Goal: Information Seeking & Learning: Check status

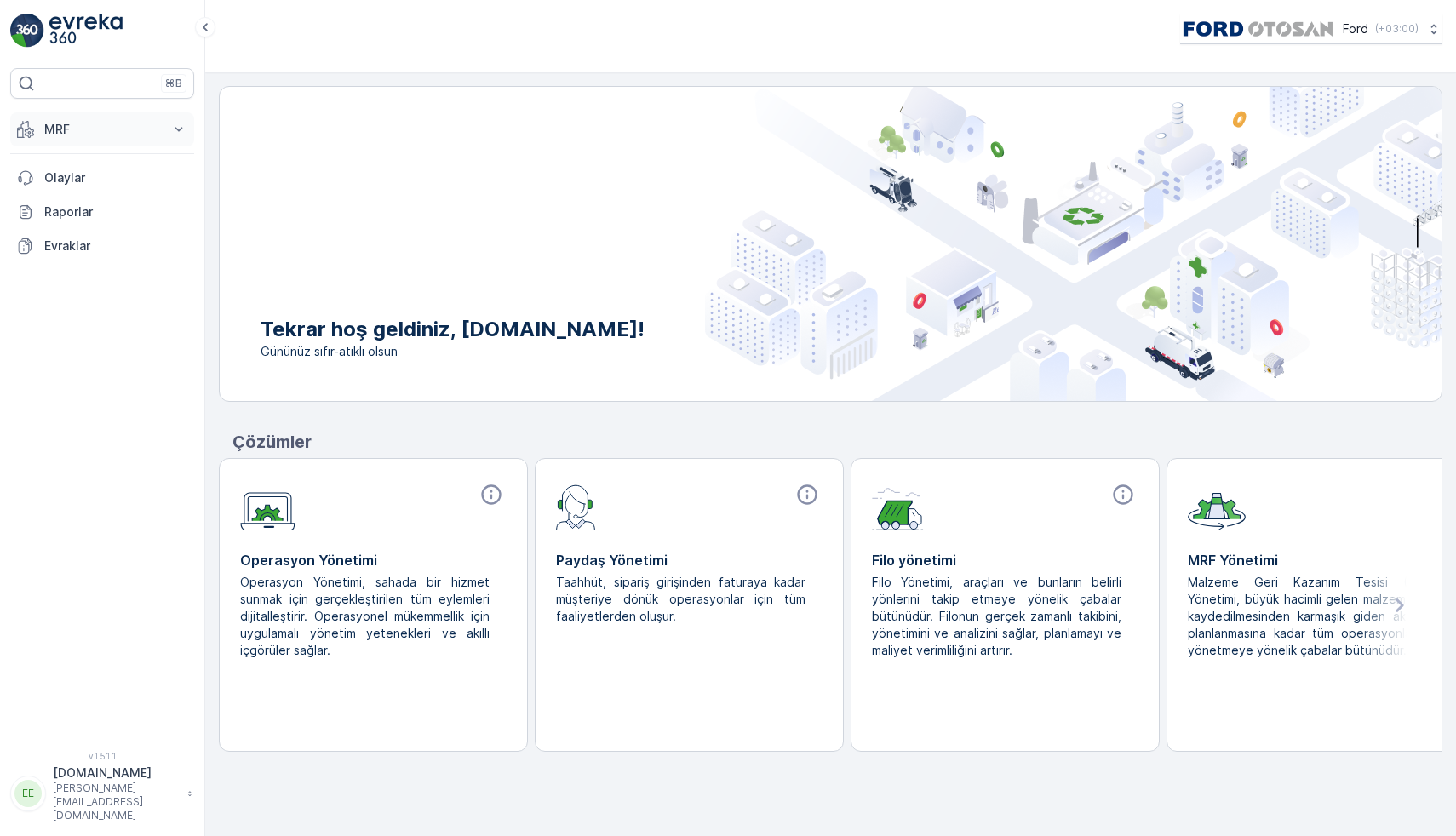
click at [57, 125] on p "MRF" at bounding box center [102, 129] width 116 height 17
click at [99, 175] on p "Gelen & Giden" at bounding box center [84, 182] width 82 height 17
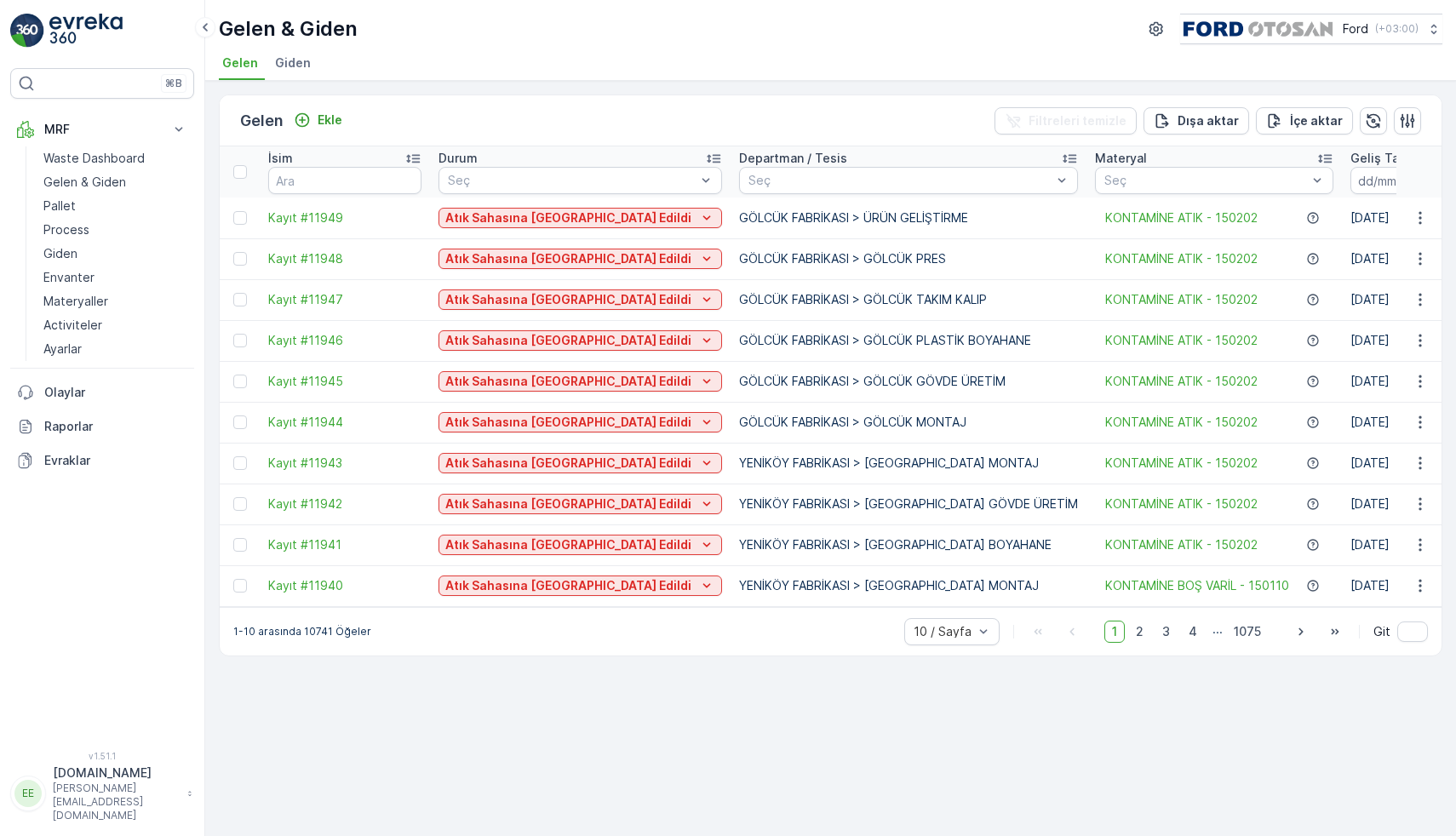
click at [125, 812] on p "[PERSON_NAME][EMAIL_ADDRESS][DOMAIN_NAME]" at bounding box center [115, 802] width 126 height 41
click at [140, 536] on div "⌘B MRF Waste Dashboard Gelen & Giden Pallet Process Giden Envanter Materyaller …" at bounding box center [102, 399] width 184 height 662
click at [81, 326] on p "Activiteler" at bounding box center [72, 324] width 59 height 17
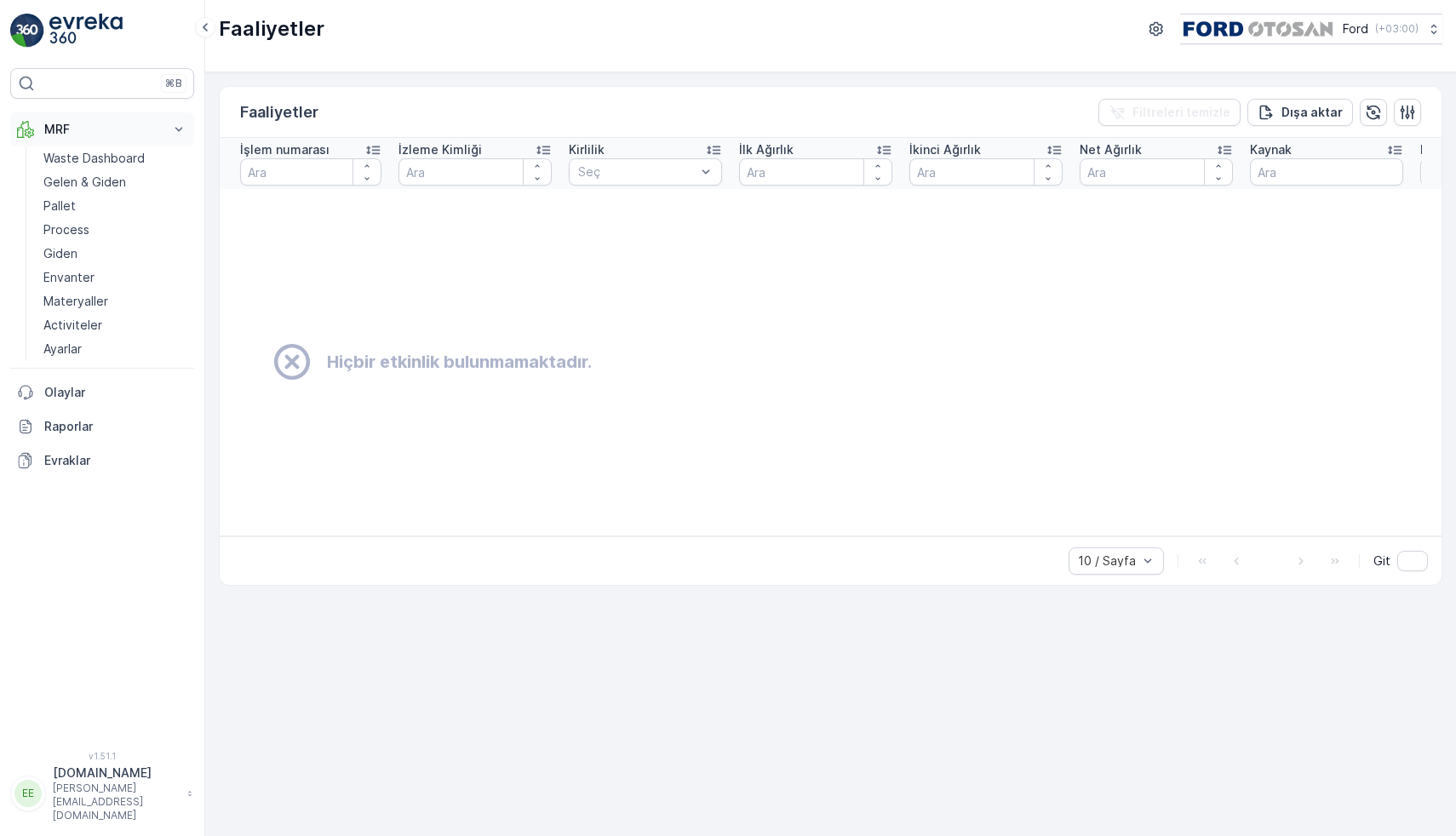
click at [80, 125] on p "MRF" at bounding box center [102, 129] width 116 height 17
click at [76, 159] on p "Waste Dashboard" at bounding box center [94, 158] width 101 height 17
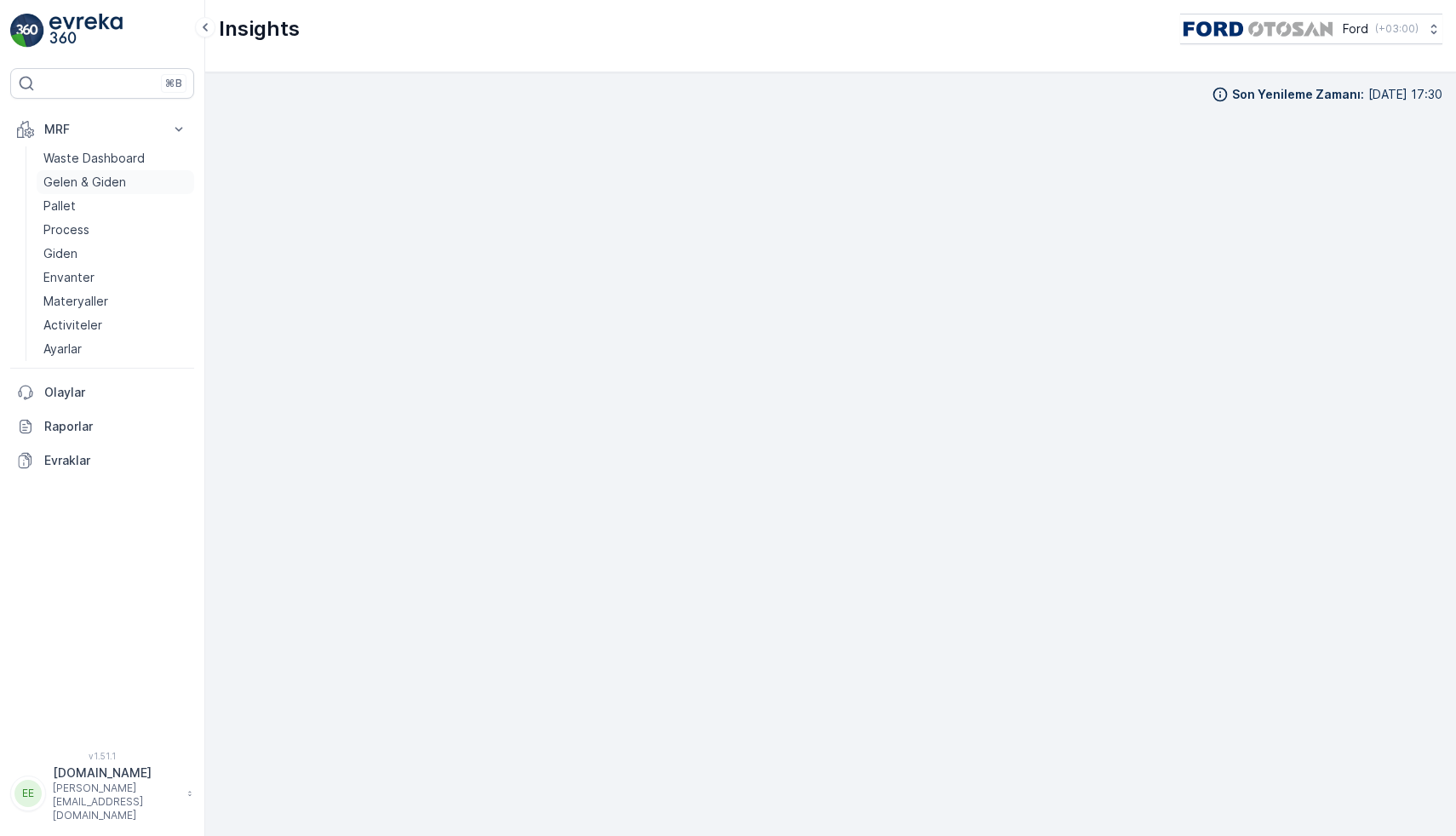
click at [93, 184] on p "Gelen & Giden" at bounding box center [84, 182] width 82 height 17
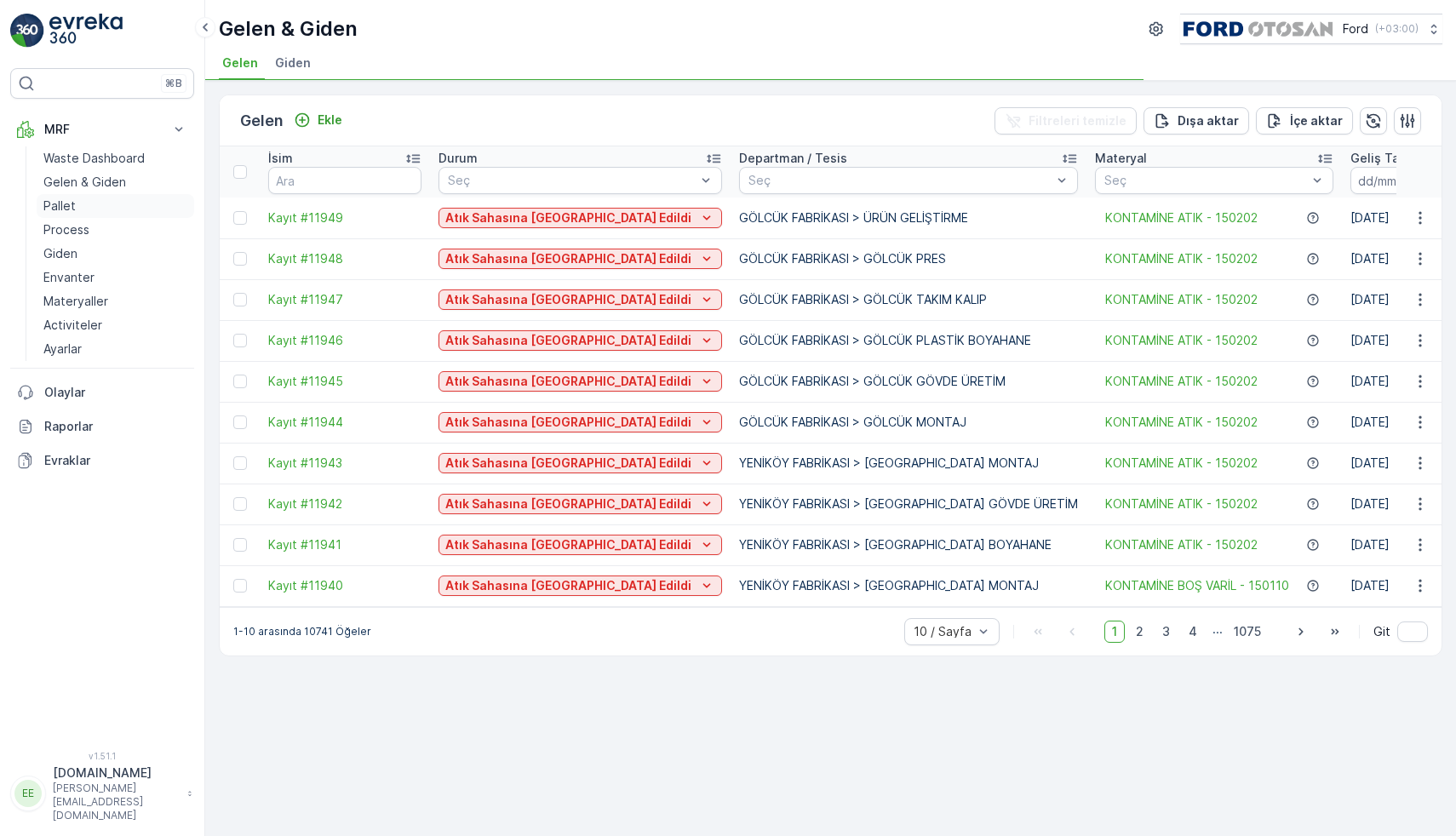
click at [54, 211] on p "Pallet" at bounding box center [60, 206] width 33 height 17
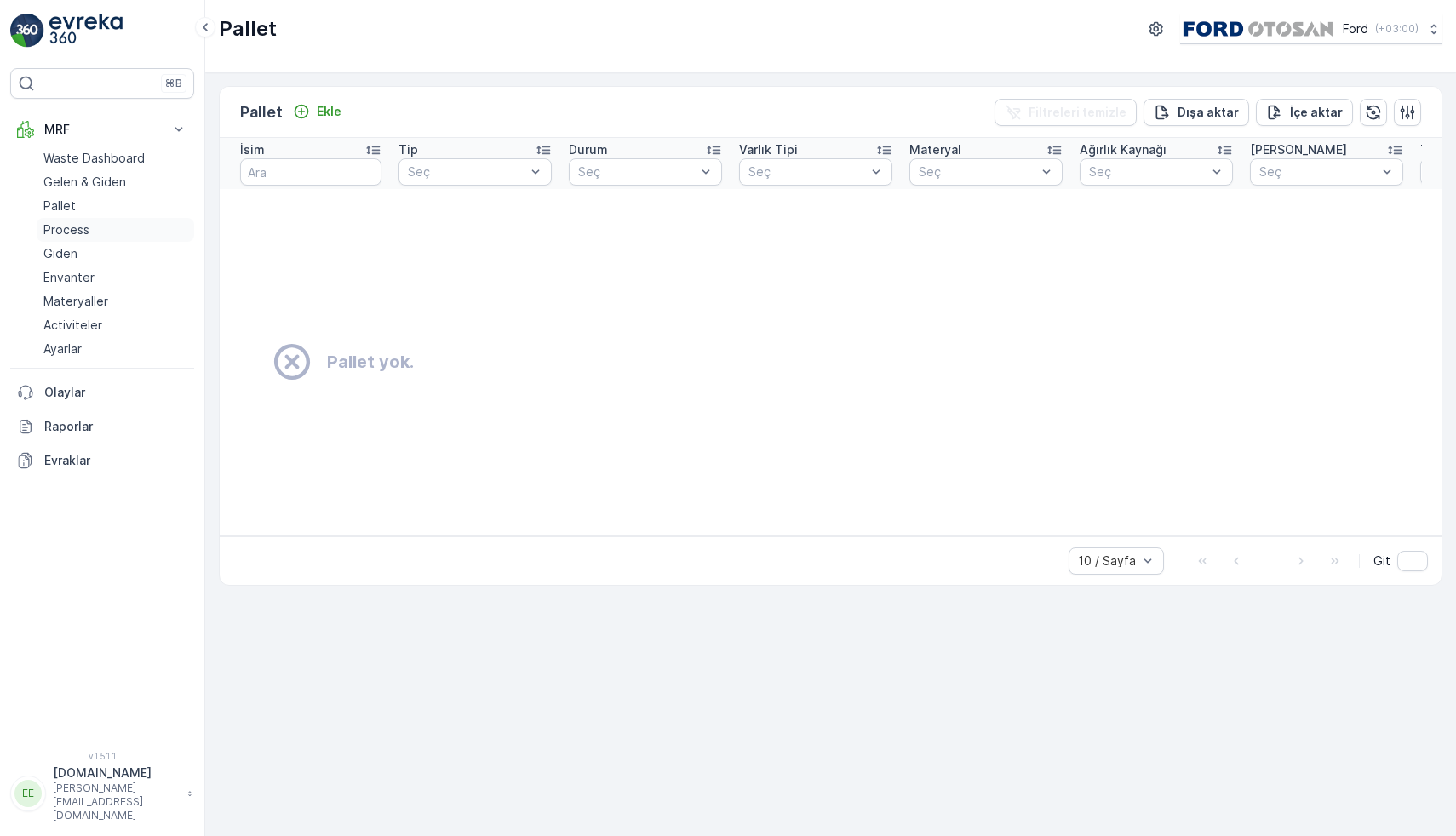
click at [81, 240] on link "Process" at bounding box center [116, 230] width 157 height 23
click at [64, 256] on p "Giden" at bounding box center [61, 253] width 34 height 17
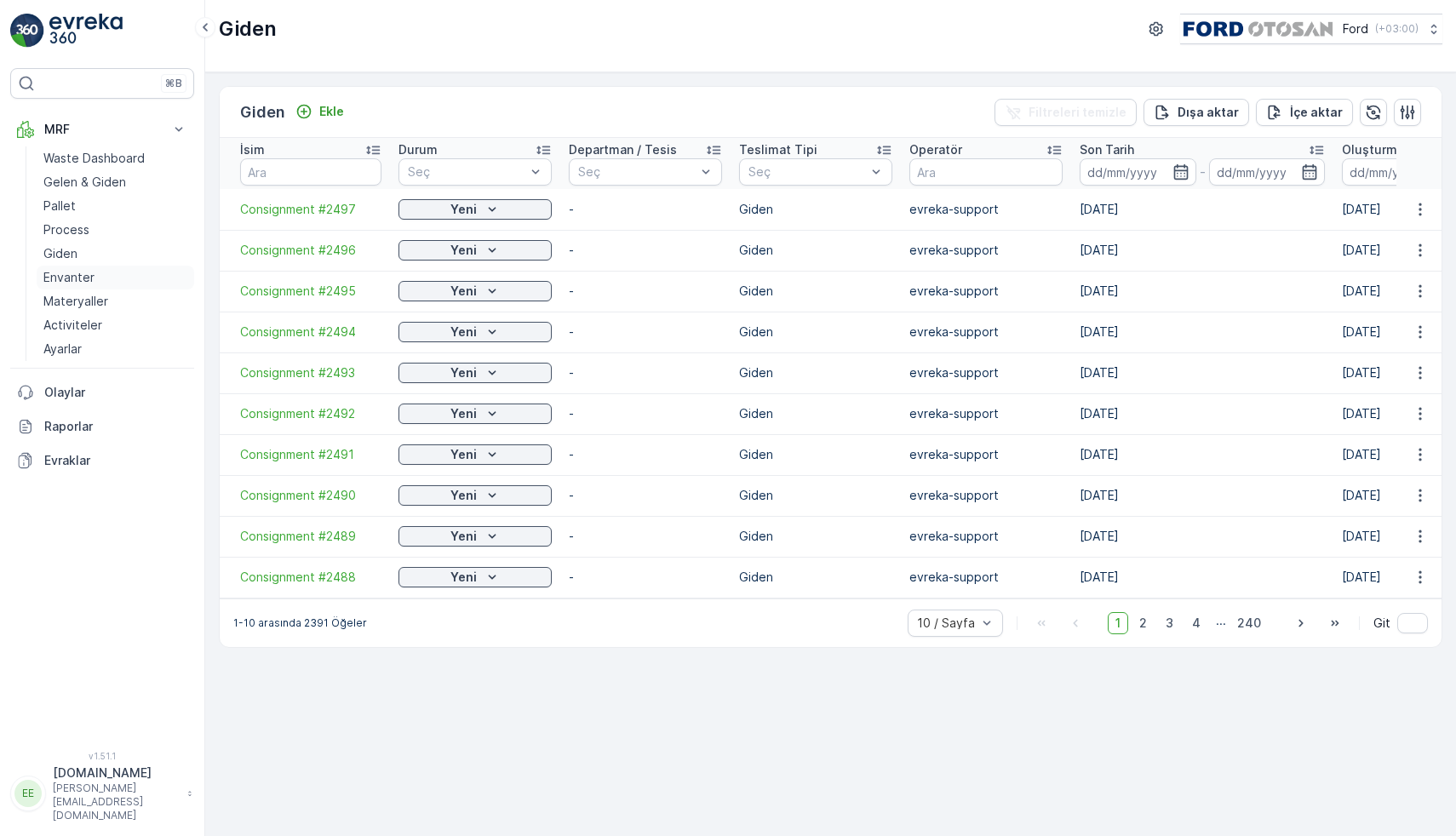
click at [65, 277] on p "Envanter" at bounding box center [69, 277] width 52 height 17
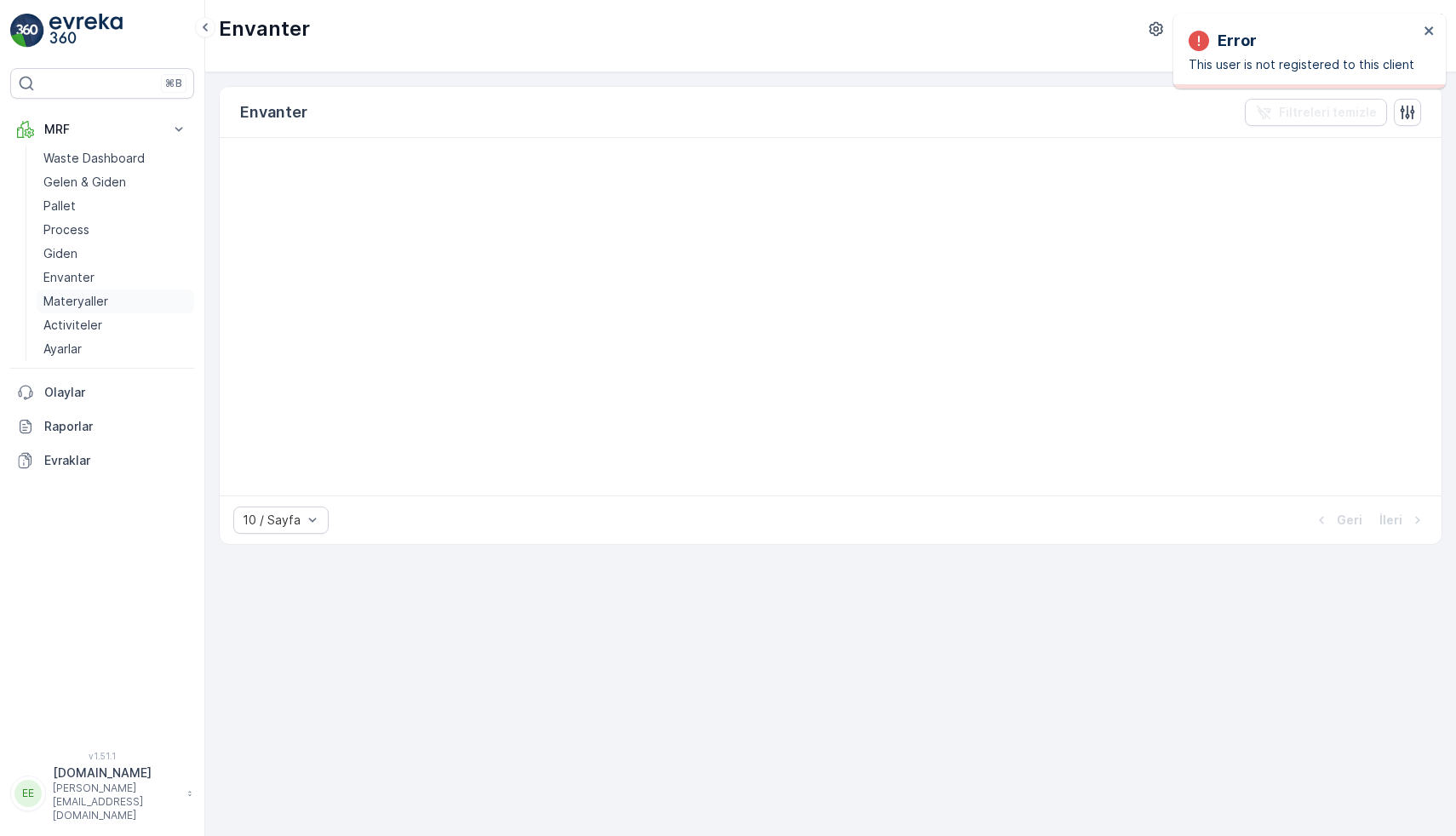
click at [73, 294] on p "Materyaller" at bounding box center [76, 301] width 65 height 17
click at [68, 327] on p "Activiteler" at bounding box center [72, 324] width 59 height 17
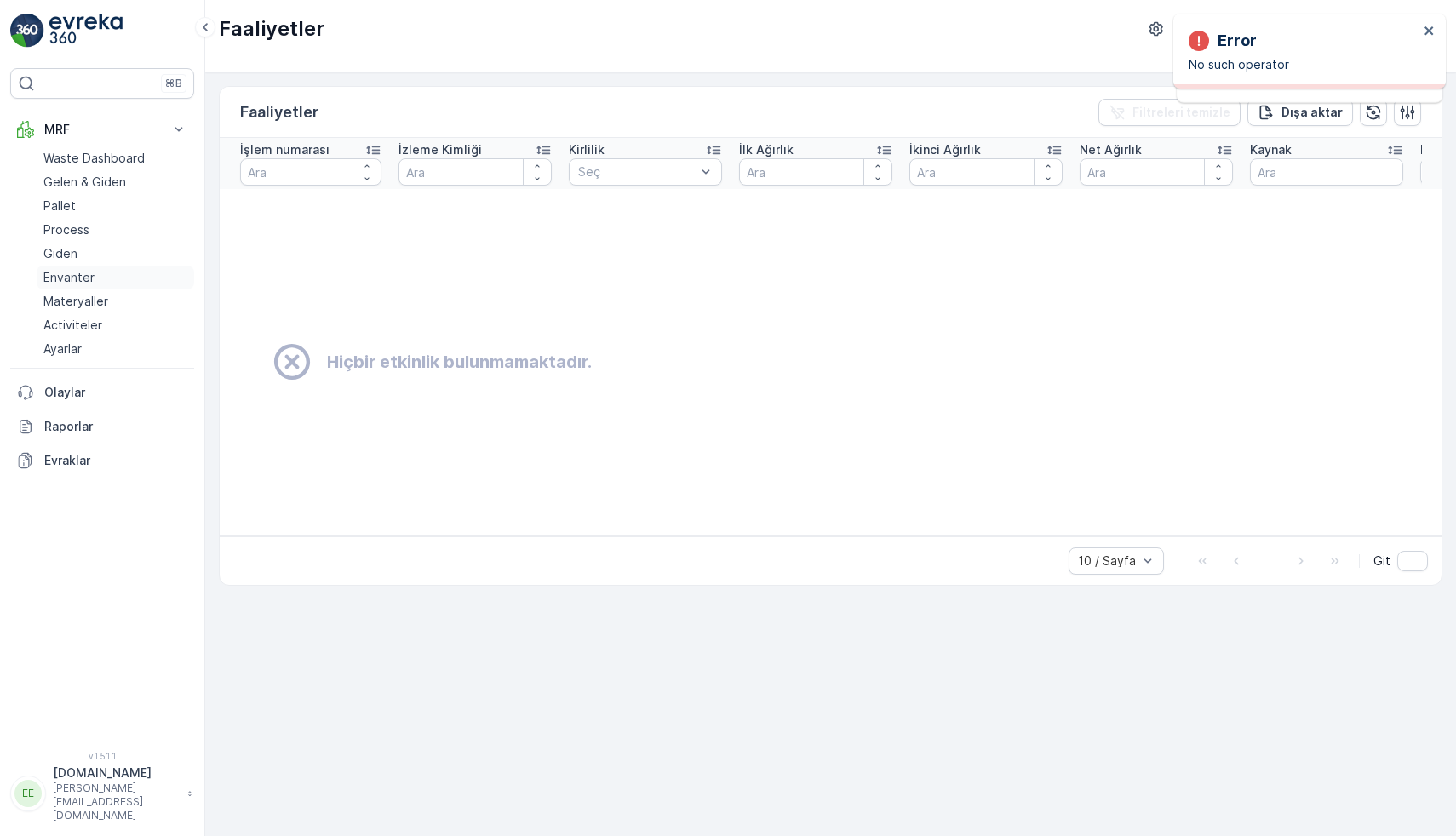
click at [78, 280] on p "Envanter" at bounding box center [69, 277] width 52 height 17
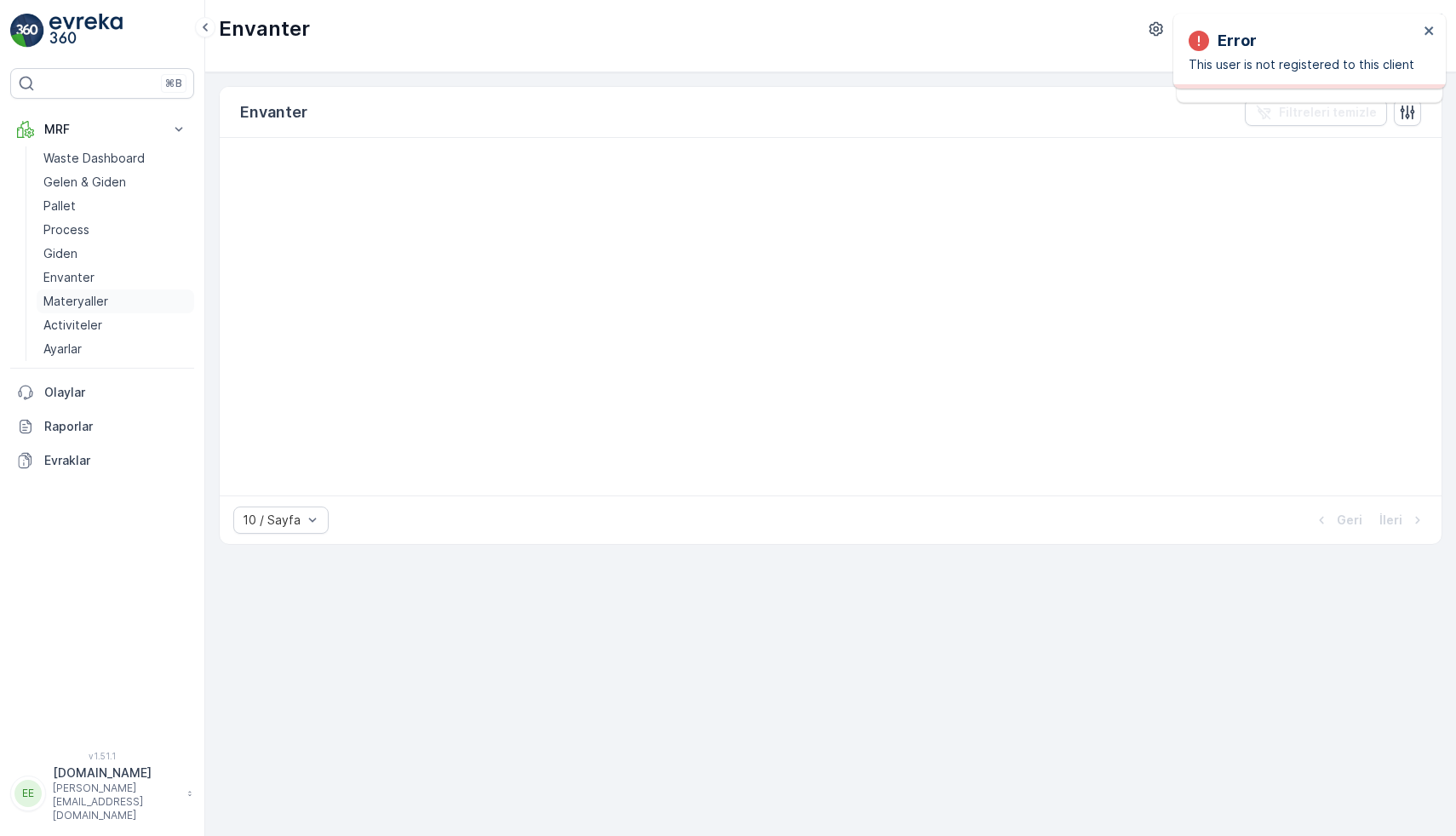
click at [59, 304] on p "Materyaller" at bounding box center [76, 301] width 65 height 17
click at [92, 279] on p "Envanter" at bounding box center [69, 277] width 52 height 17
click at [73, 305] on p "Materyaller" at bounding box center [76, 301] width 65 height 17
click at [58, 328] on p "Activiteler" at bounding box center [72, 324] width 59 height 17
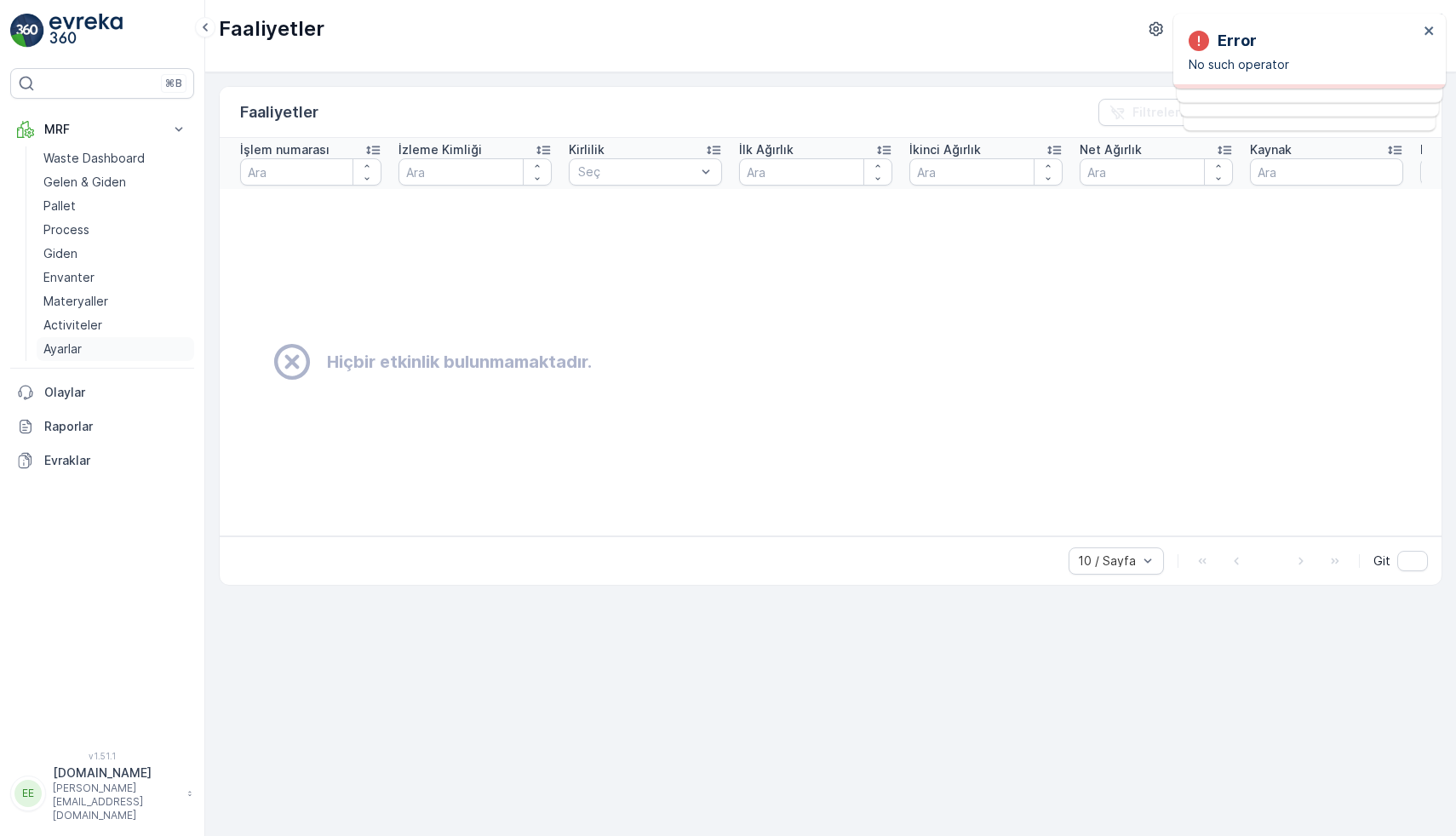
click at [66, 349] on p "Ayarlar" at bounding box center [62, 349] width 38 height 17
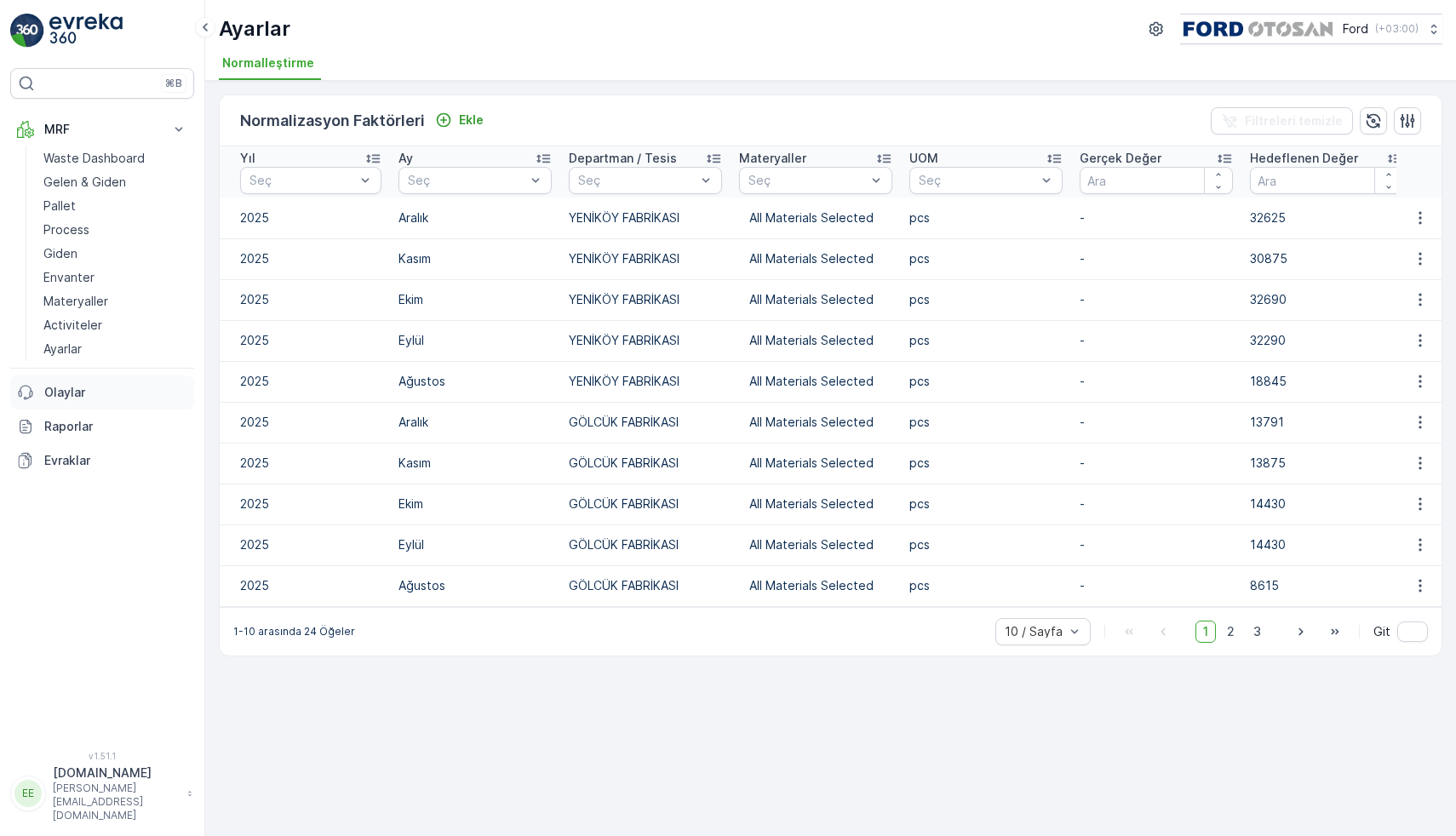
click at [67, 393] on p "Olaylar" at bounding box center [116, 392] width 143 height 17
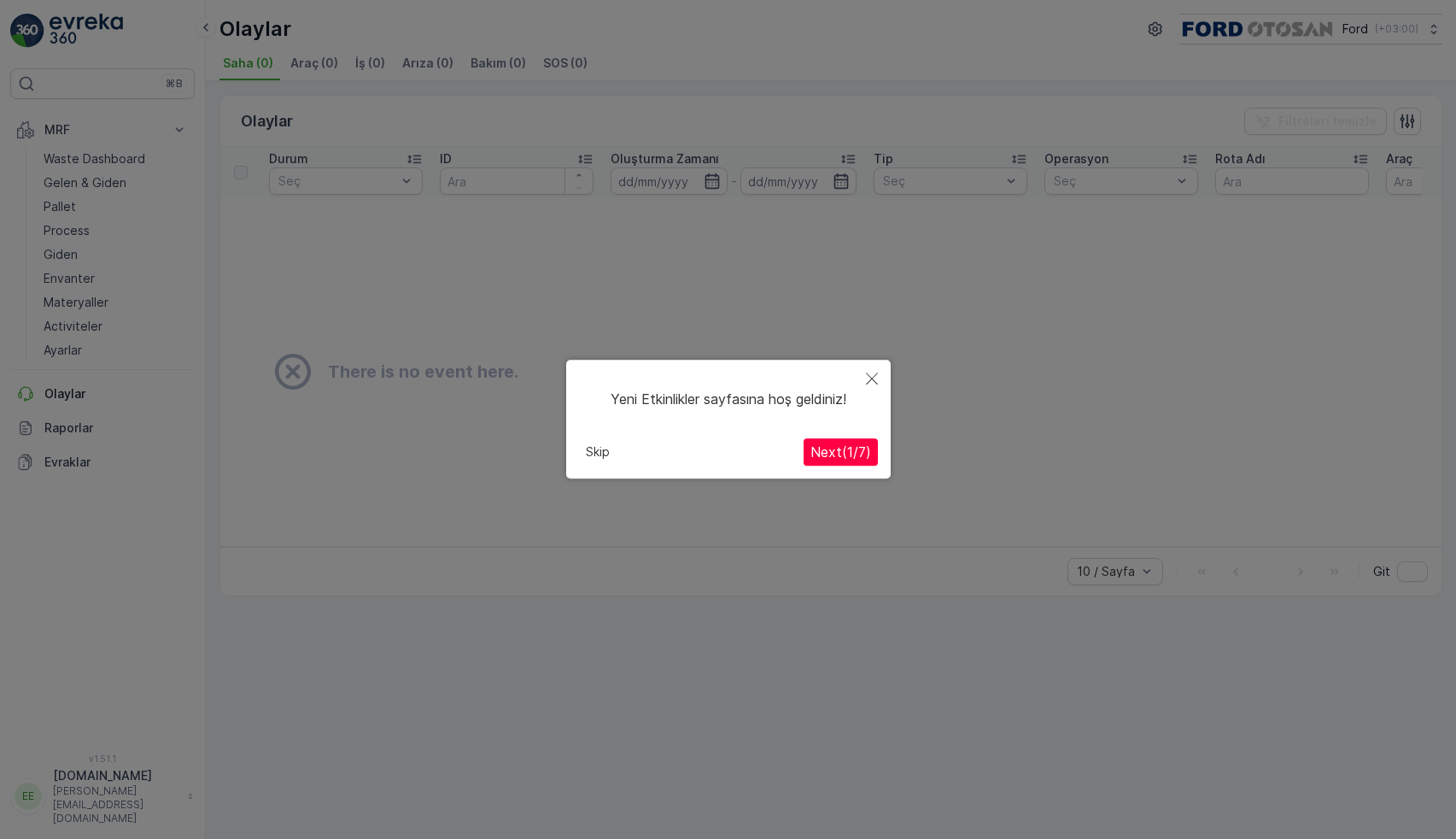
click at [878, 376] on button "Close" at bounding box center [871, 379] width 37 height 39
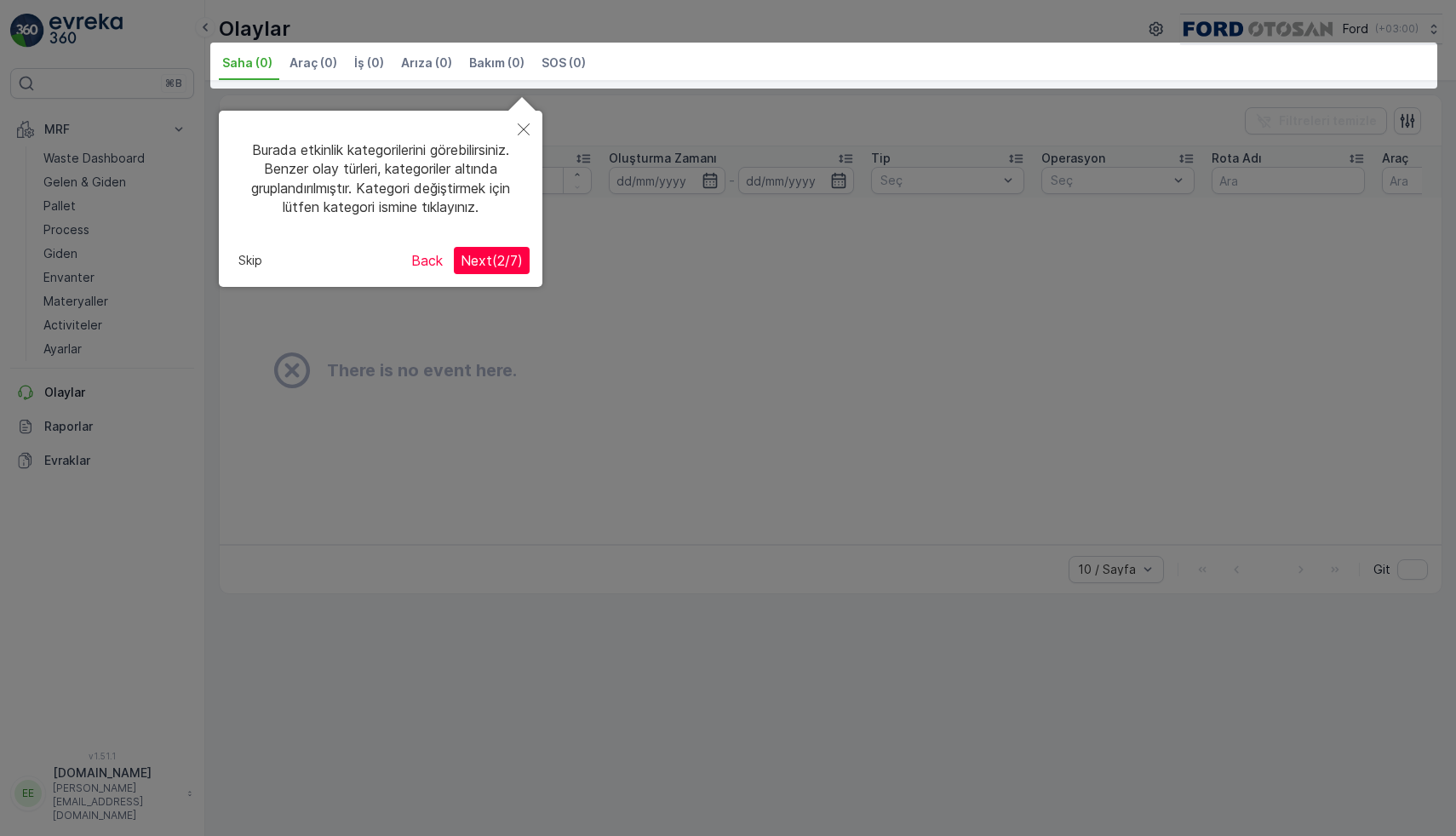
click at [524, 128] on icon "Close" at bounding box center [523, 129] width 12 height 12
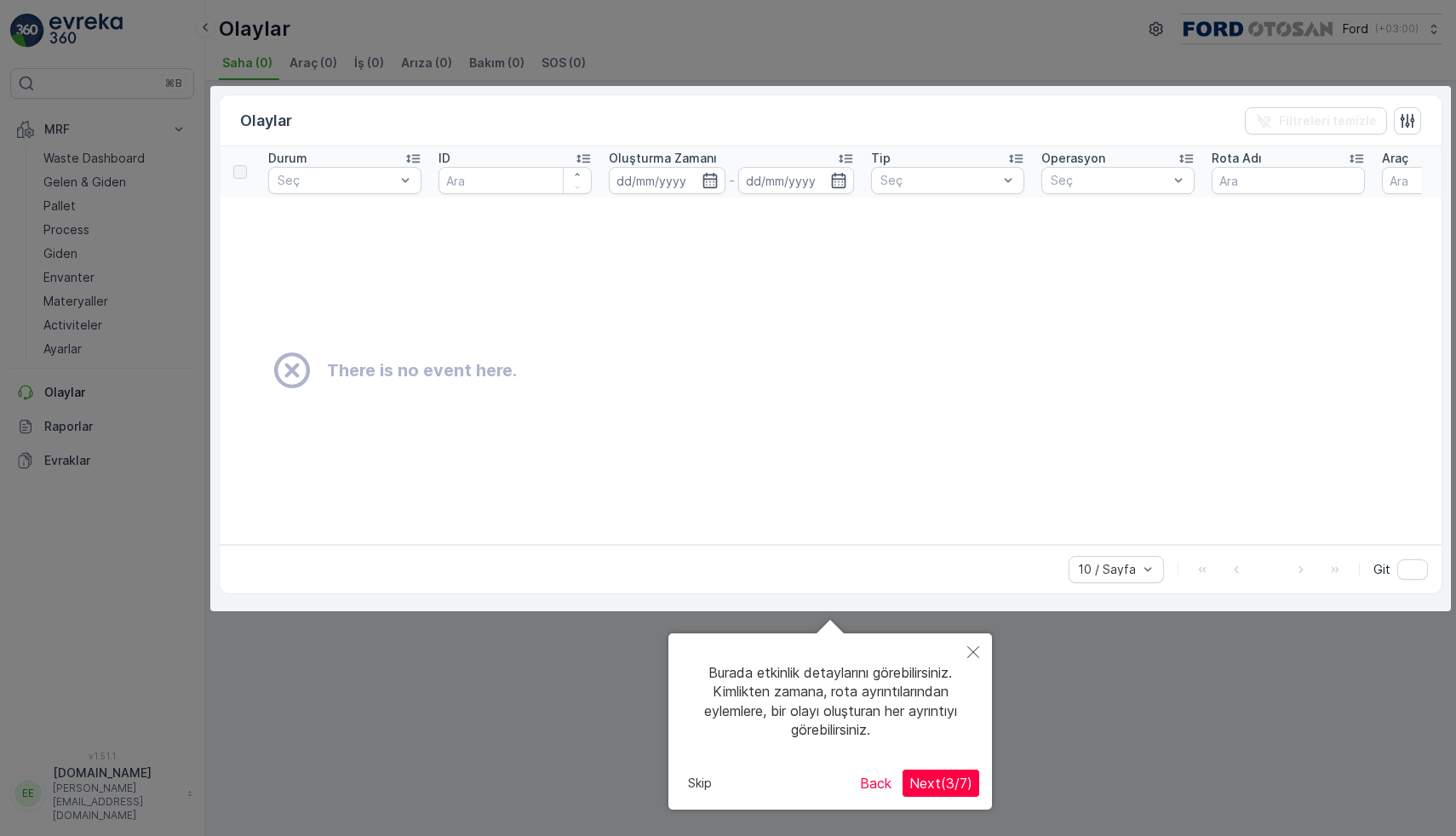
click at [70, 415] on div at bounding box center [728, 418] width 1456 height 836
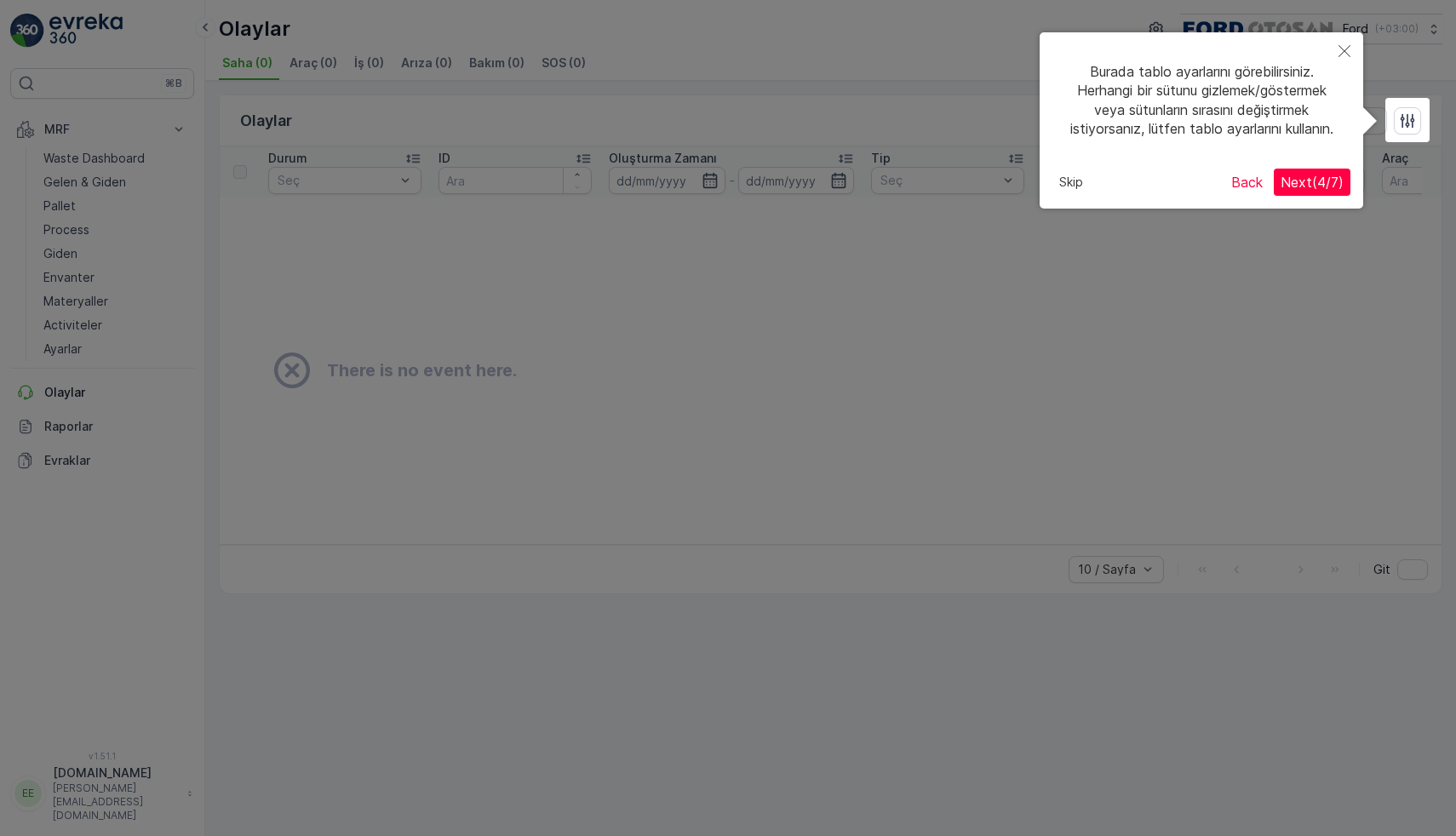
click at [52, 435] on div at bounding box center [728, 418] width 1456 height 836
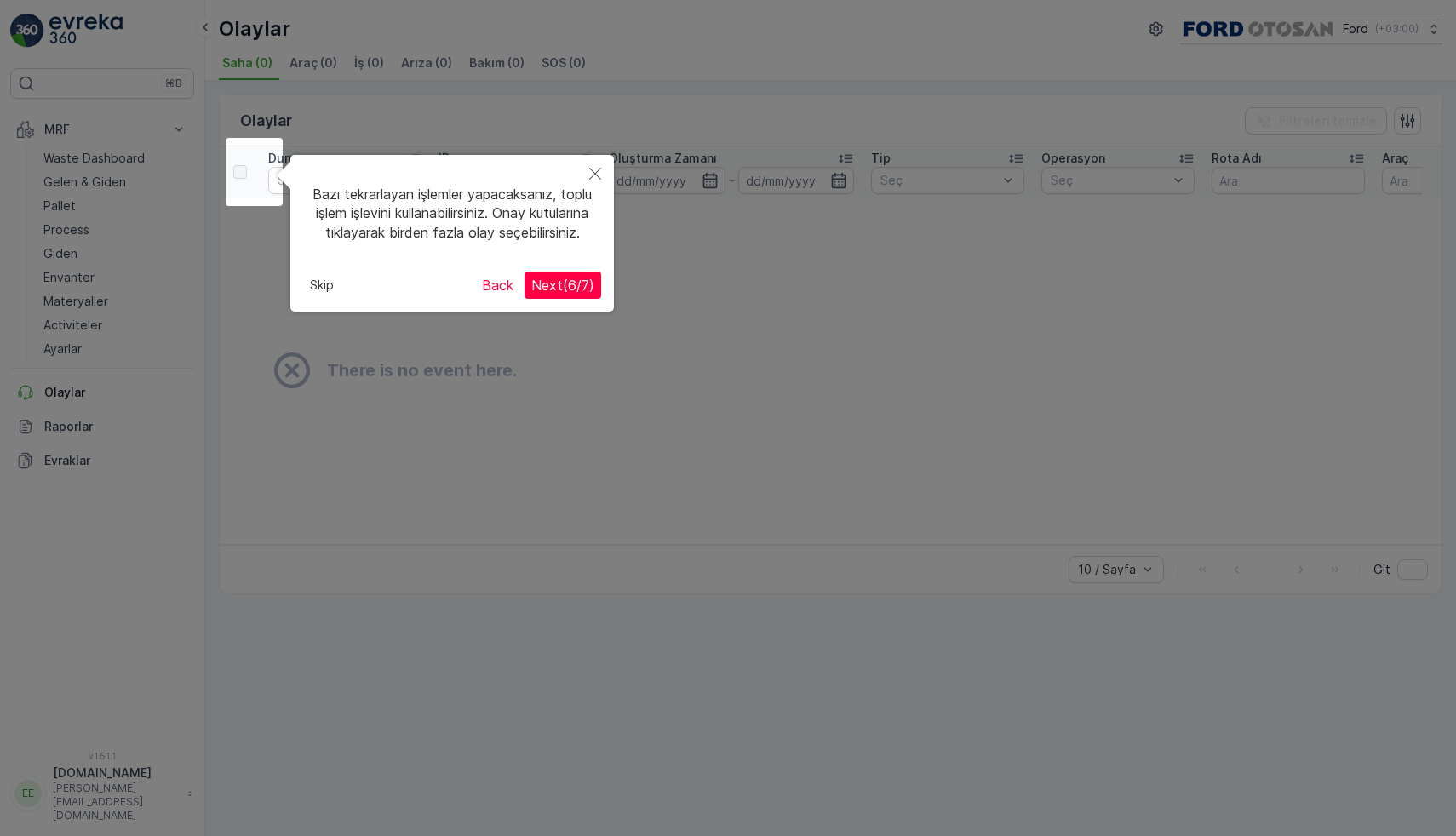
click at [84, 418] on div at bounding box center [728, 418] width 1456 height 836
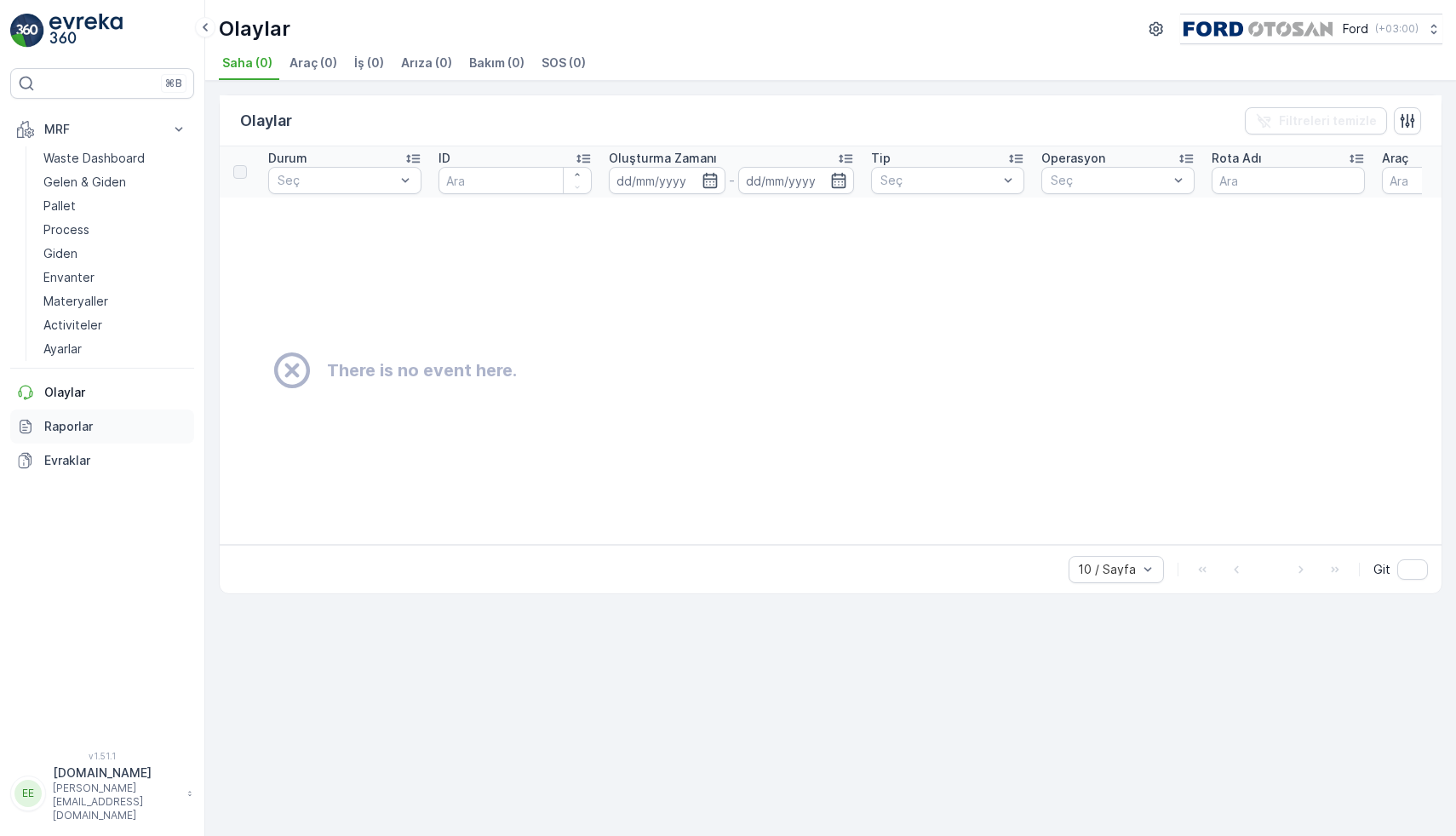
click at [84, 419] on p "Raporlar" at bounding box center [116, 427] width 143 height 17
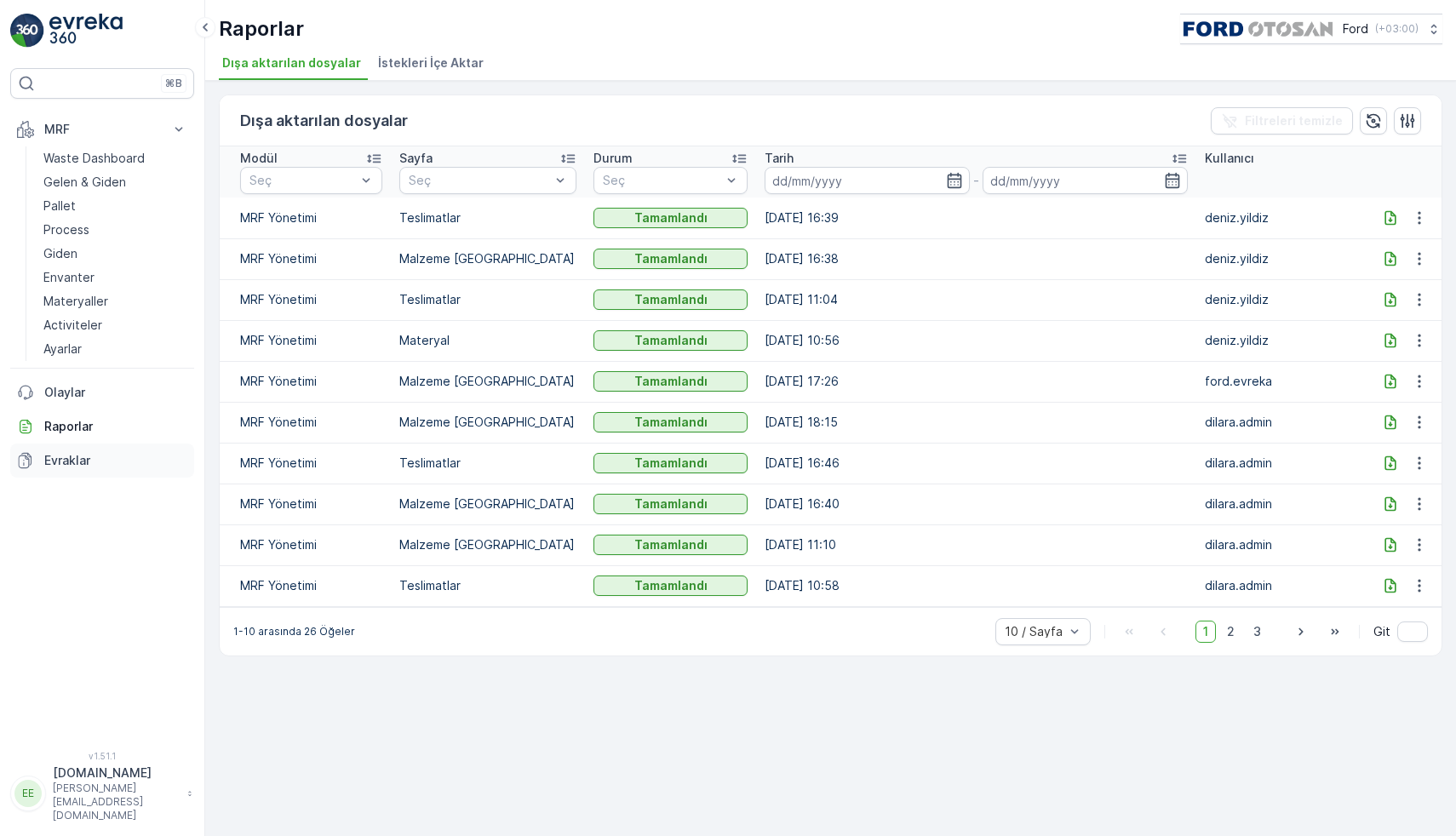
click at [67, 464] on p "Evraklar" at bounding box center [116, 460] width 143 height 17
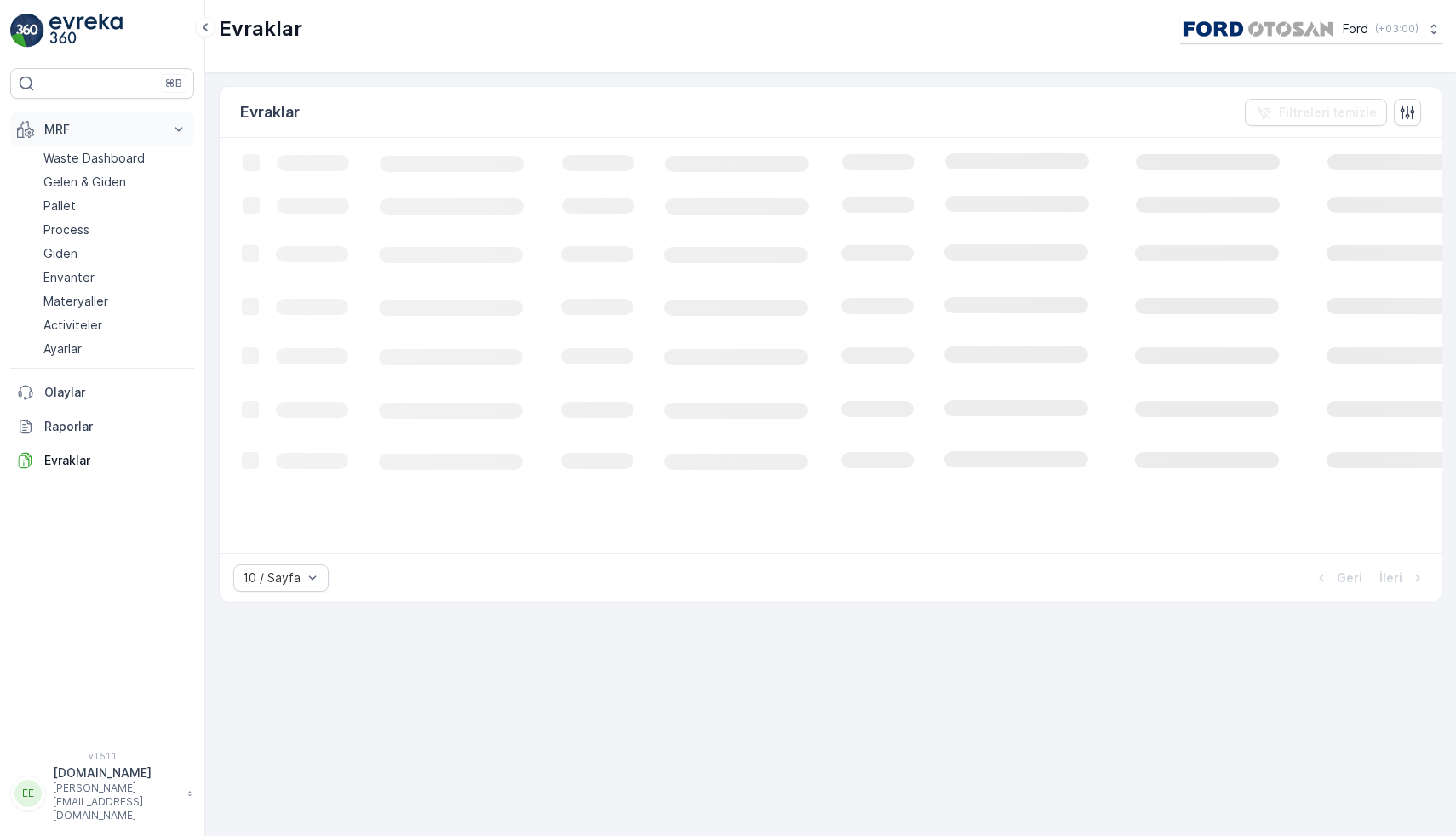
click at [71, 132] on p "MRF" at bounding box center [102, 129] width 116 height 17
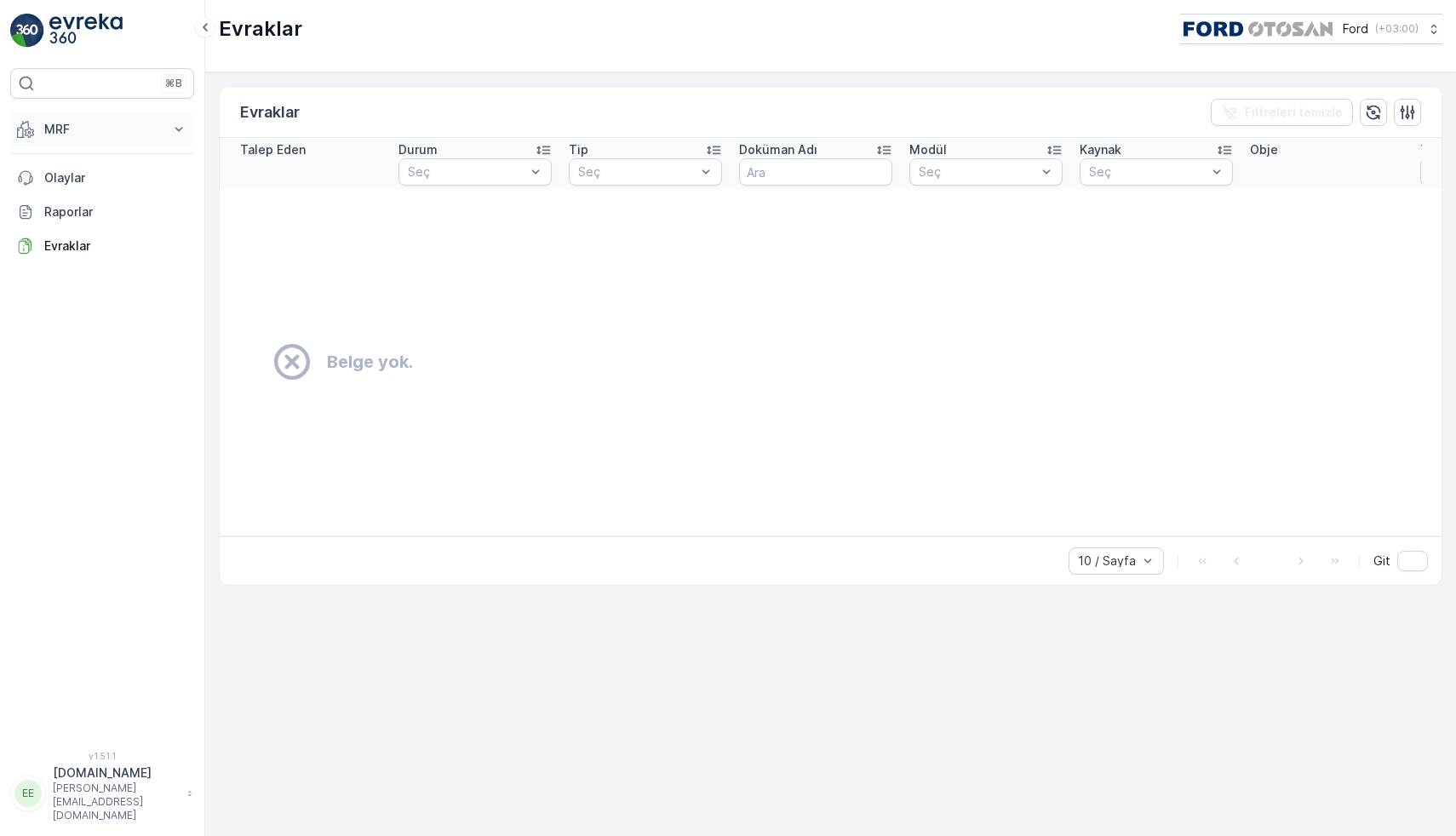
click at [109, 116] on button "MRF" at bounding box center [102, 129] width 184 height 34
click at [70, 132] on p "MRF" at bounding box center [102, 129] width 116 height 17
click at [95, 153] on p "Waste Dashboard" at bounding box center [94, 158] width 101 height 17
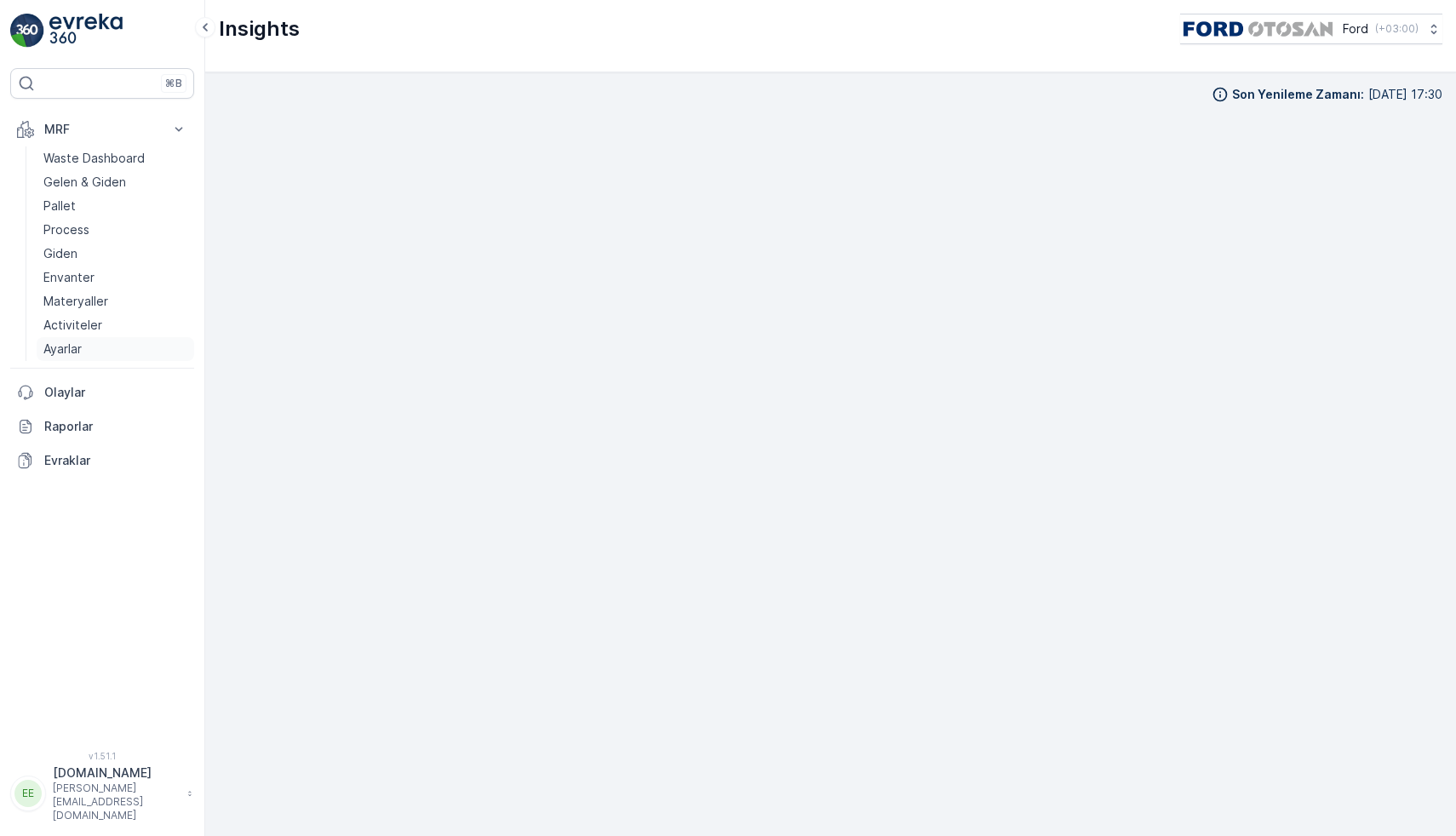
click at [54, 349] on p "Ayarlar" at bounding box center [62, 349] width 38 height 17
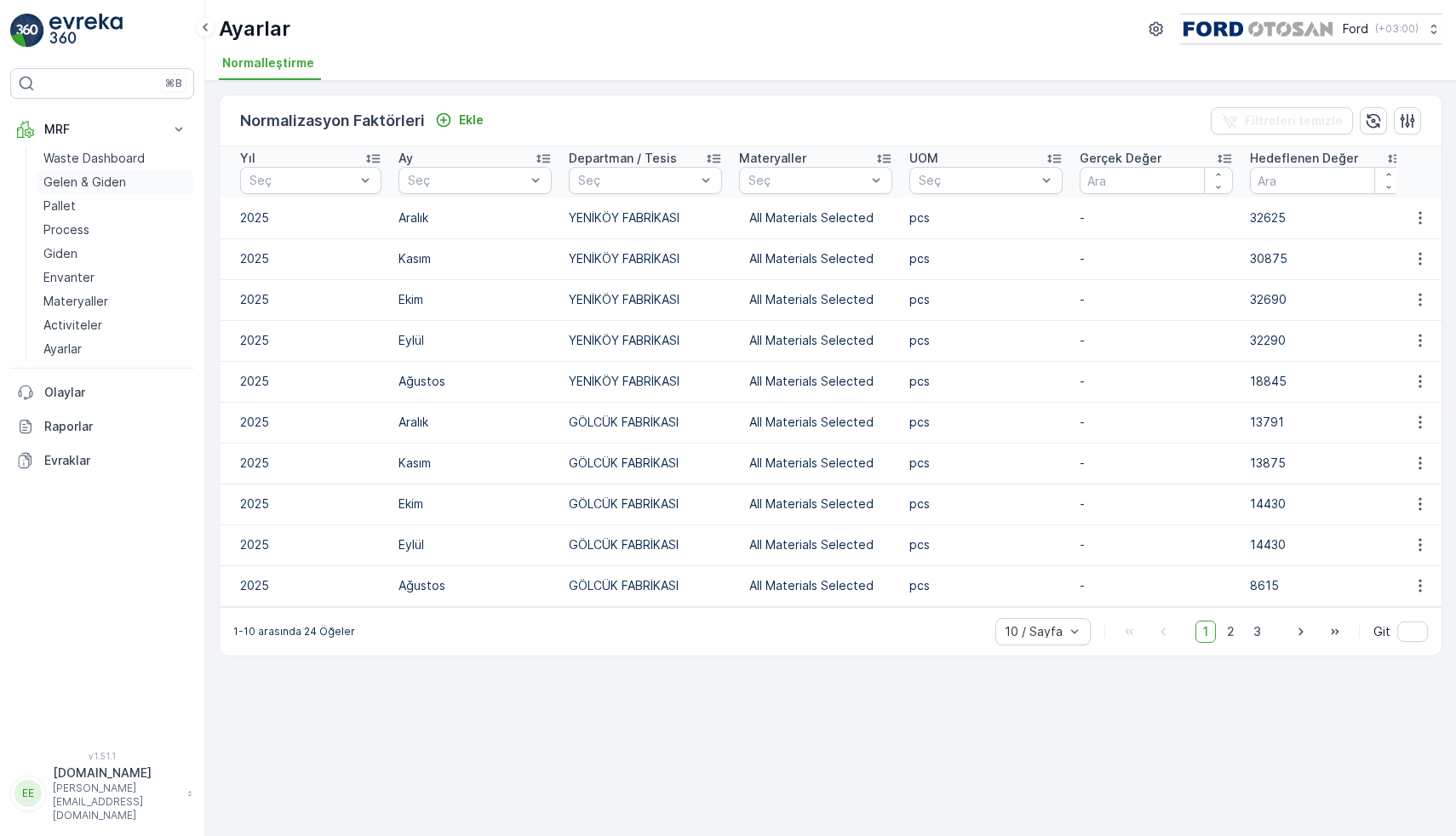
click at [78, 184] on p "Gelen & Giden" at bounding box center [84, 182] width 82 height 17
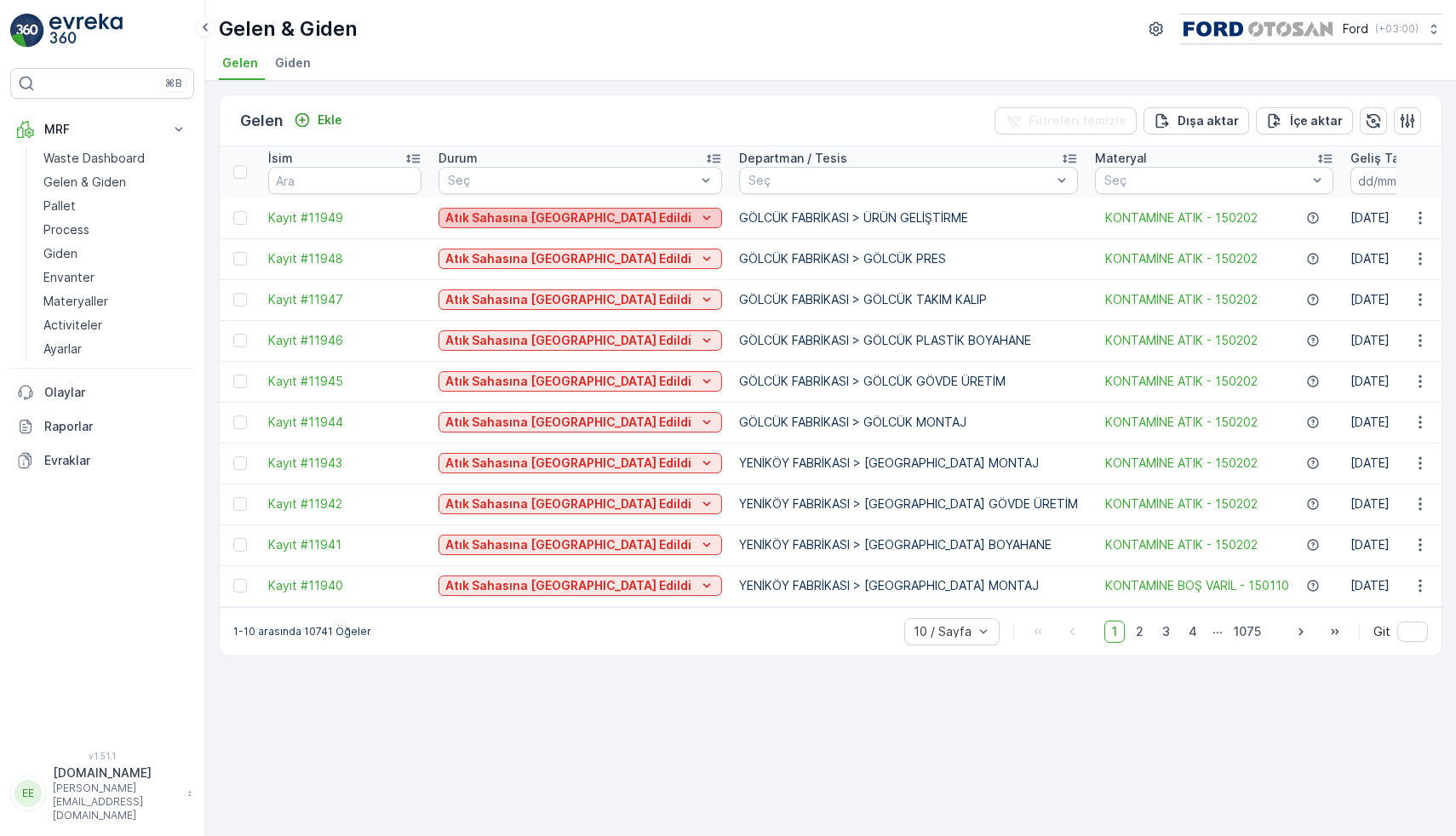
click at [524, 219] on p "Atık Sahasına Kabul Edildi" at bounding box center [568, 218] width 246 height 17
click at [578, 112] on div "Gelen Ekle Filtreleri temizle Dışa aktar İçe aktar" at bounding box center [831, 121] width 1222 height 52
click at [78, 457] on p "Evraklar" at bounding box center [116, 460] width 143 height 17
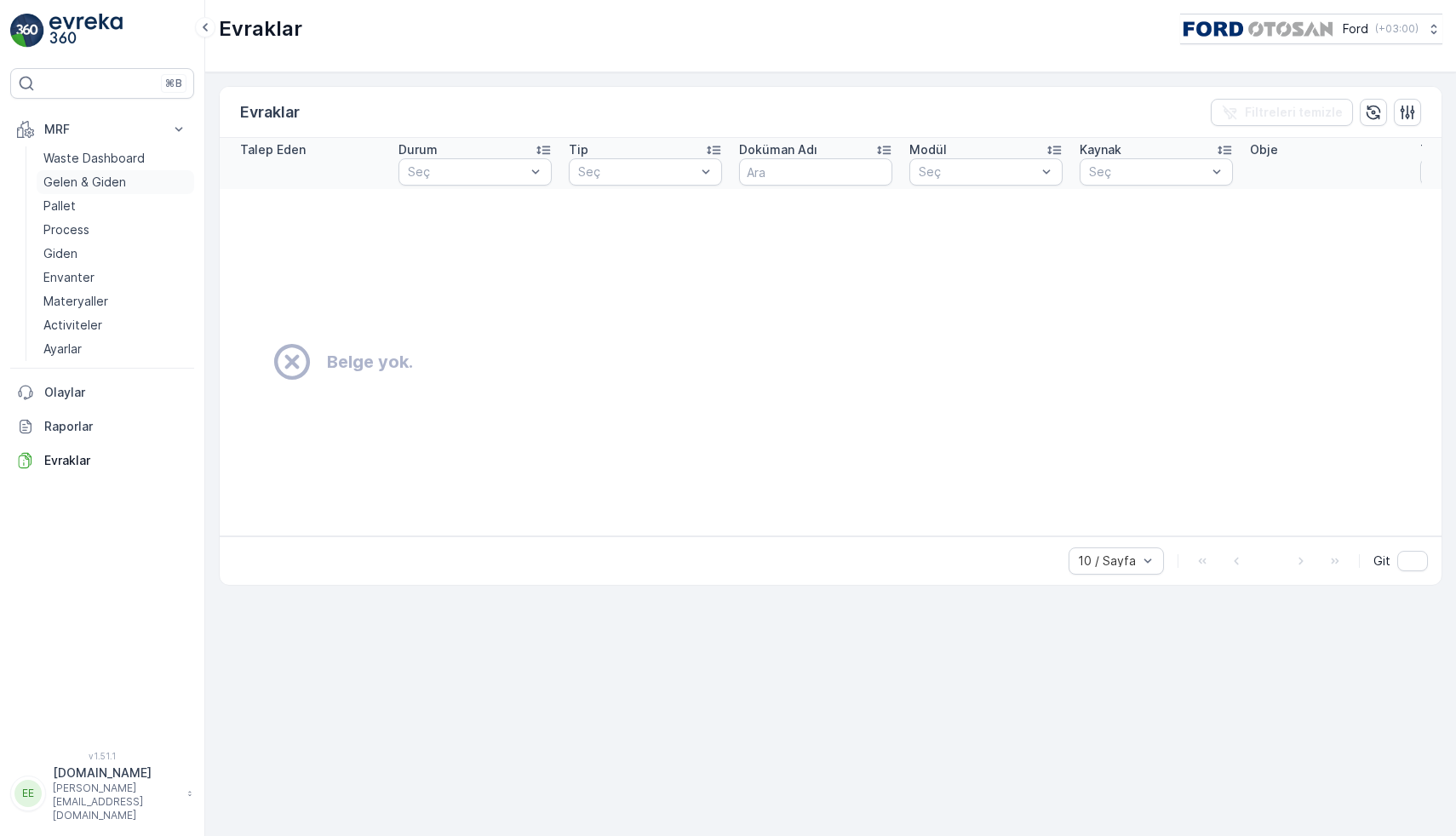
click at [118, 172] on link "Gelen & Giden" at bounding box center [116, 182] width 157 height 23
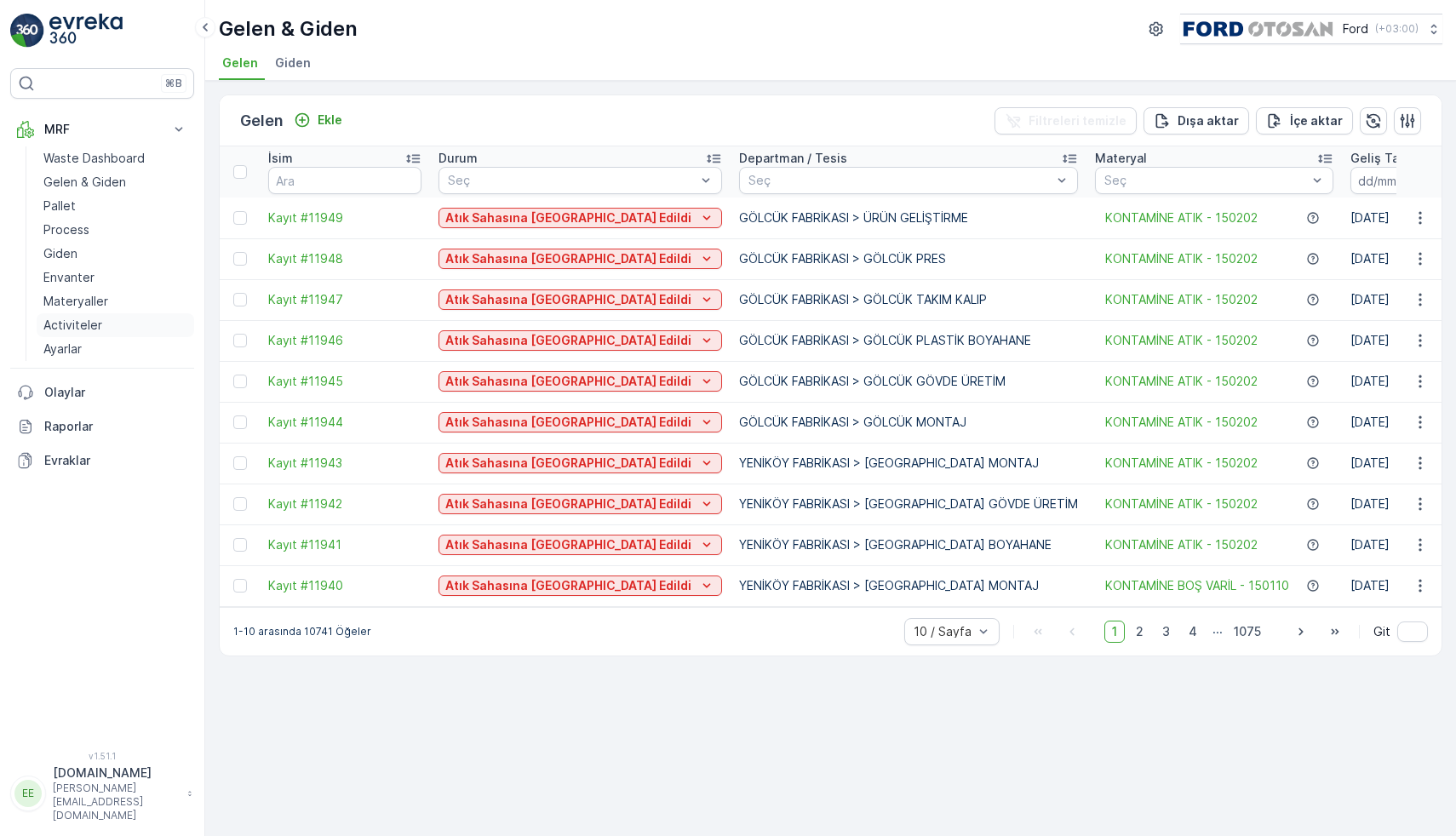
click at [90, 319] on p "Activiteler" at bounding box center [72, 324] width 59 height 17
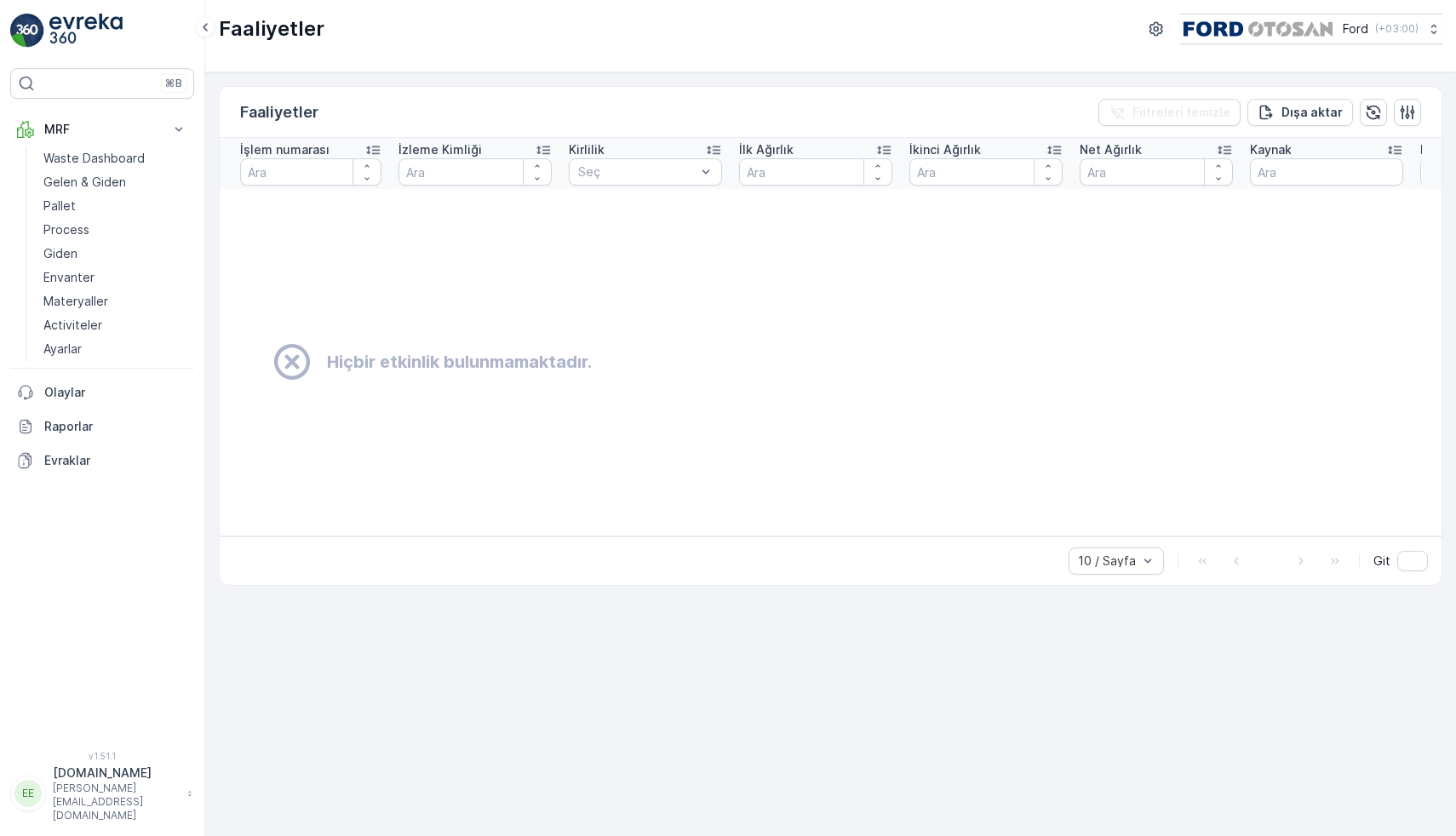
click at [280, 111] on p "Faaliyetler" at bounding box center [279, 112] width 79 height 23
copy p "Faaliyetler"
click at [68, 22] on img at bounding box center [86, 31] width 73 height 34
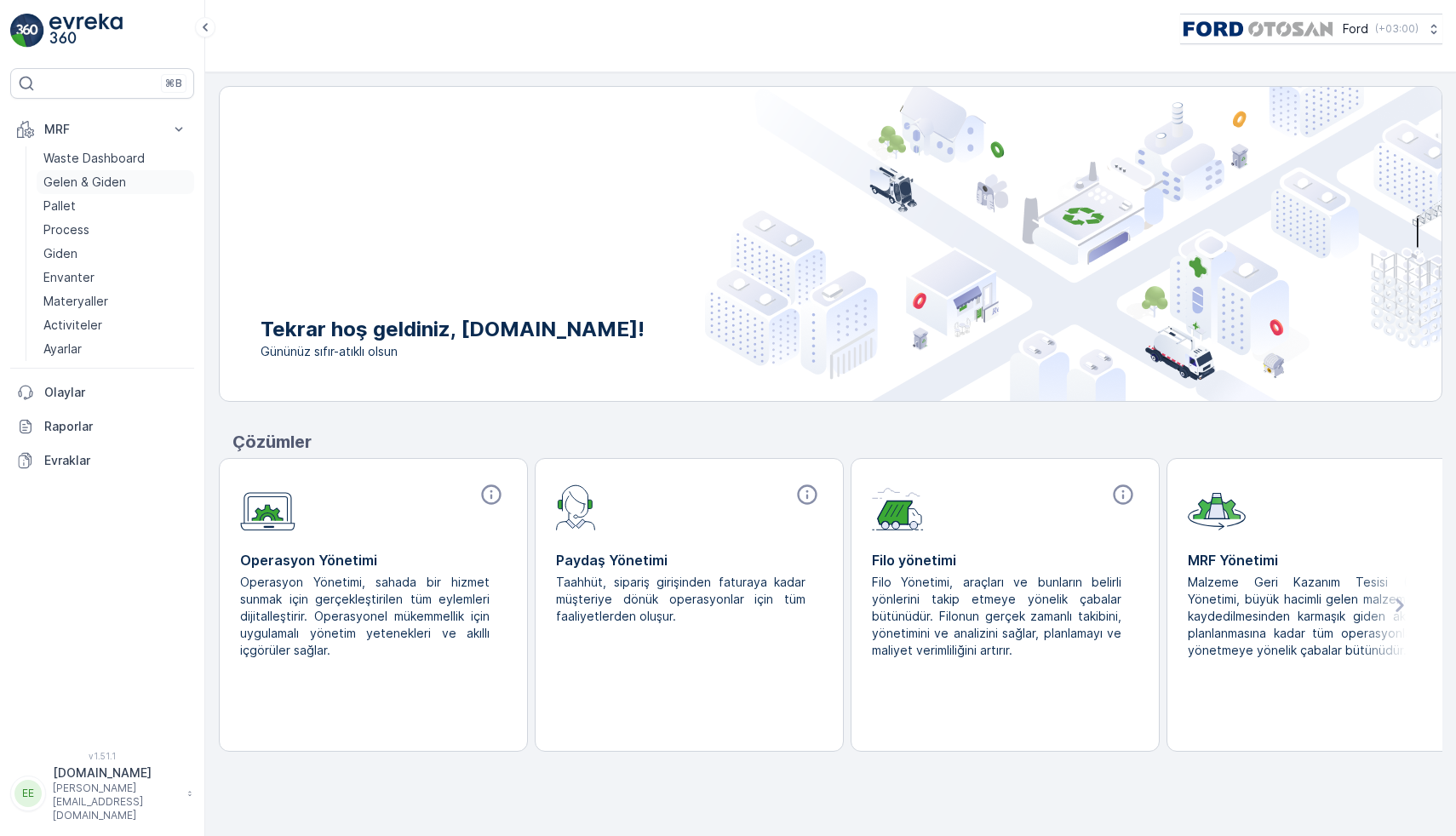
click at [139, 176] on link "Gelen & Giden" at bounding box center [116, 182] width 157 height 23
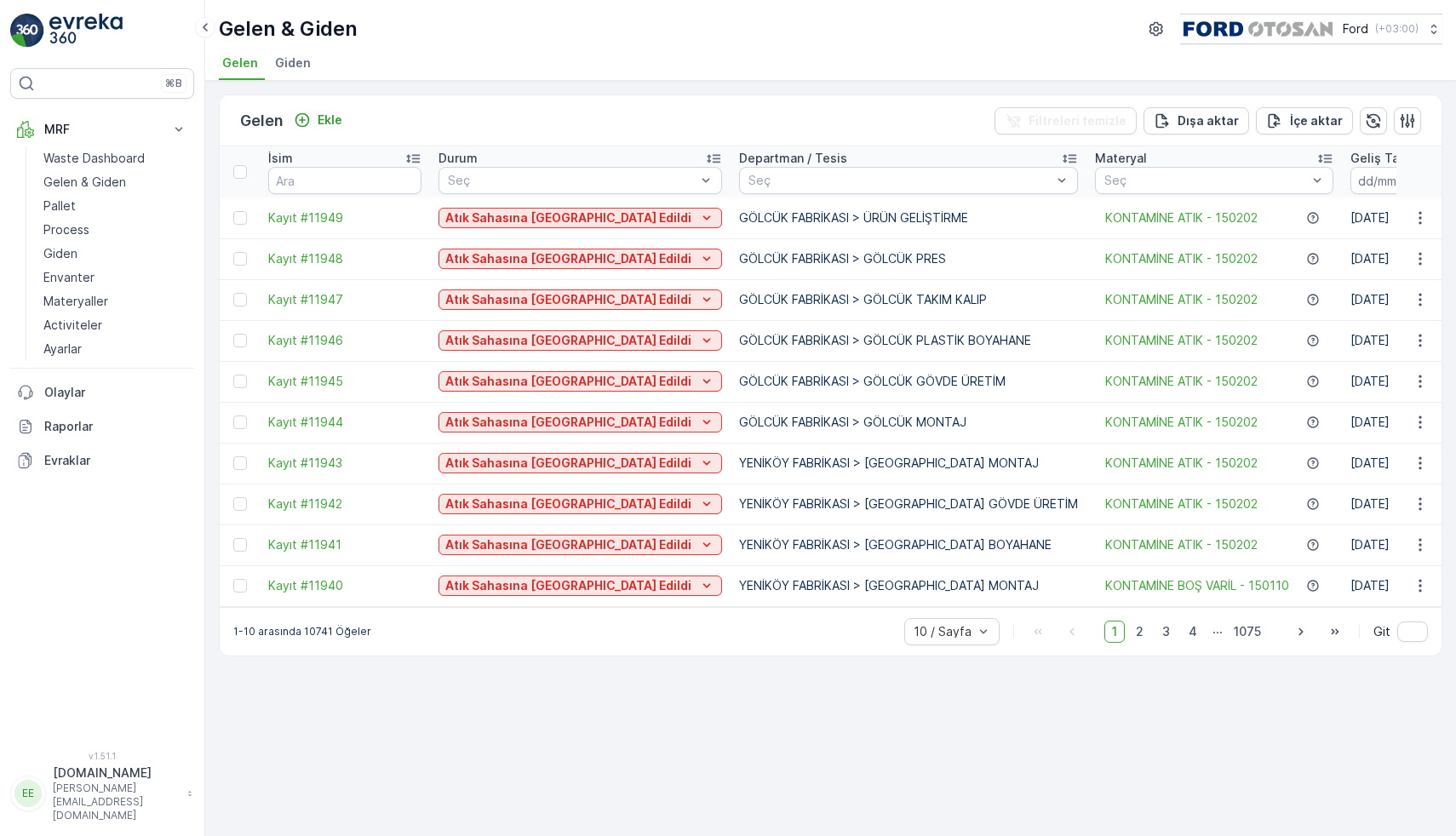
click at [307, 58] on span "Giden" at bounding box center [293, 62] width 36 height 17
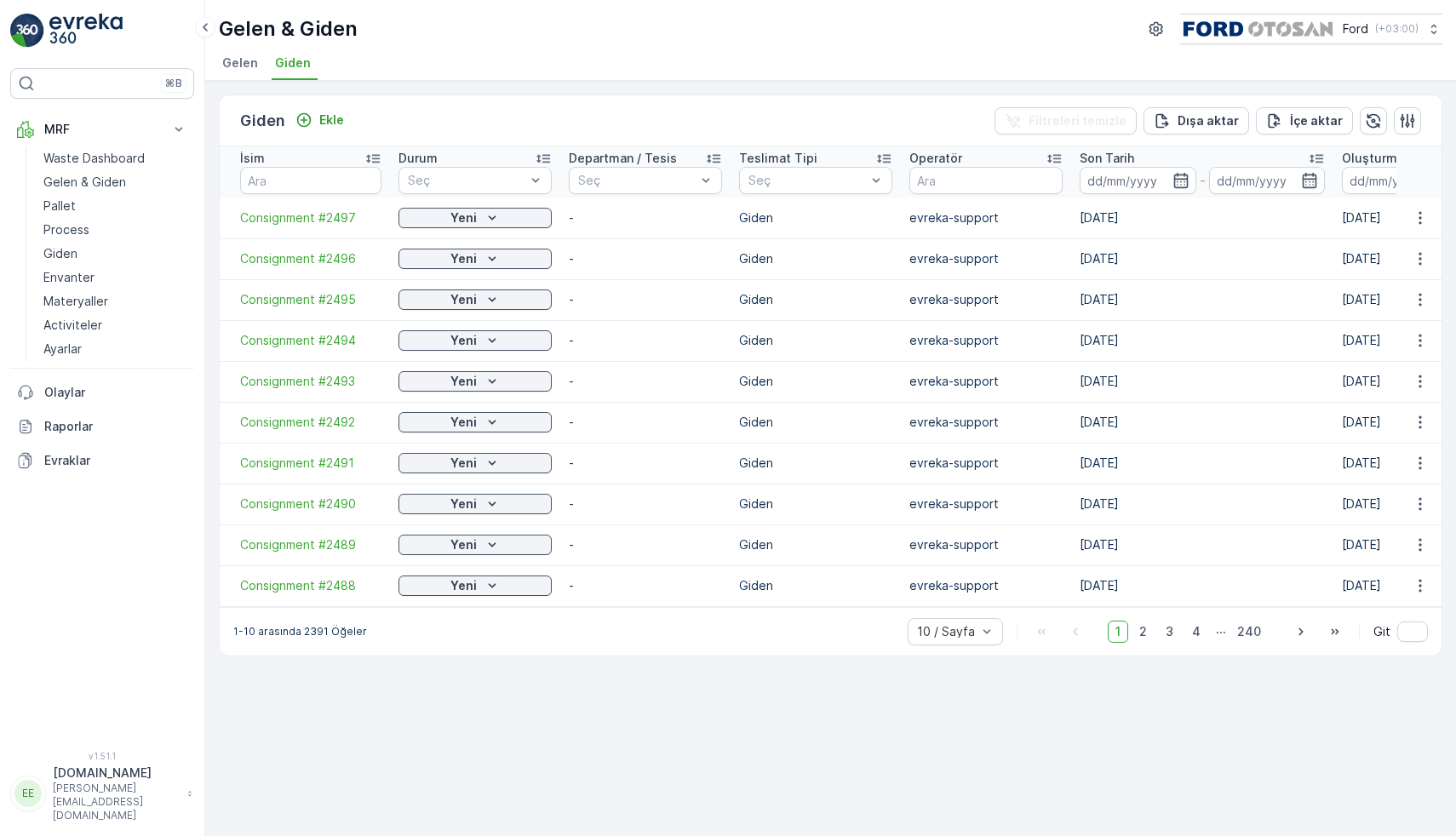
click at [245, 66] on span "Gelen" at bounding box center [240, 62] width 36 height 17
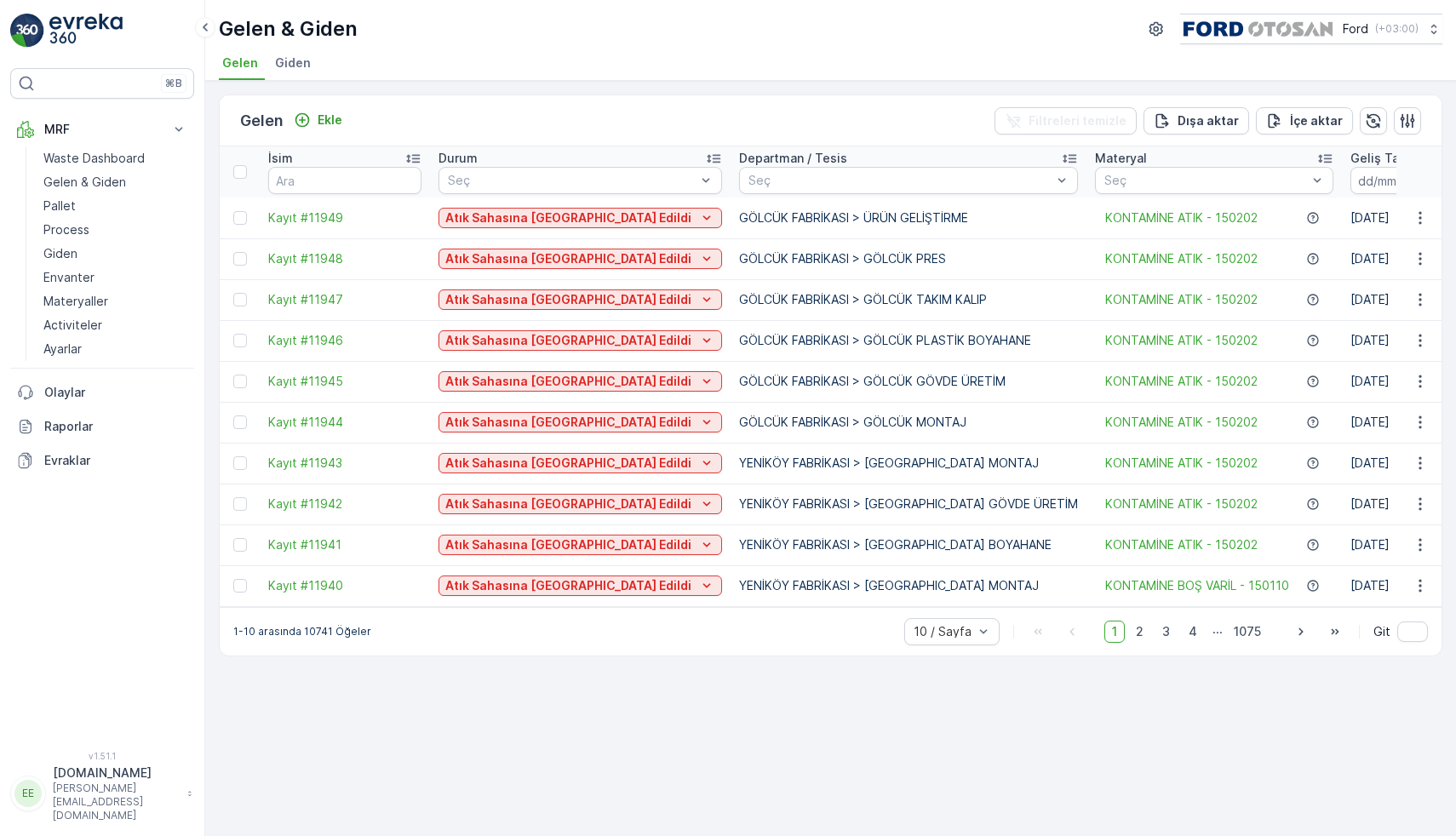
click at [313, 60] on li "Giden" at bounding box center [295, 66] width 46 height 29
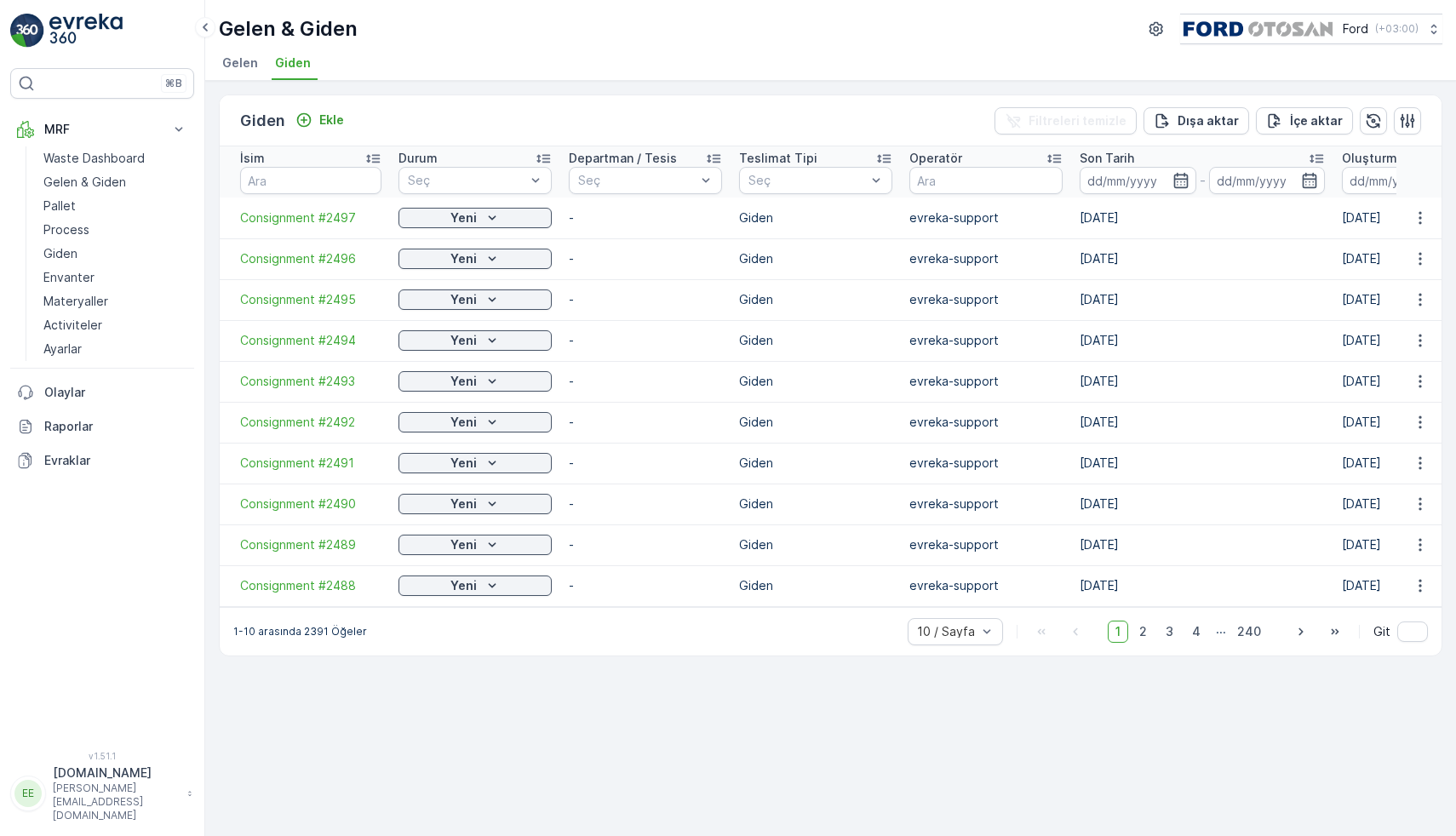
click at [244, 68] on span "Gelen" at bounding box center [240, 62] width 36 height 17
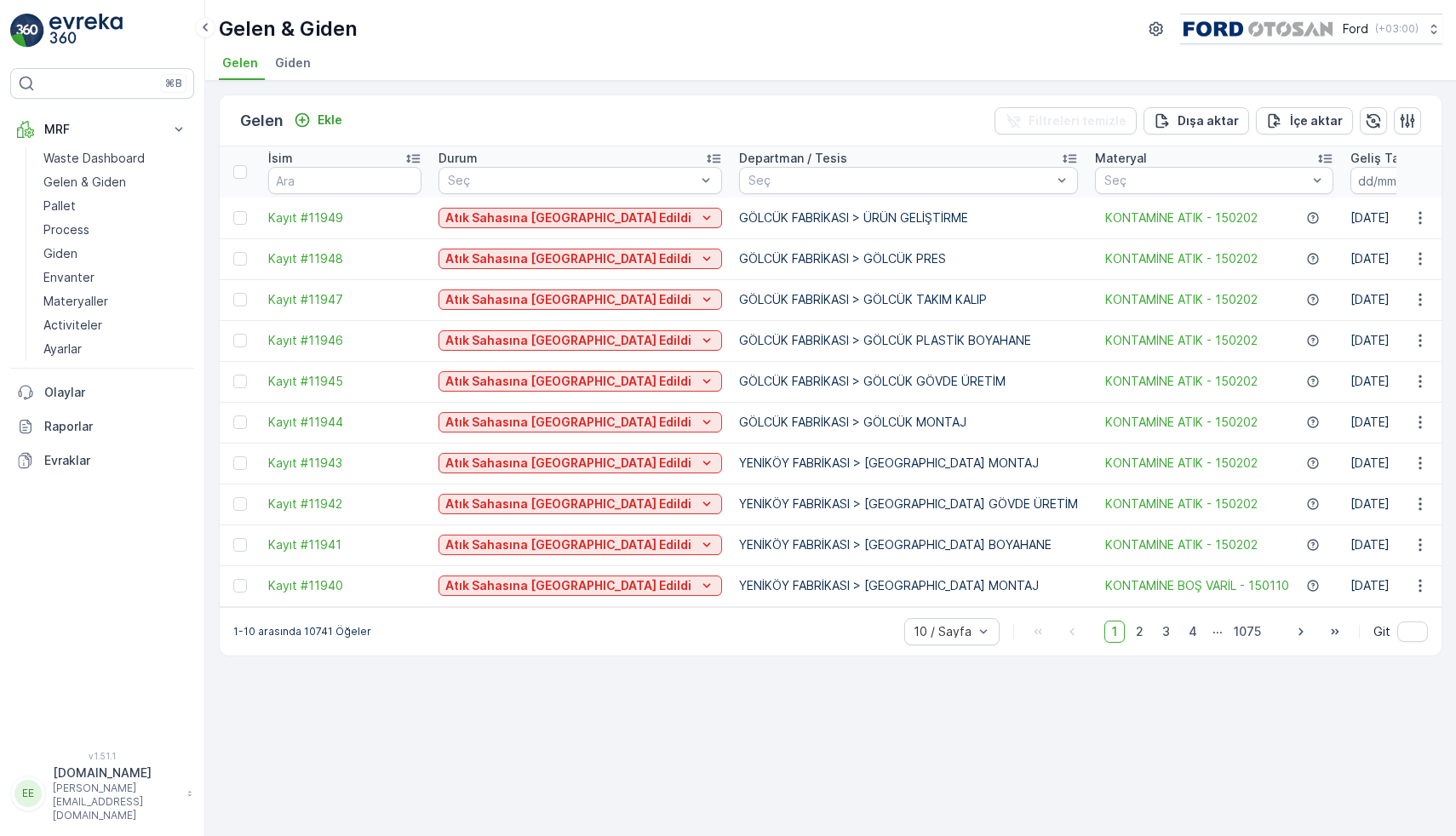
click at [301, 29] on p "Gelen & Giden" at bounding box center [288, 29] width 139 height 27
click at [125, 14] on link at bounding box center [102, 31] width 184 height 34
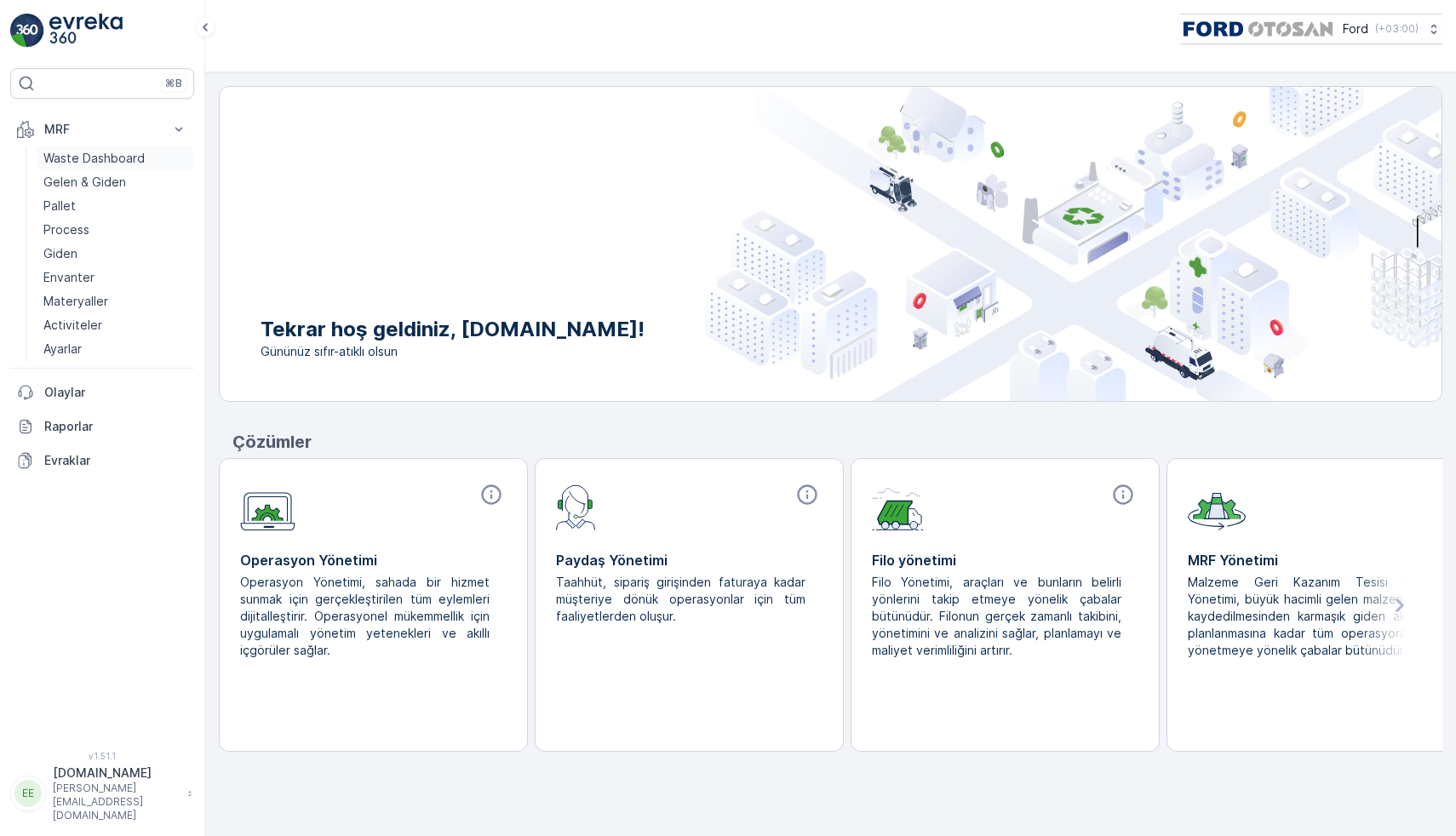
click at [121, 158] on p "Waste Dashboard" at bounding box center [94, 158] width 101 height 17
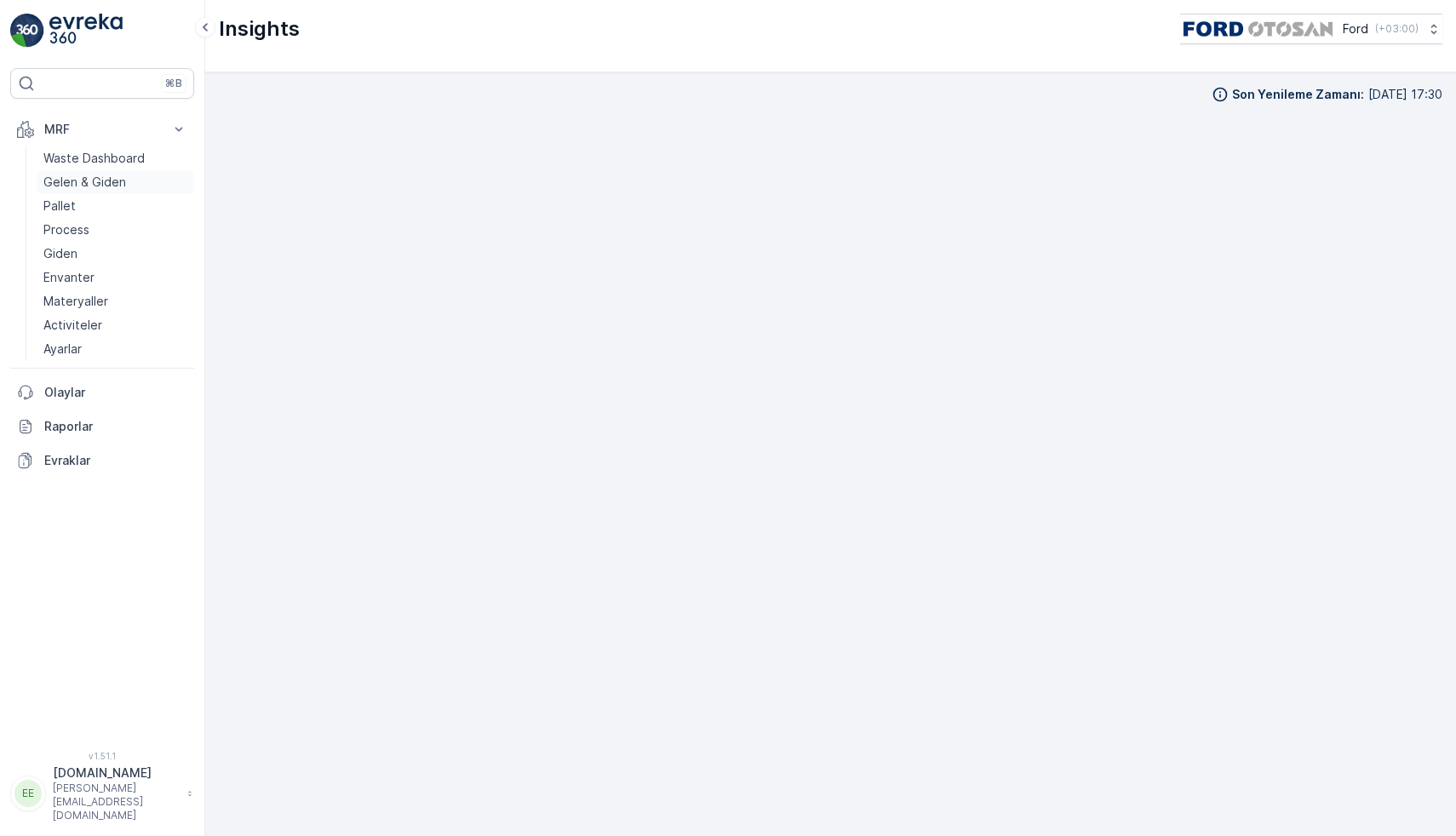
click at [92, 186] on p "Gelen & Giden" at bounding box center [84, 182] width 82 height 17
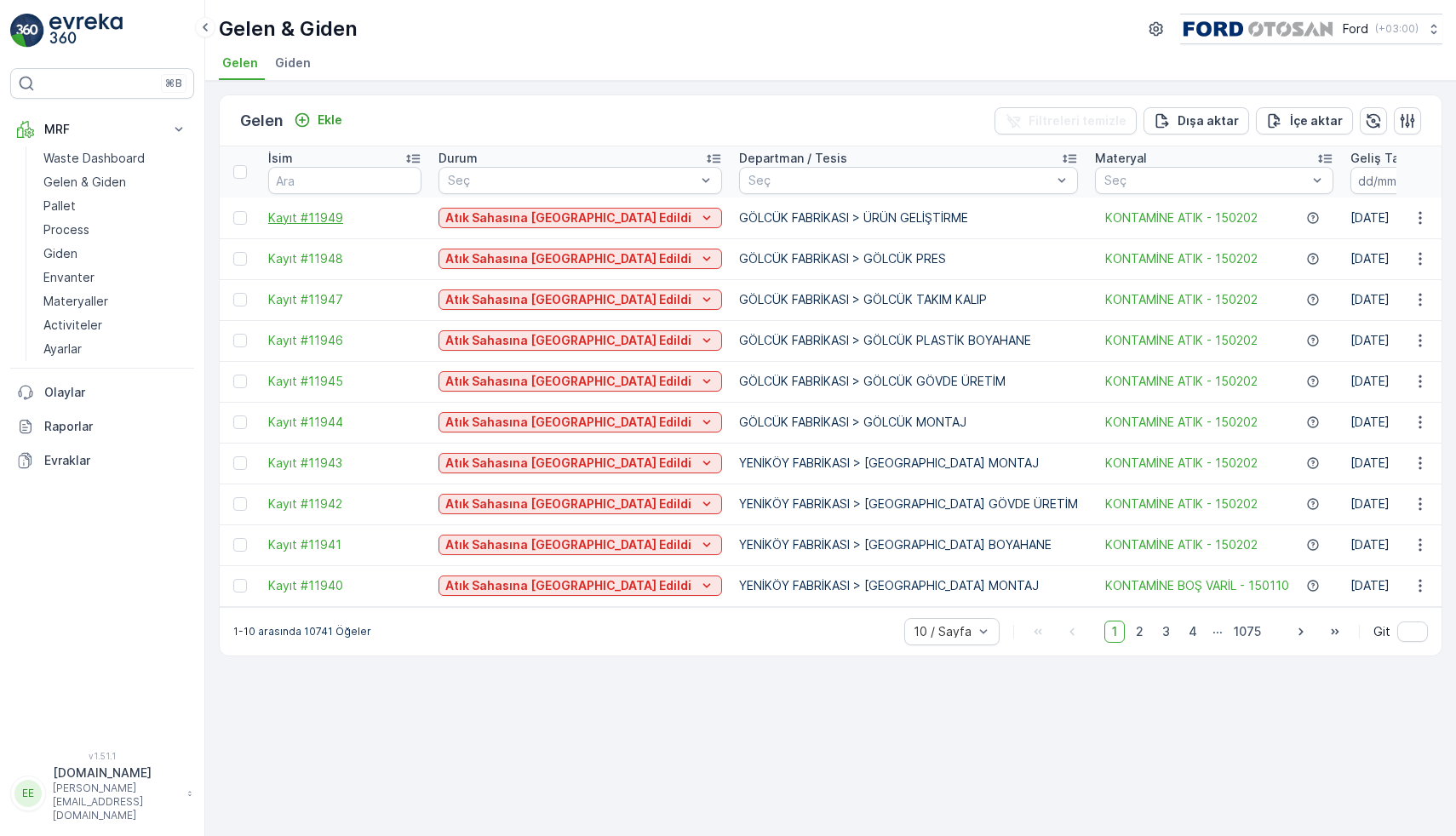
click at [324, 221] on span "Kayıt #11949" at bounding box center [345, 218] width 154 height 17
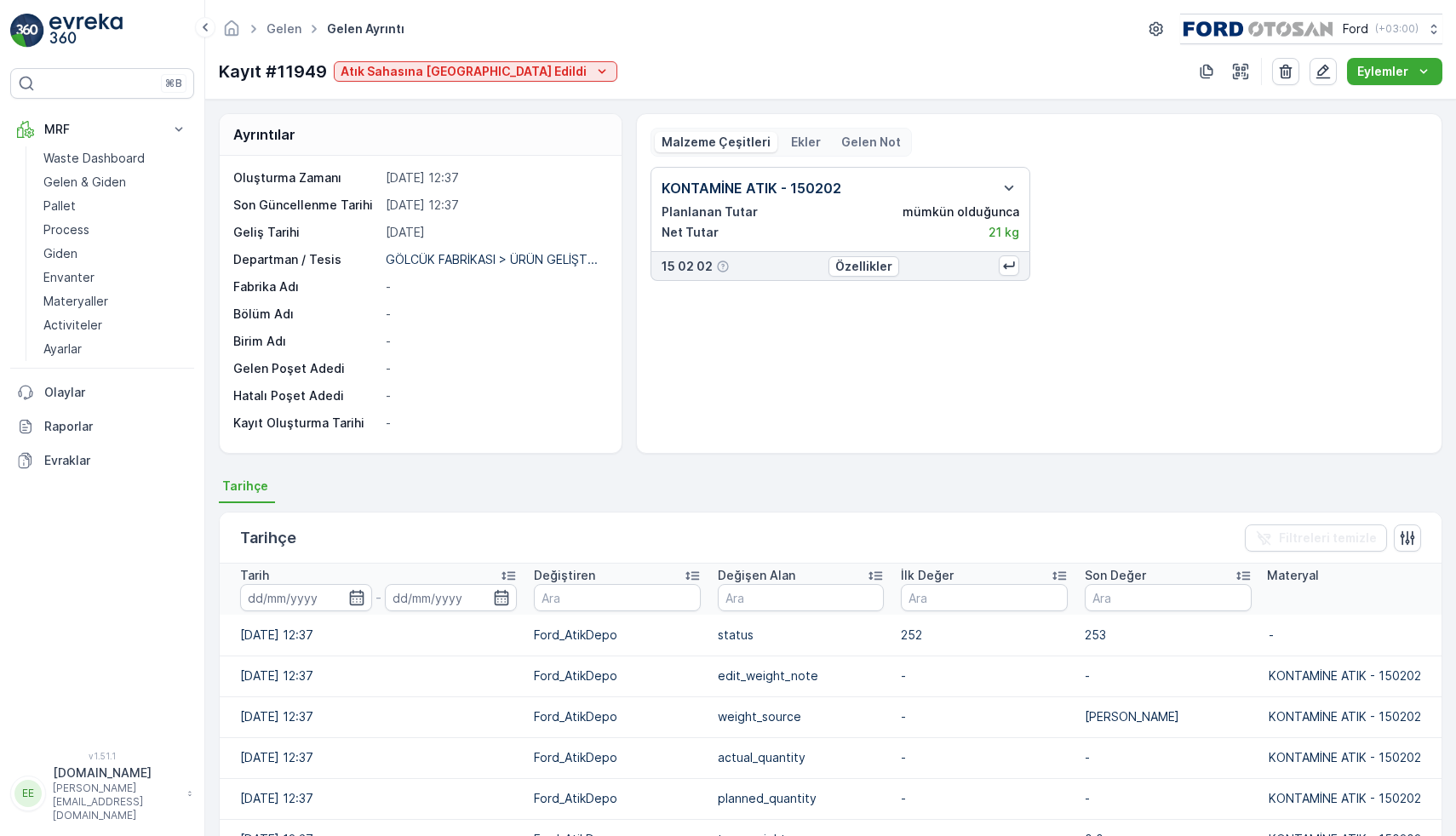
click at [797, 143] on p "Ekler" at bounding box center [805, 142] width 30 height 17
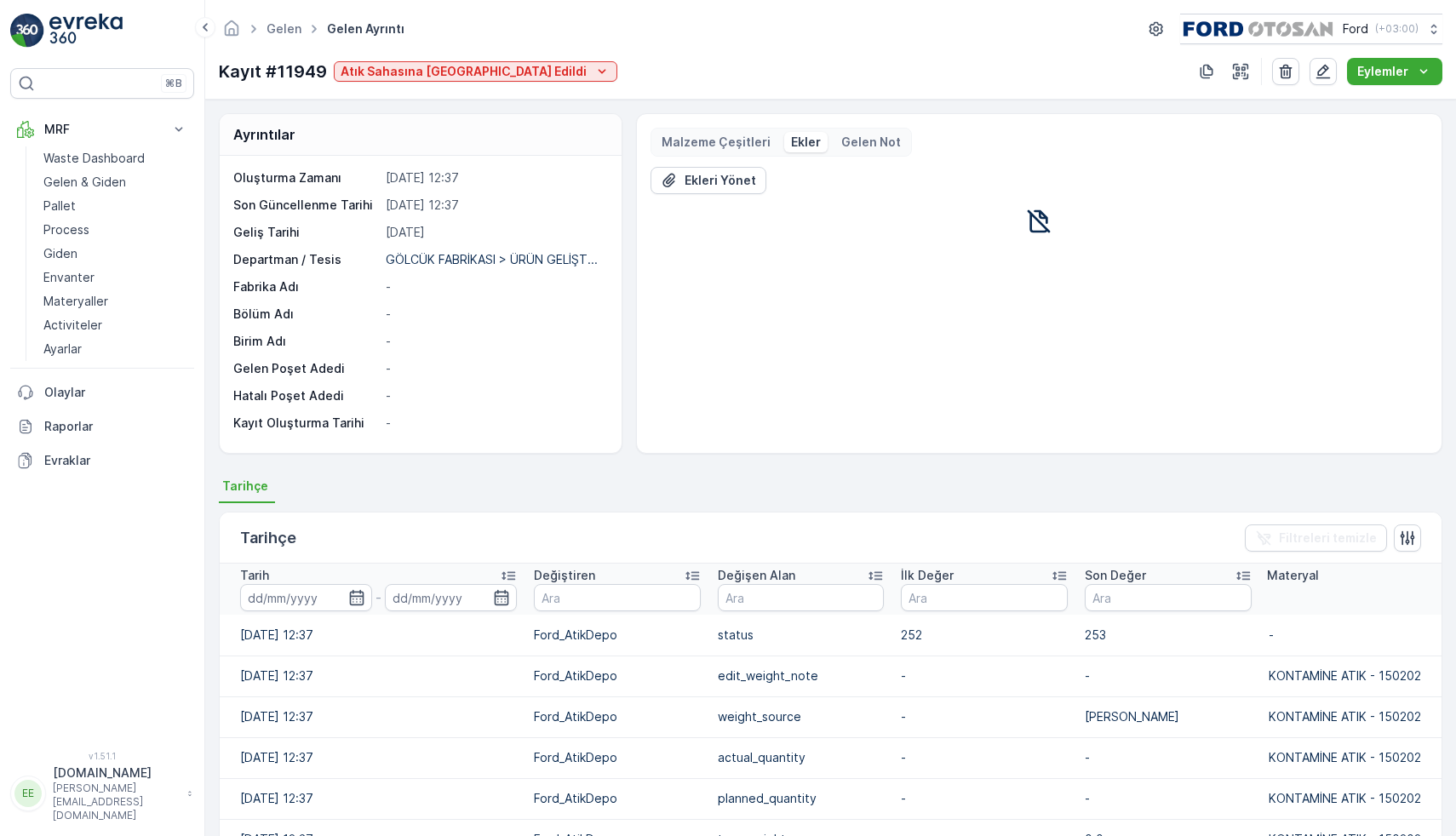
click at [867, 149] on p "Gelen Not" at bounding box center [871, 142] width 60 height 17
click at [700, 148] on p "Malzeme Çeşitleri" at bounding box center [716, 142] width 109 height 17
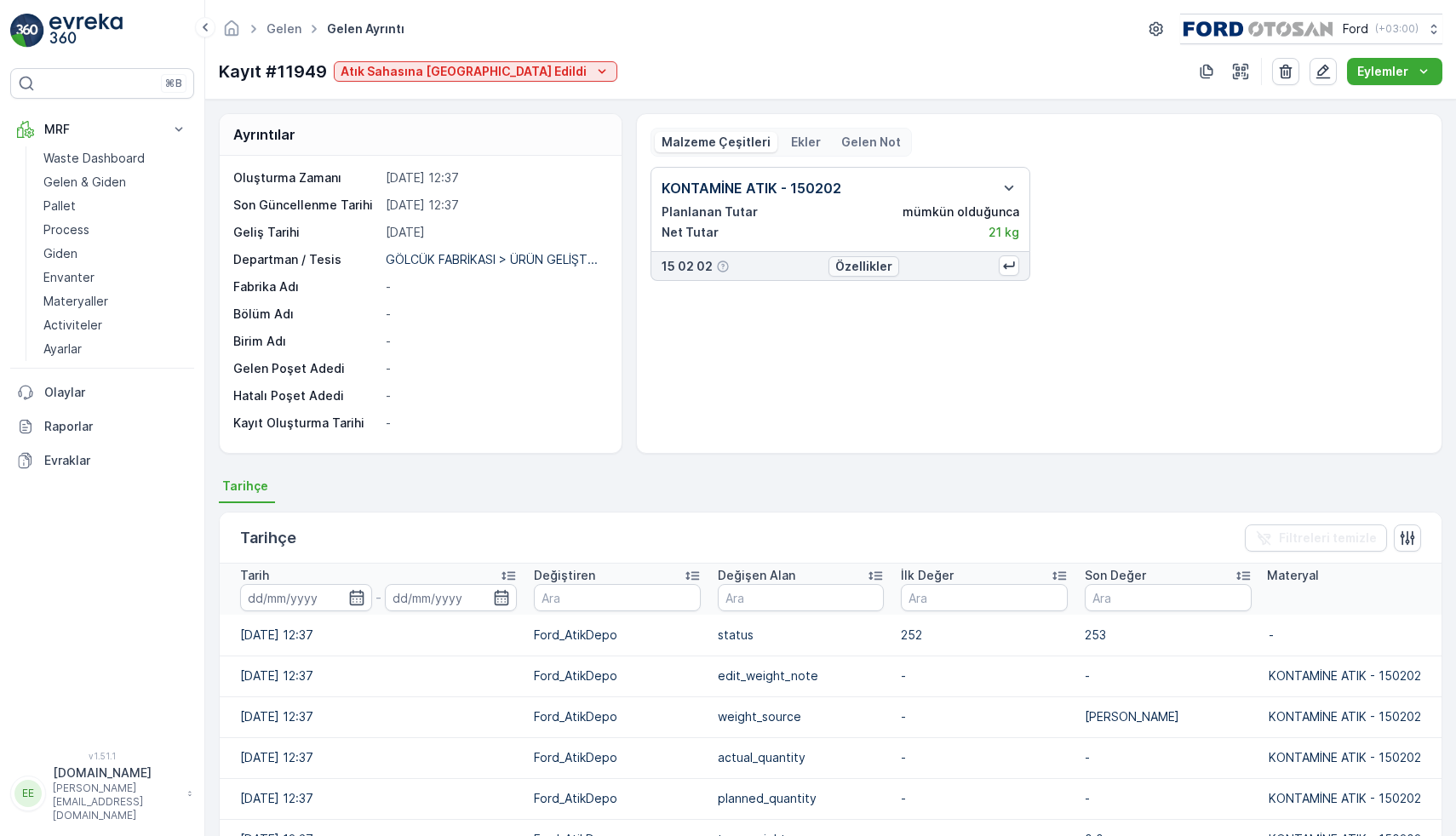
click at [854, 269] on p "Özellikler" at bounding box center [863, 266] width 57 height 17
click at [72, 150] on p "Waste Dashboard" at bounding box center [94, 158] width 101 height 17
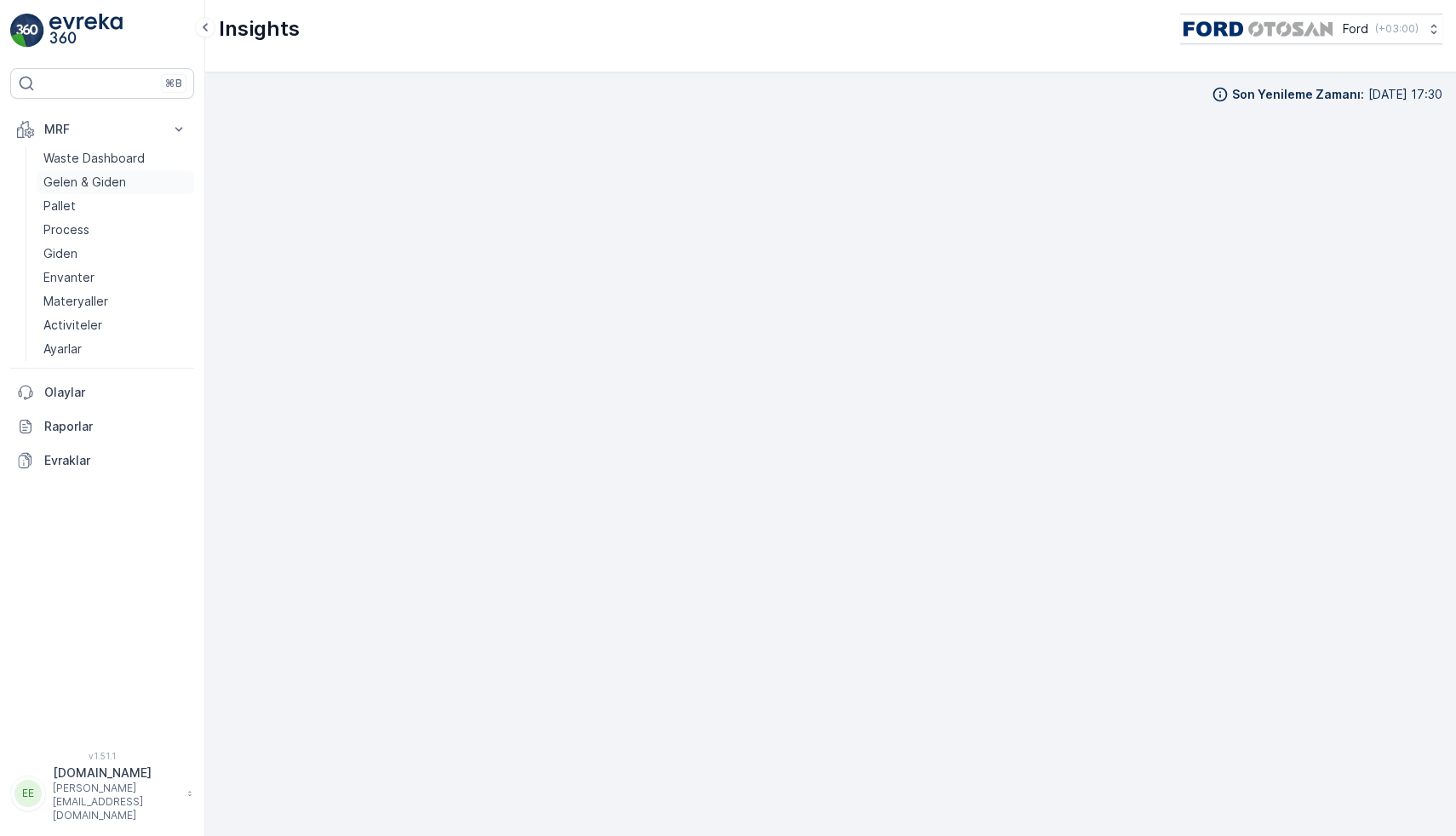
click at [89, 182] on p "Gelen & Giden" at bounding box center [84, 182] width 82 height 17
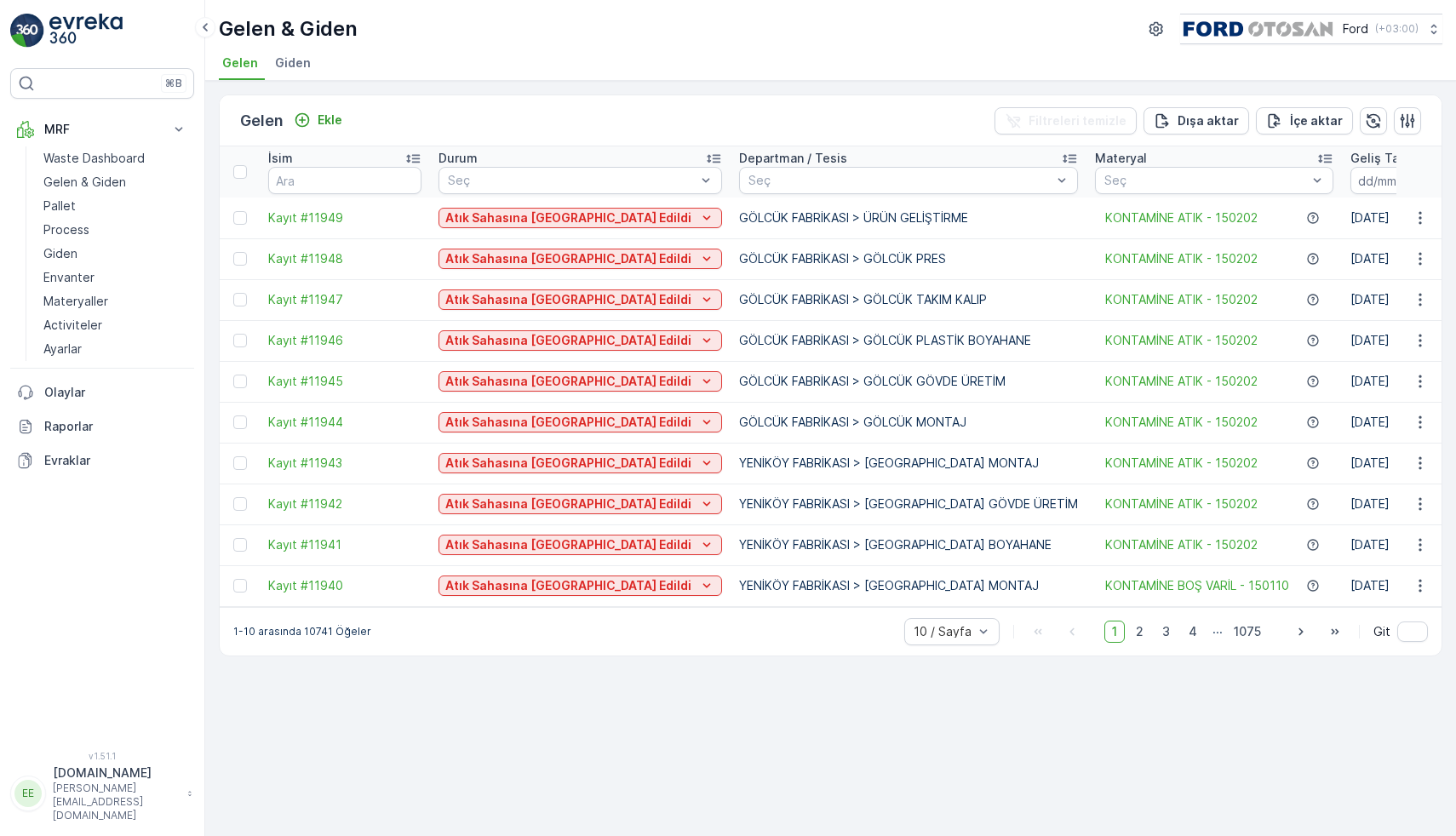
click at [72, 16] on img at bounding box center [86, 31] width 73 height 34
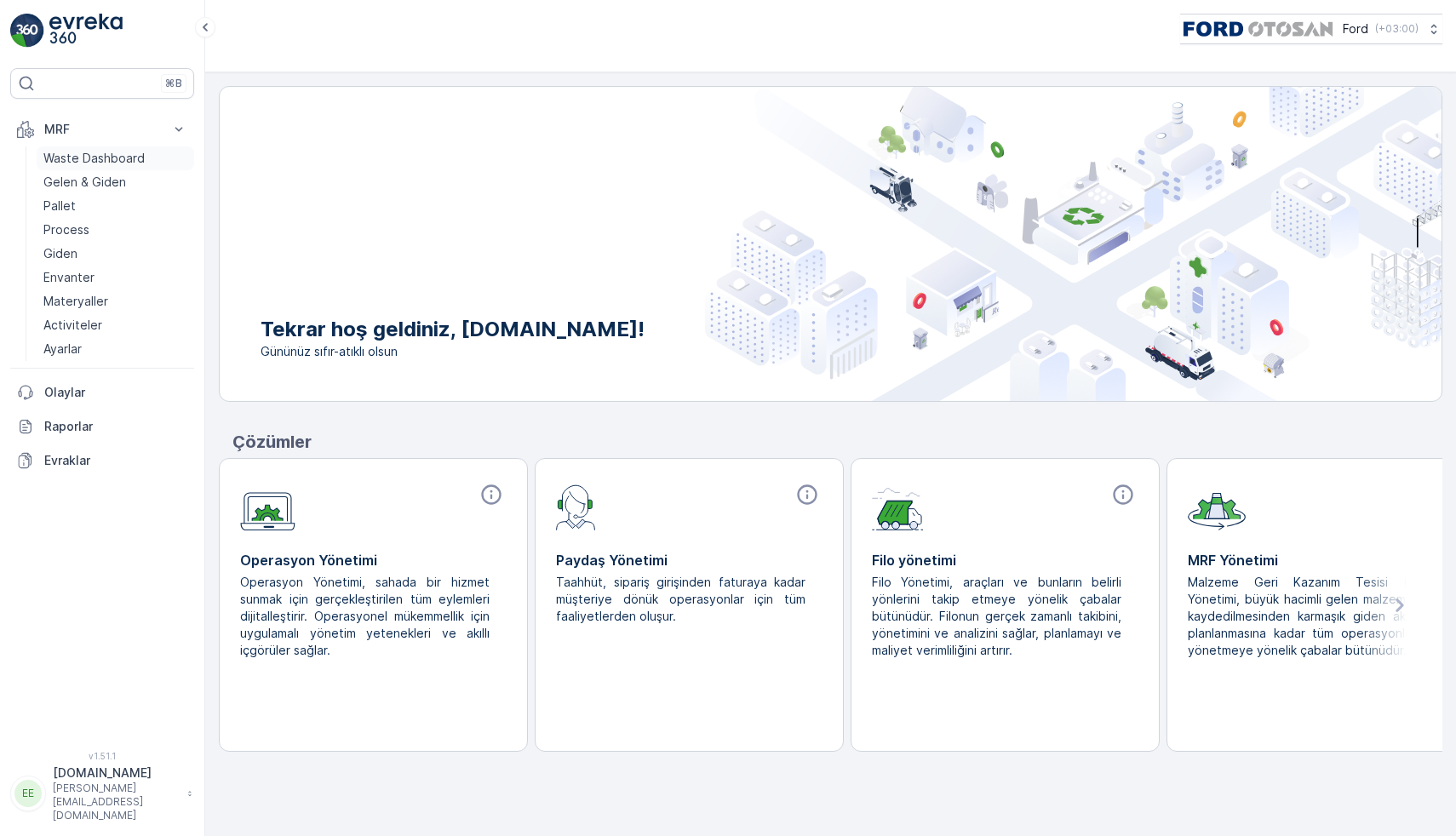
click at [104, 164] on p "Waste Dashboard" at bounding box center [94, 158] width 101 height 17
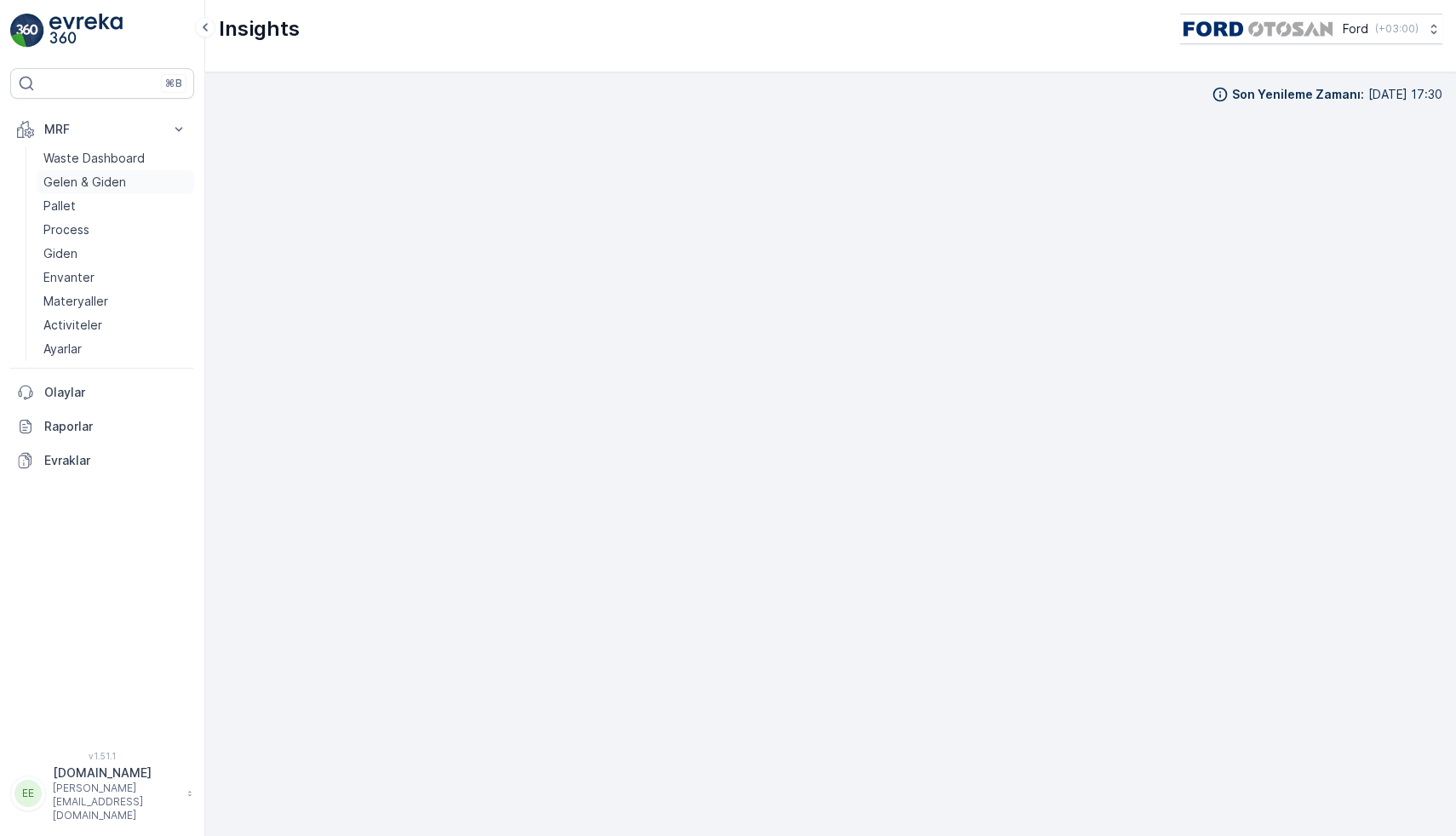
click at [85, 183] on p "Gelen & Giden" at bounding box center [84, 182] width 82 height 17
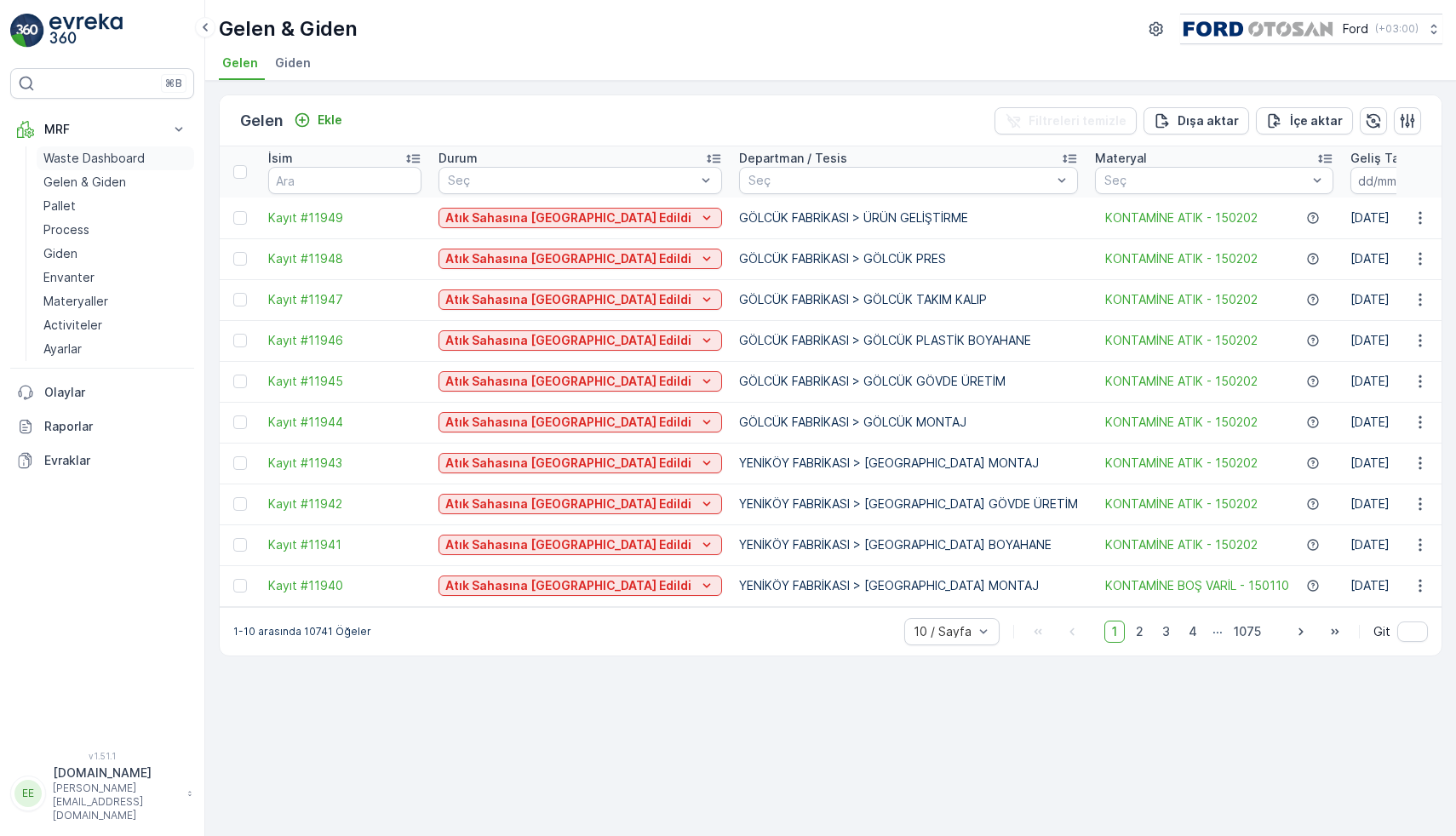
click at [114, 152] on p "Waste Dashboard" at bounding box center [94, 158] width 101 height 17
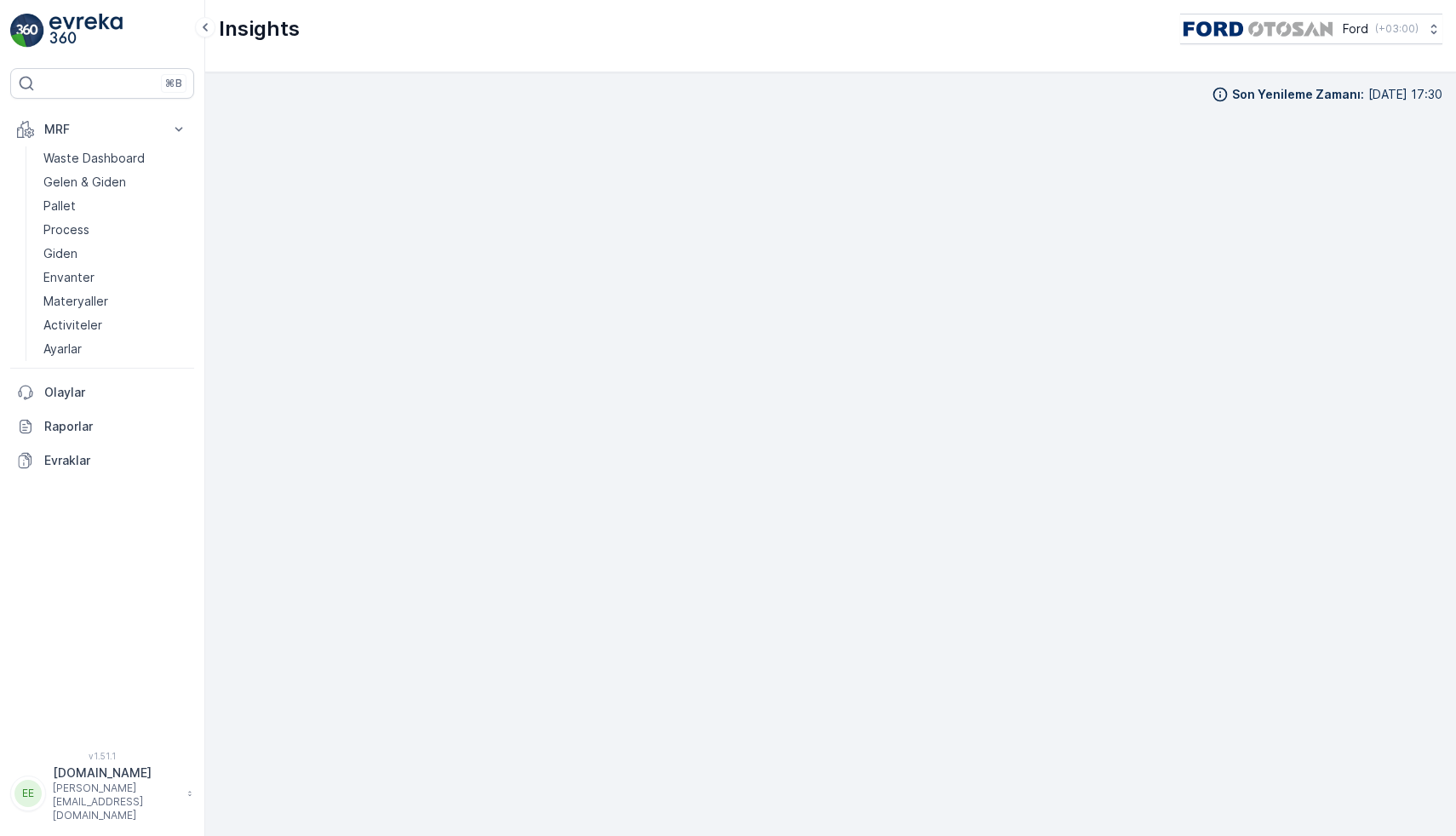
click at [123, 25] on img at bounding box center [86, 31] width 73 height 34
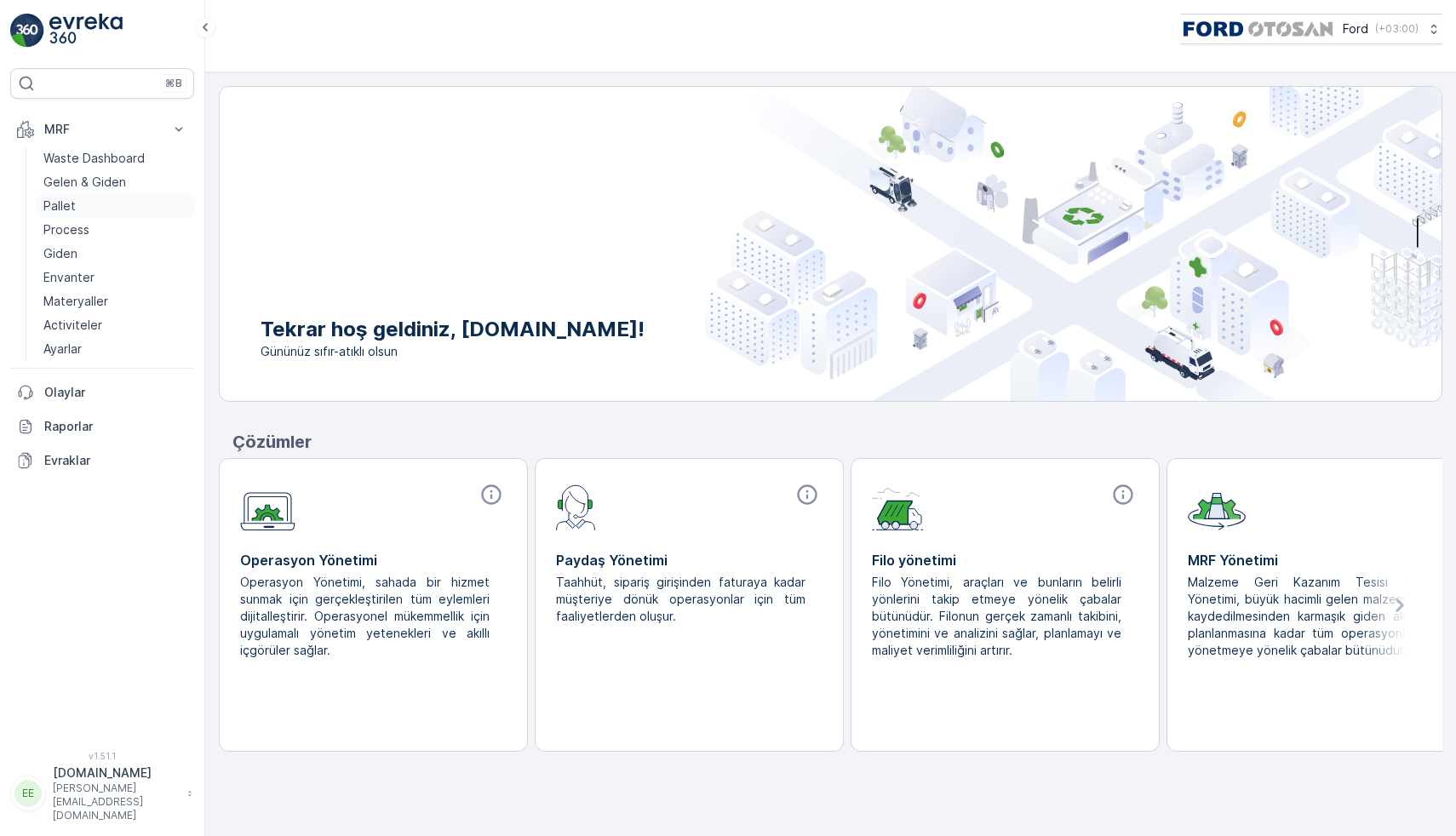
click at [108, 207] on link "Pallet" at bounding box center [116, 206] width 157 height 23
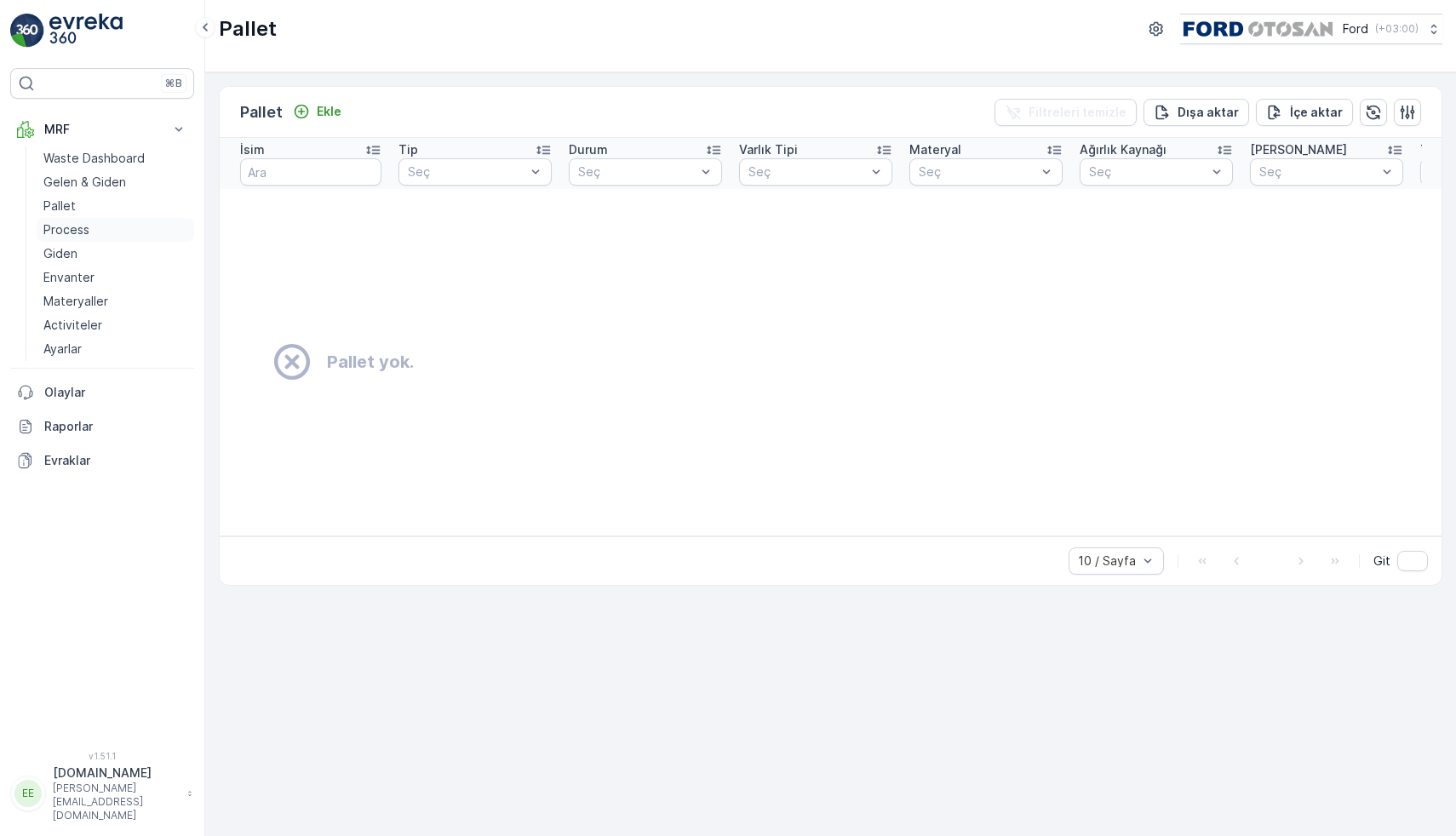
click at [96, 230] on link "Process" at bounding box center [116, 230] width 157 height 23
click at [81, 249] on link "Giden" at bounding box center [116, 254] width 157 height 23
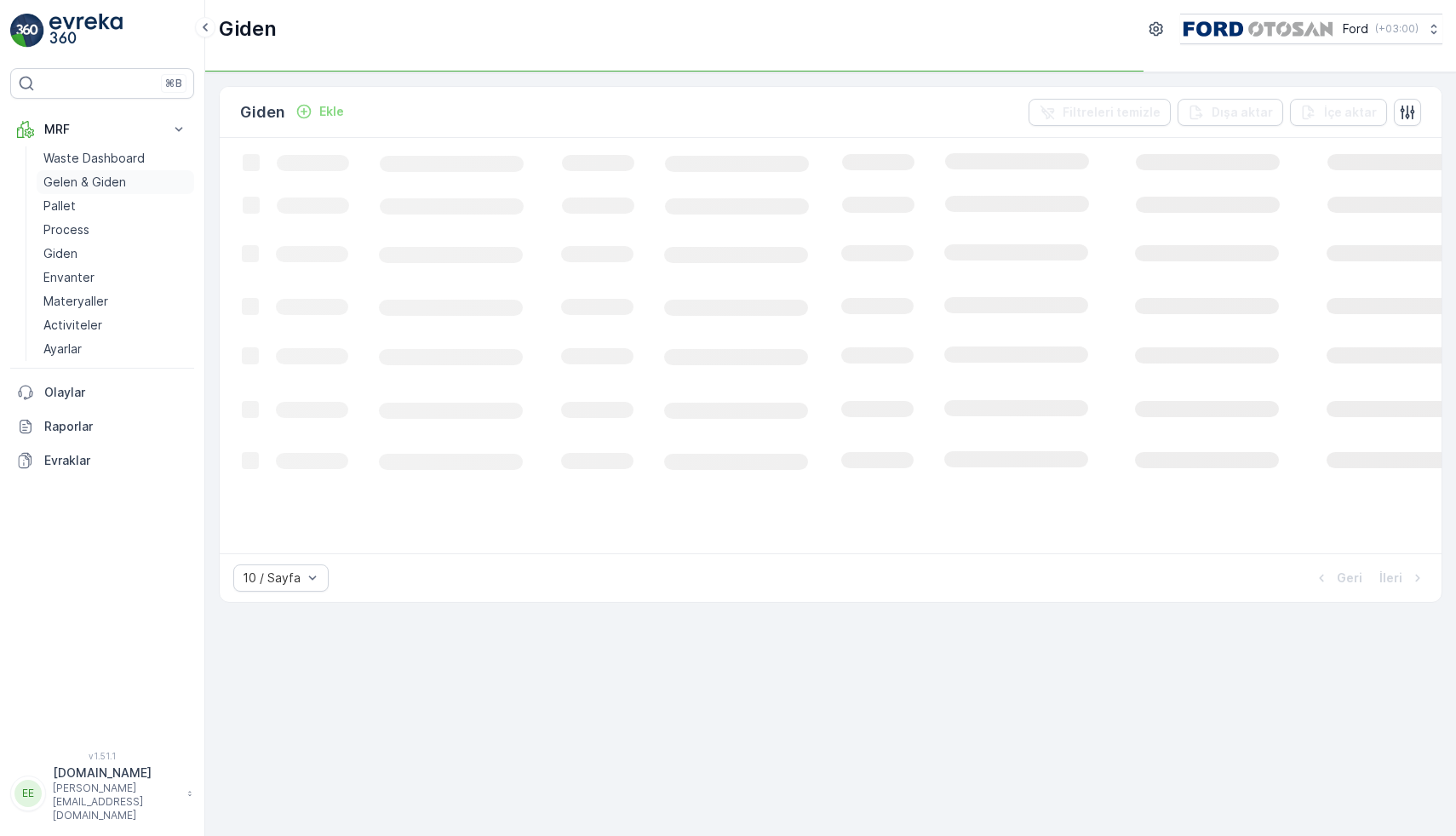
click at [125, 182] on link "Gelen & Giden" at bounding box center [116, 182] width 157 height 23
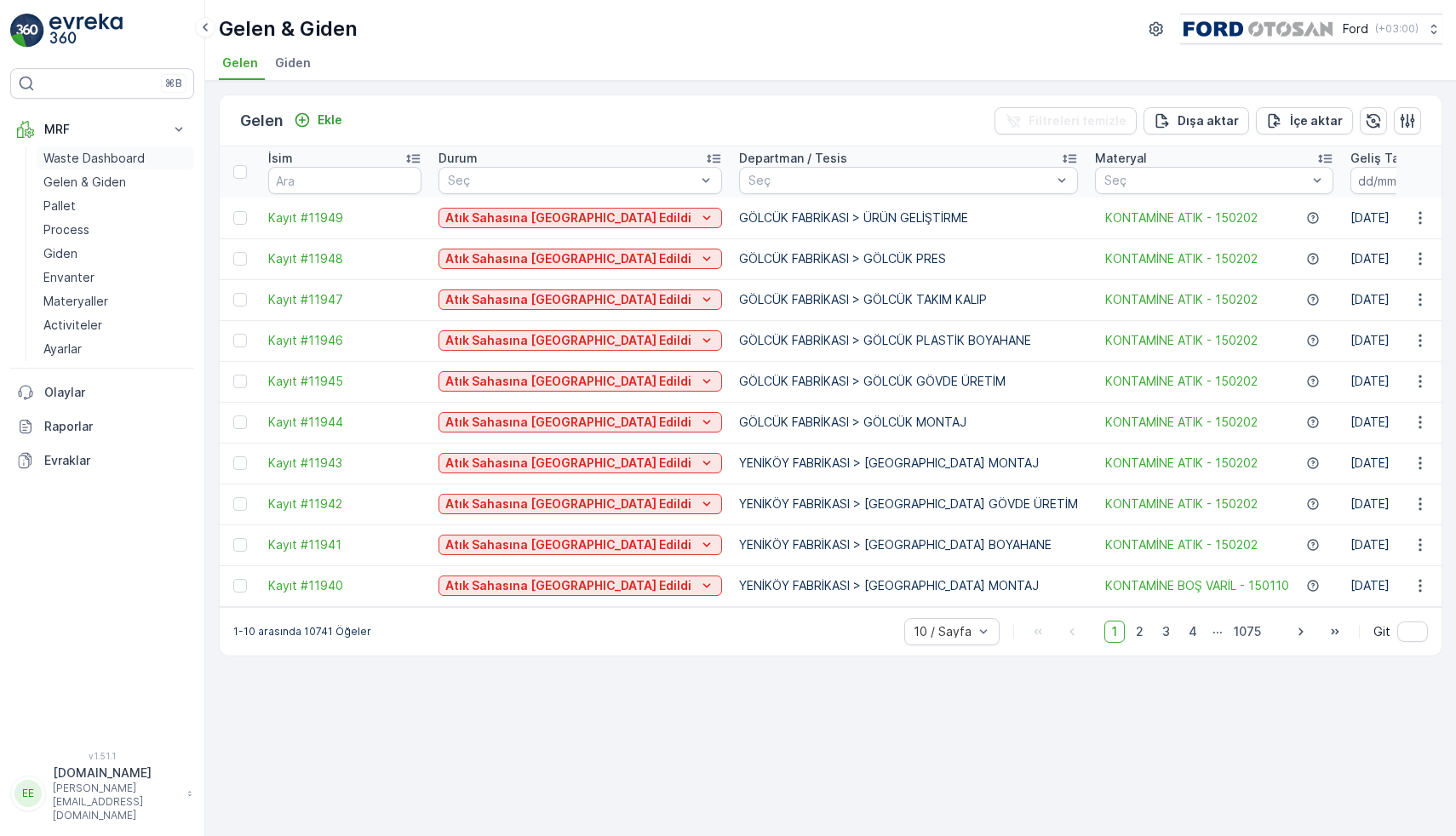
click at [139, 155] on p "Waste Dashboard" at bounding box center [94, 158] width 101 height 17
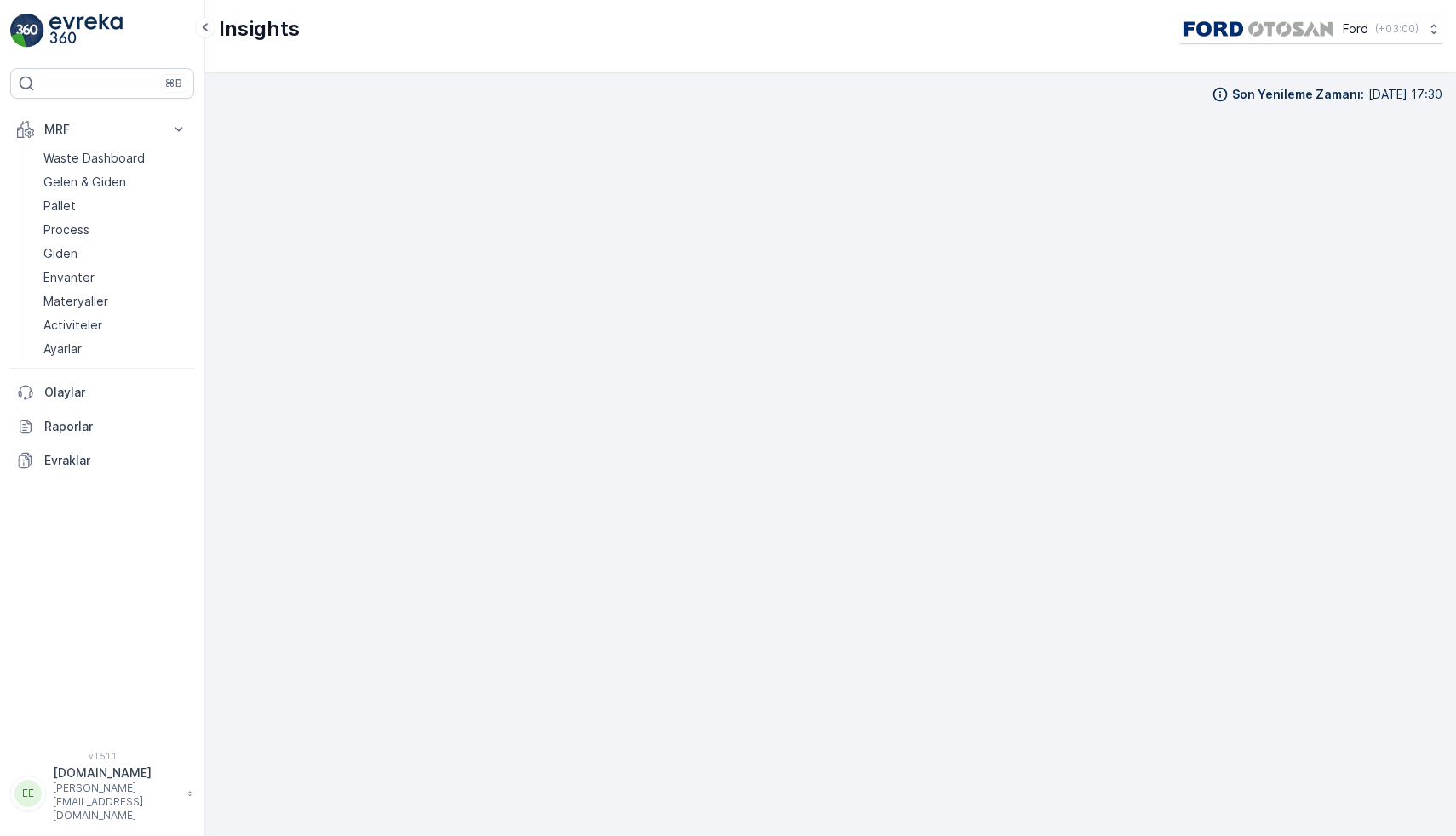
click at [72, 23] on img at bounding box center [86, 31] width 73 height 34
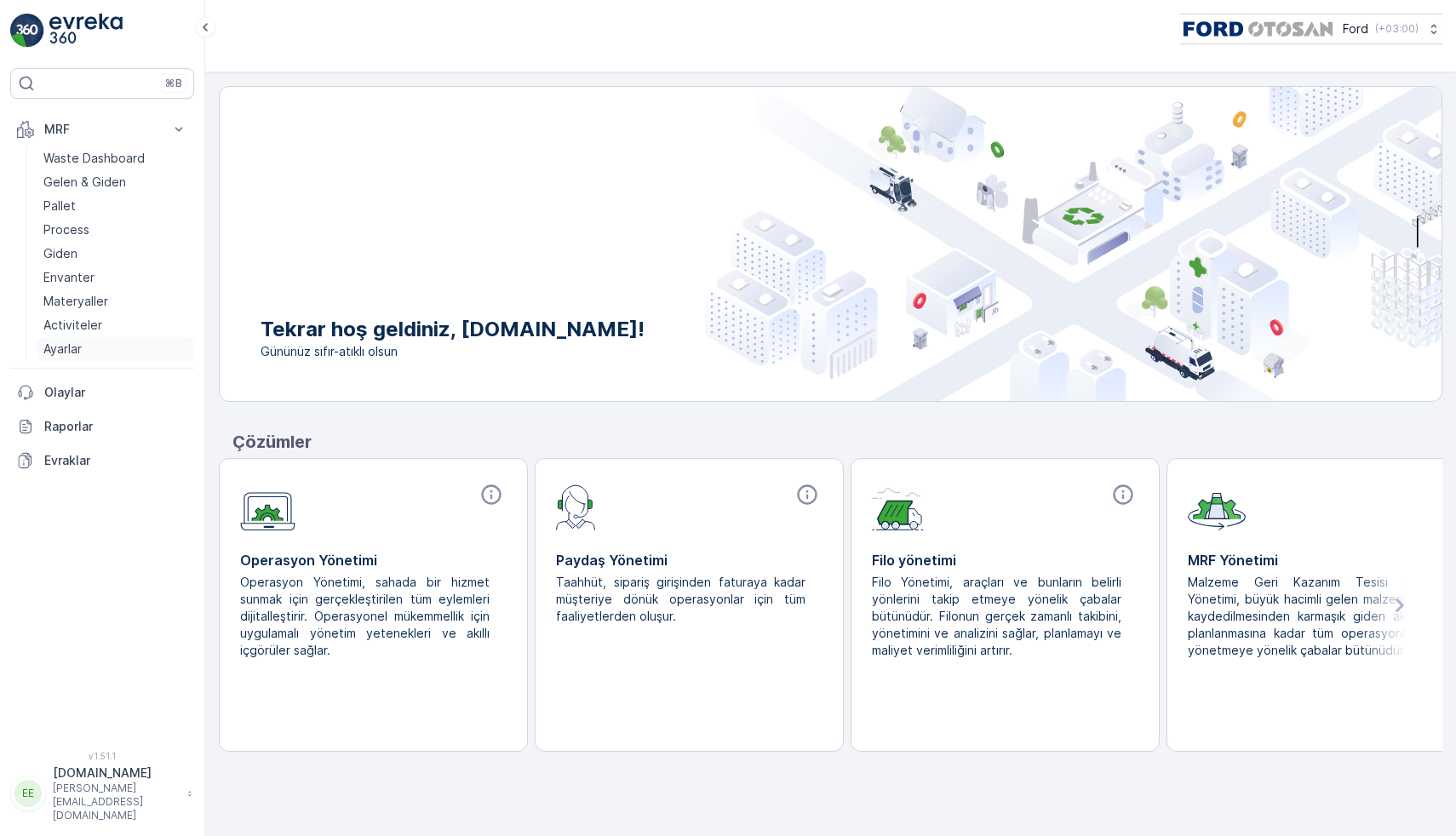
click at [49, 361] on link "Ayarlar" at bounding box center [116, 349] width 157 height 23
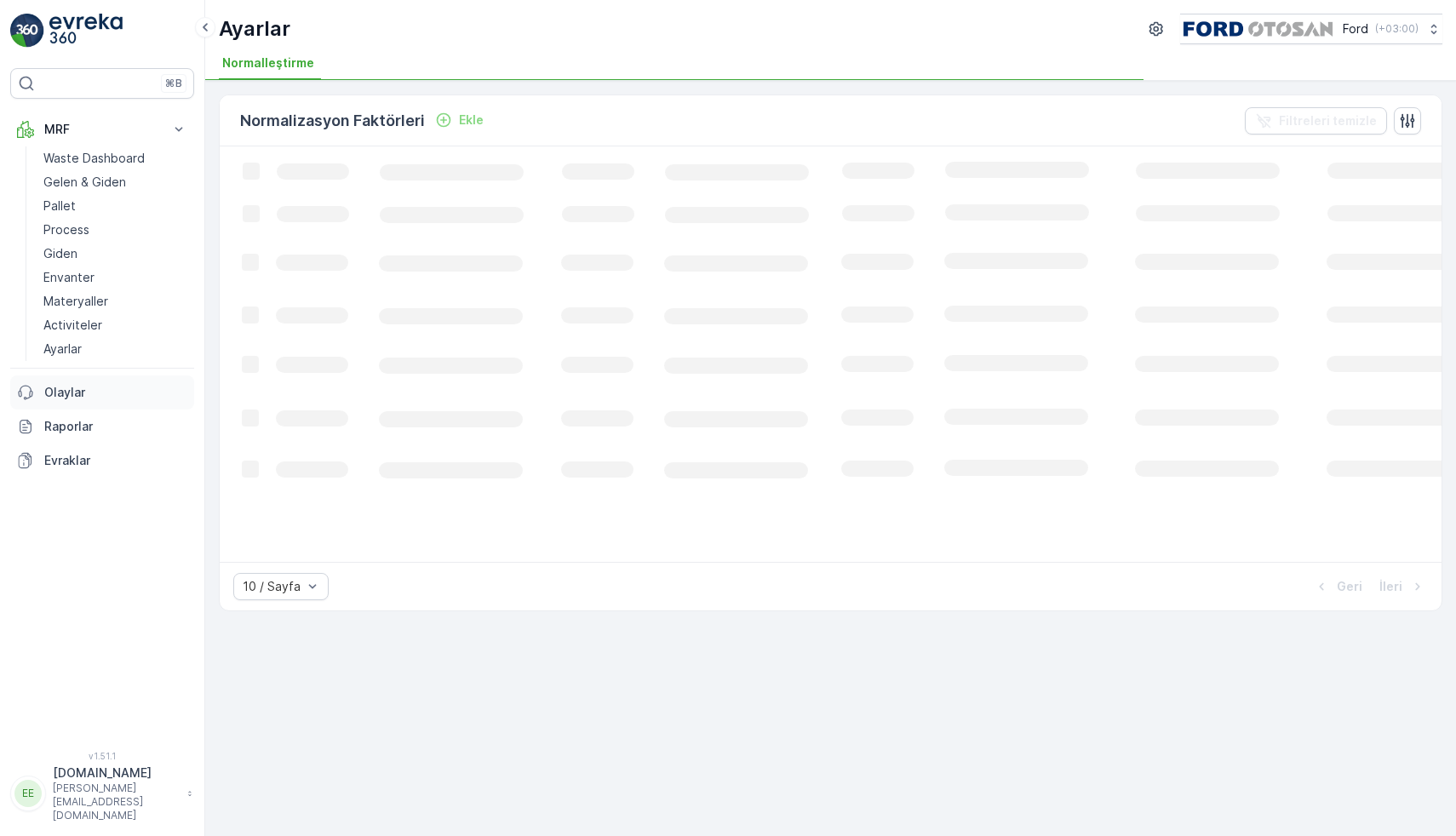
click at [61, 383] on link "Olaylar" at bounding box center [102, 392] width 184 height 34
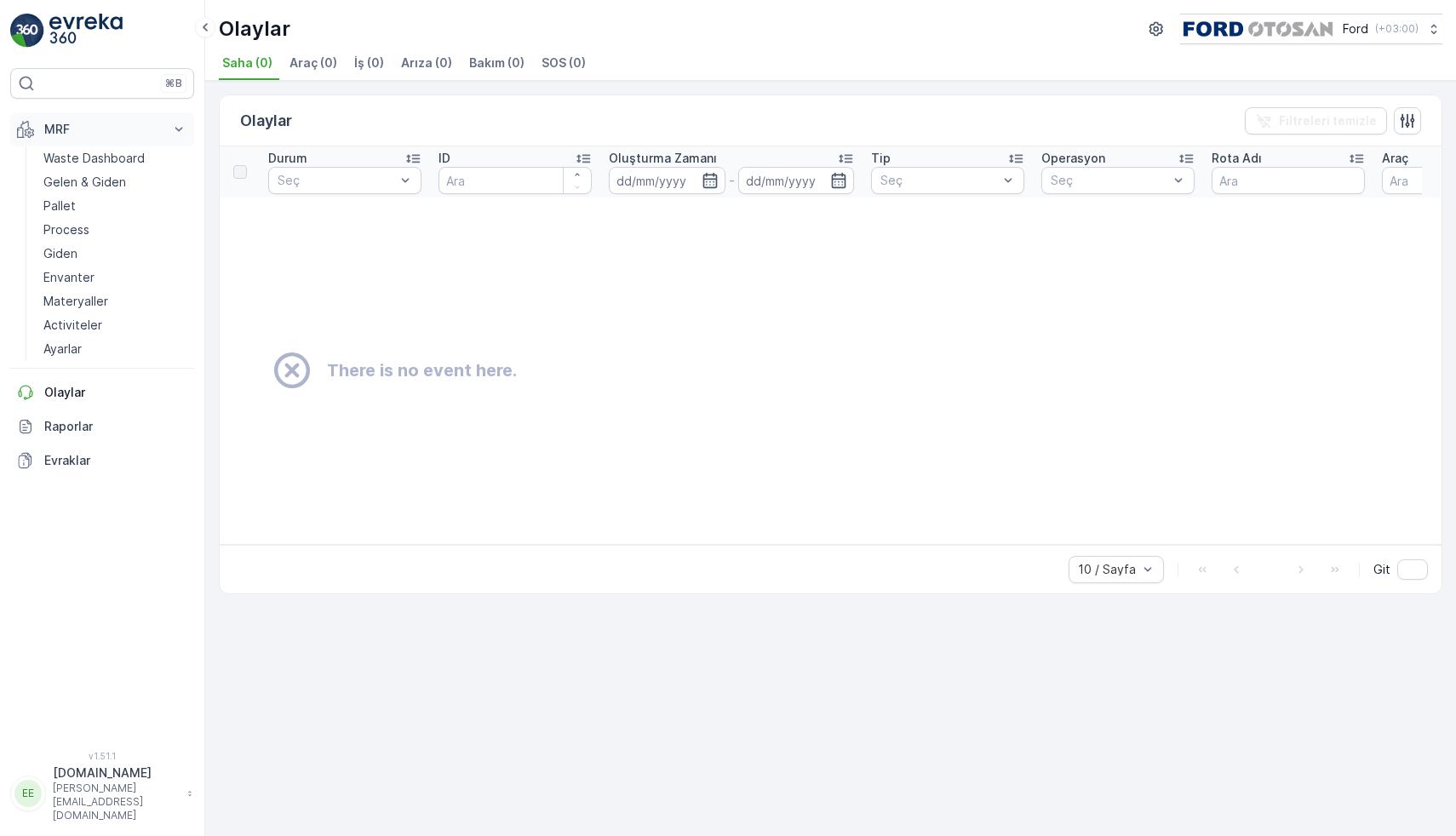
click at [93, 127] on p "MRF" at bounding box center [102, 129] width 116 height 17
click at [78, 155] on p "Waste Dashboard" at bounding box center [94, 158] width 101 height 17
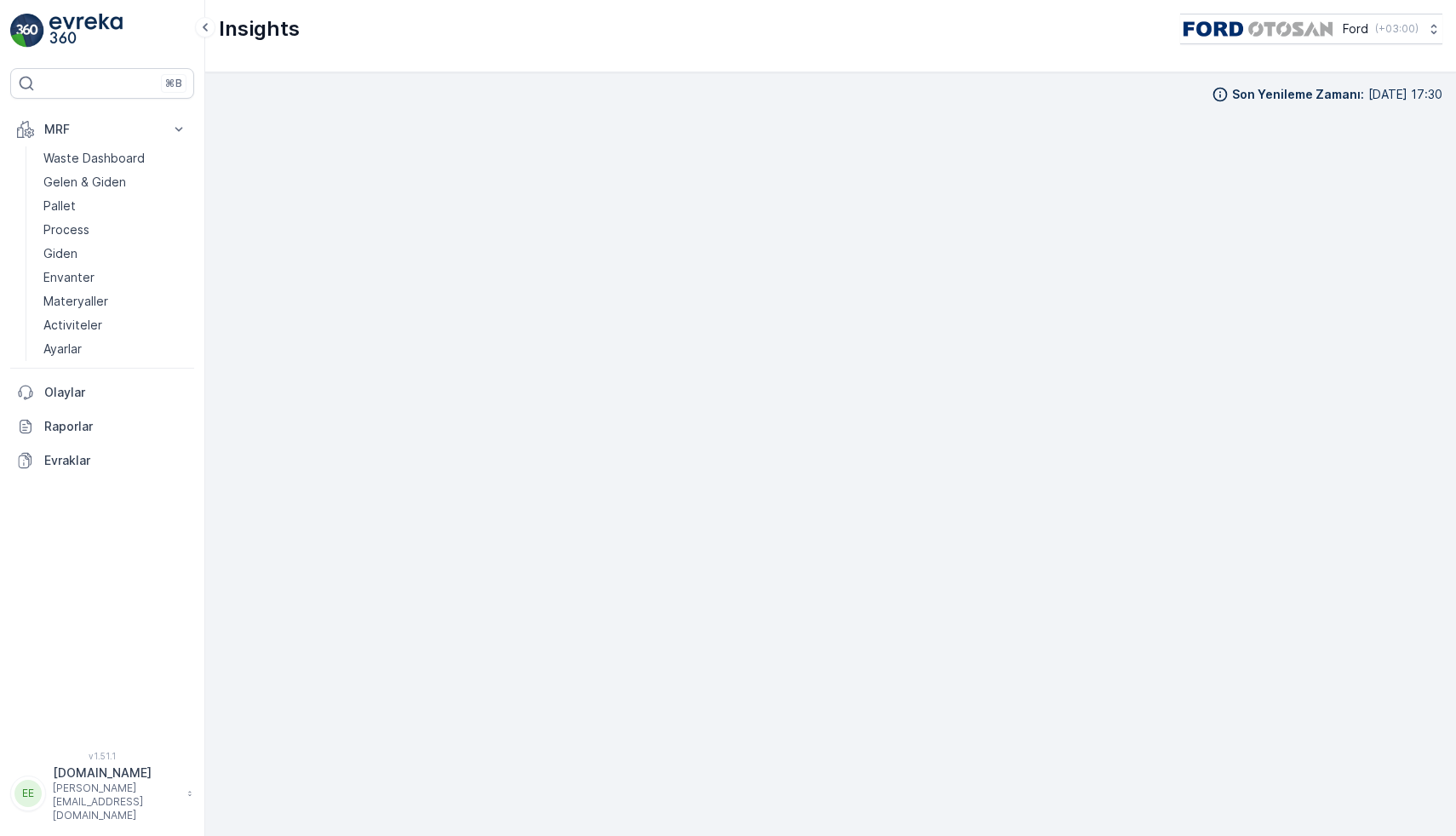
click at [103, 33] on img at bounding box center [86, 31] width 73 height 34
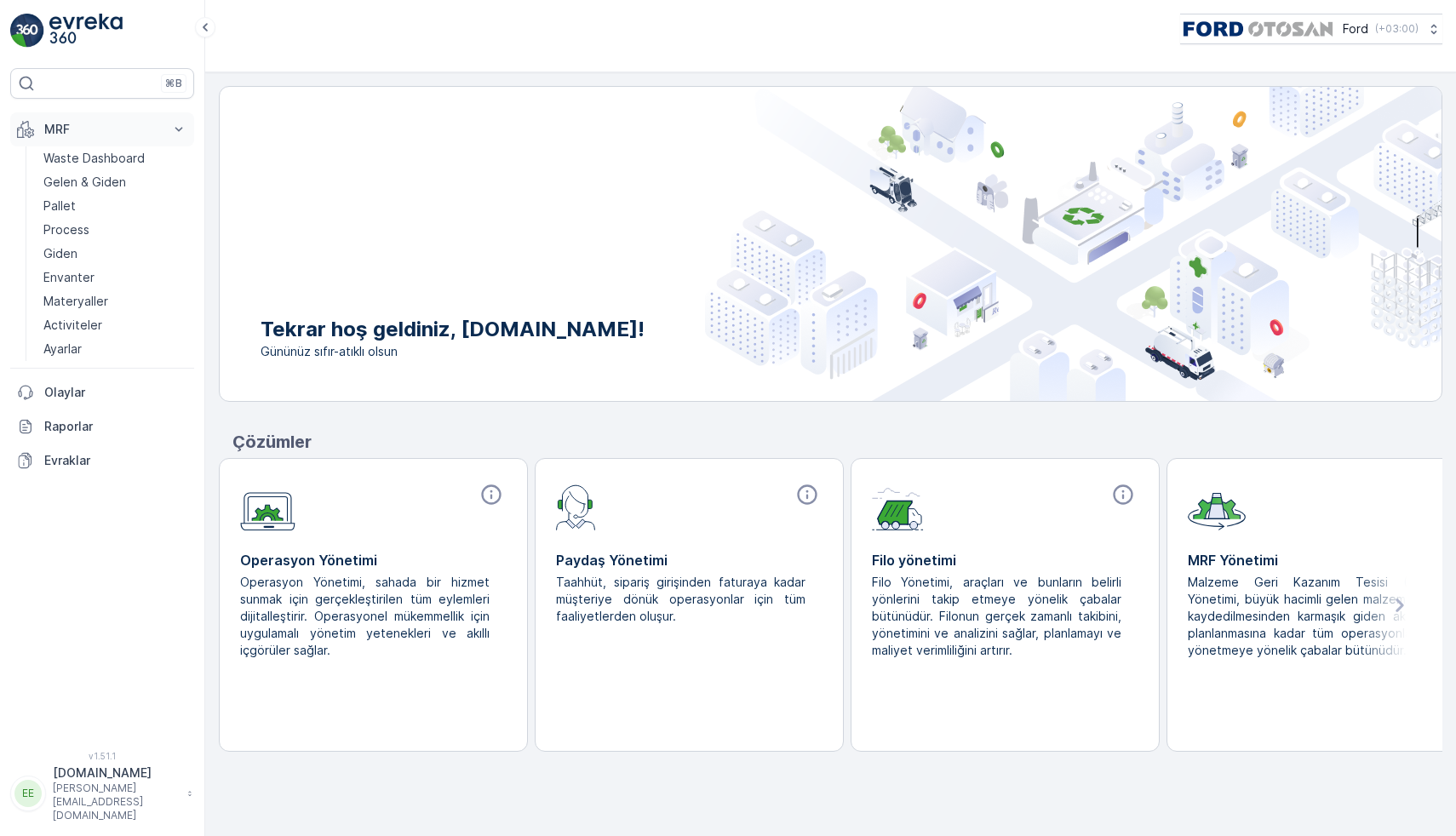
click at [151, 125] on p "MRF" at bounding box center [102, 129] width 116 height 17
click at [126, 138] on button "MRF" at bounding box center [102, 129] width 184 height 34
click at [104, 155] on p "Waste Dashboard" at bounding box center [94, 158] width 101 height 17
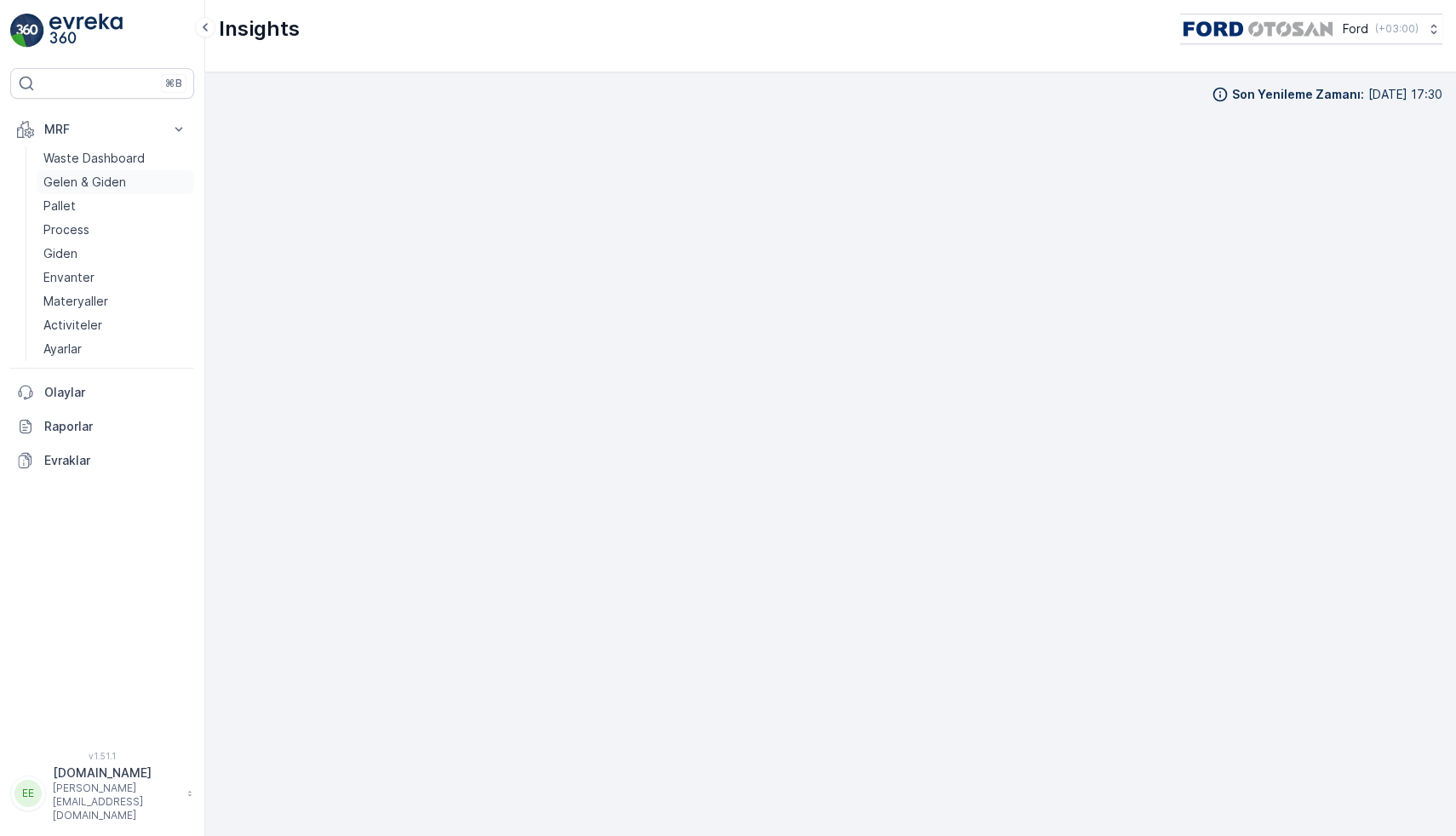
click at [99, 187] on p "Gelen & Giden" at bounding box center [84, 182] width 82 height 17
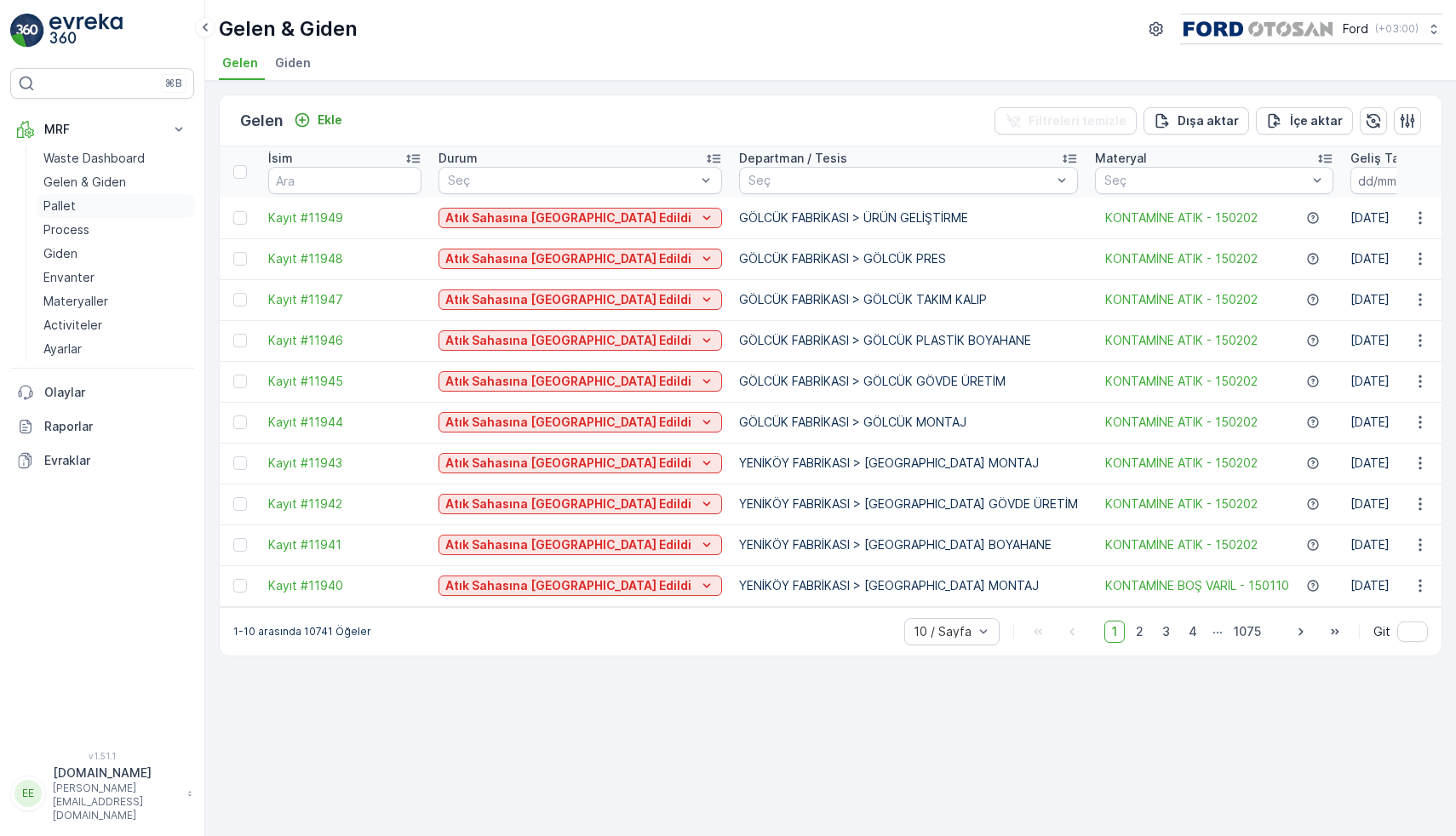
click at [85, 202] on link "Pallet" at bounding box center [116, 206] width 157 height 23
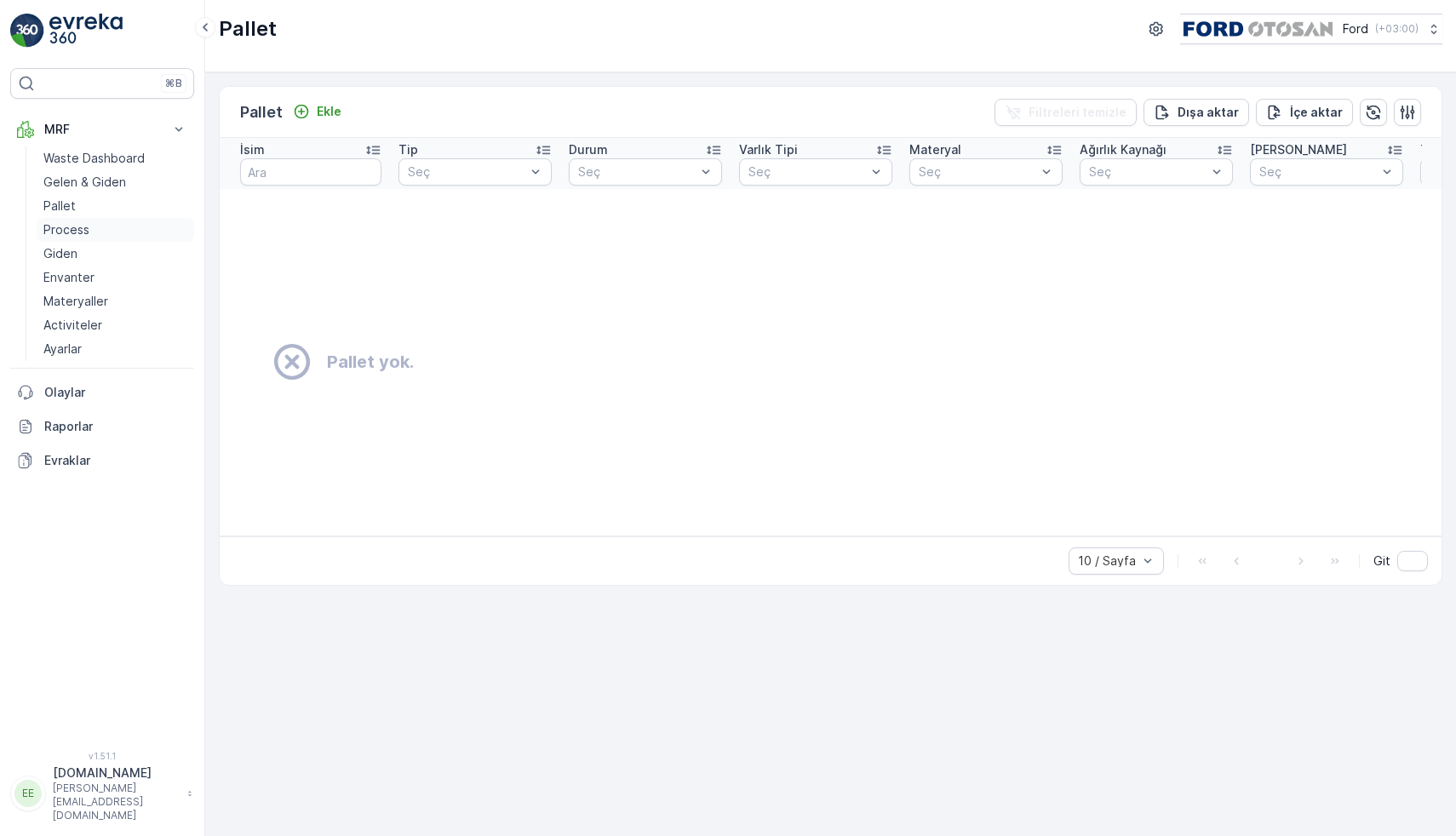
click at [76, 225] on p "Process" at bounding box center [66, 230] width 46 height 17
click at [108, 28] on img at bounding box center [86, 31] width 73 height 34
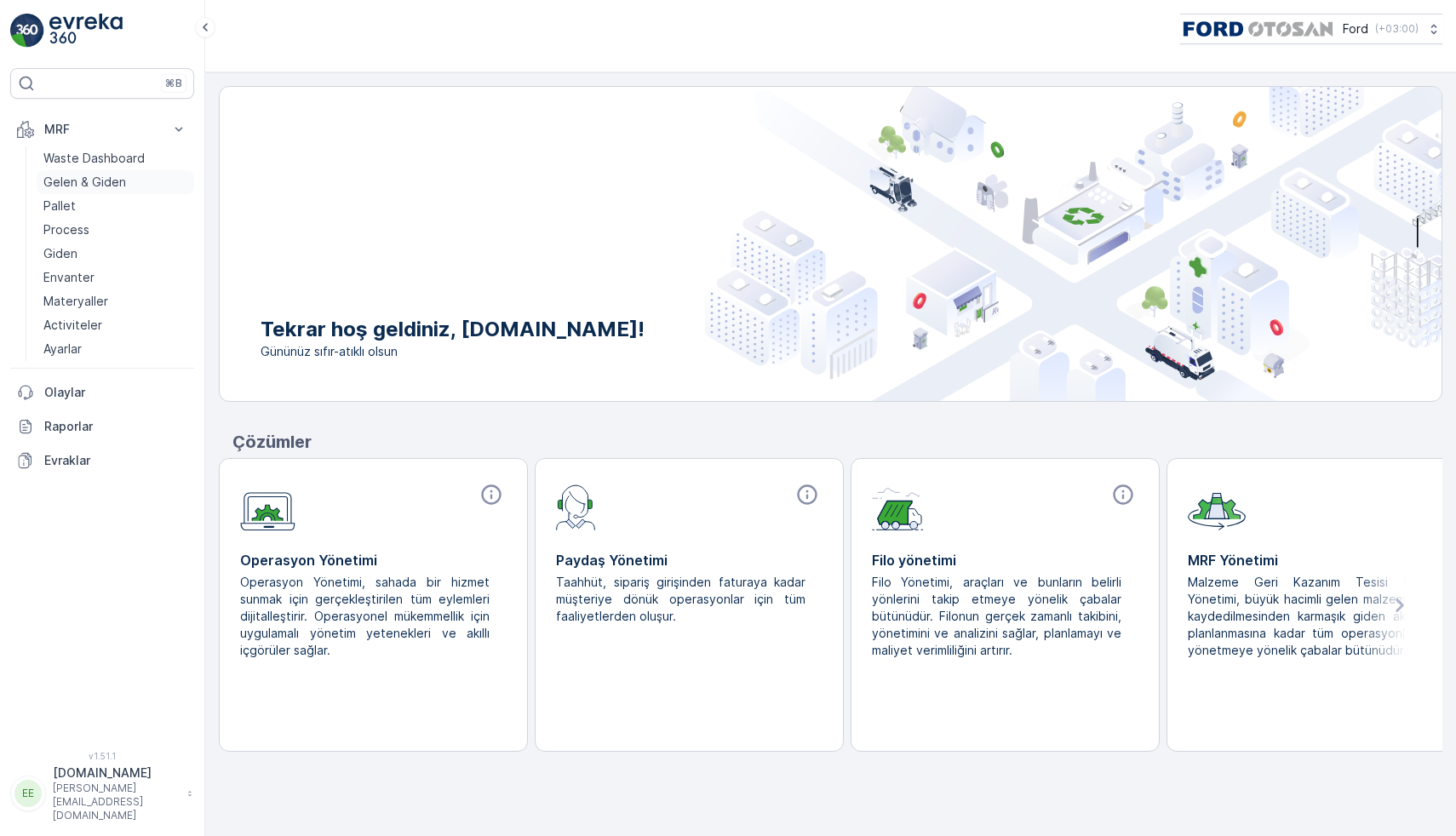
click at [107, 172] on link "Gelen & Giden" at bounding box center [116, 182] width 157 height 23
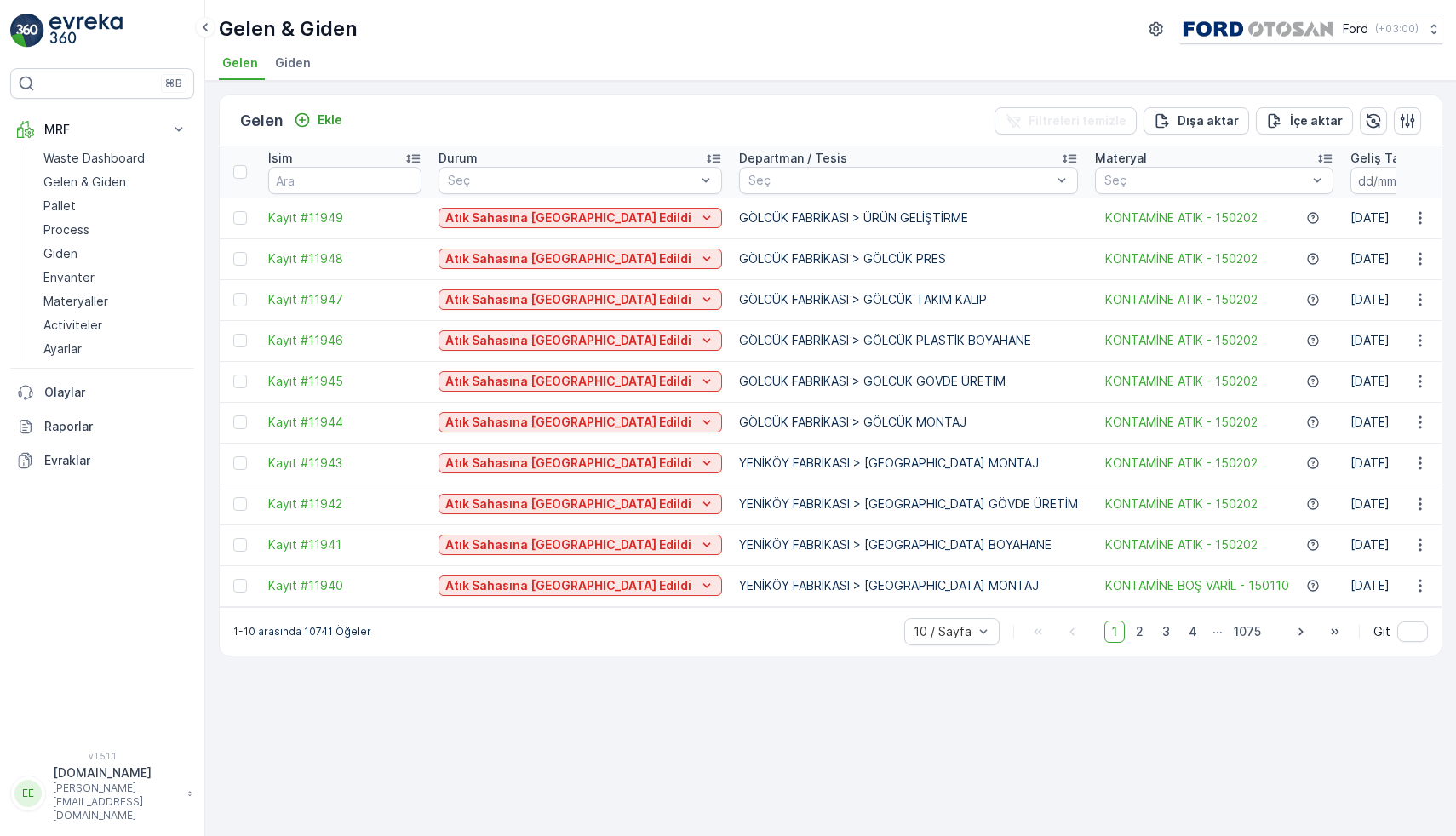
click at [61, 36] on img at bounding box center [86, 31] width 73 height 34
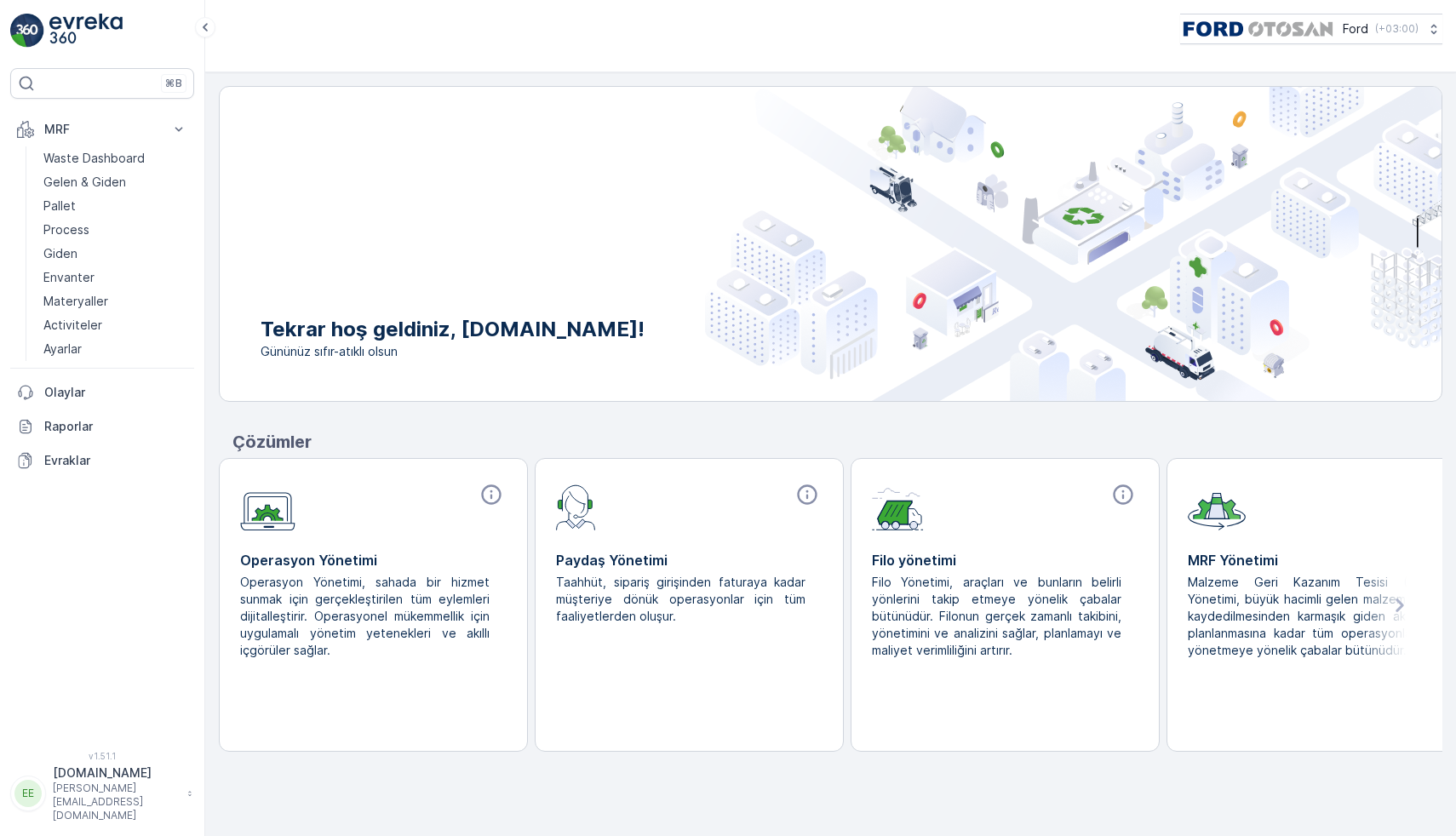
click at [66, 24] on img at bounding box center [86, 31] width 73 height 34
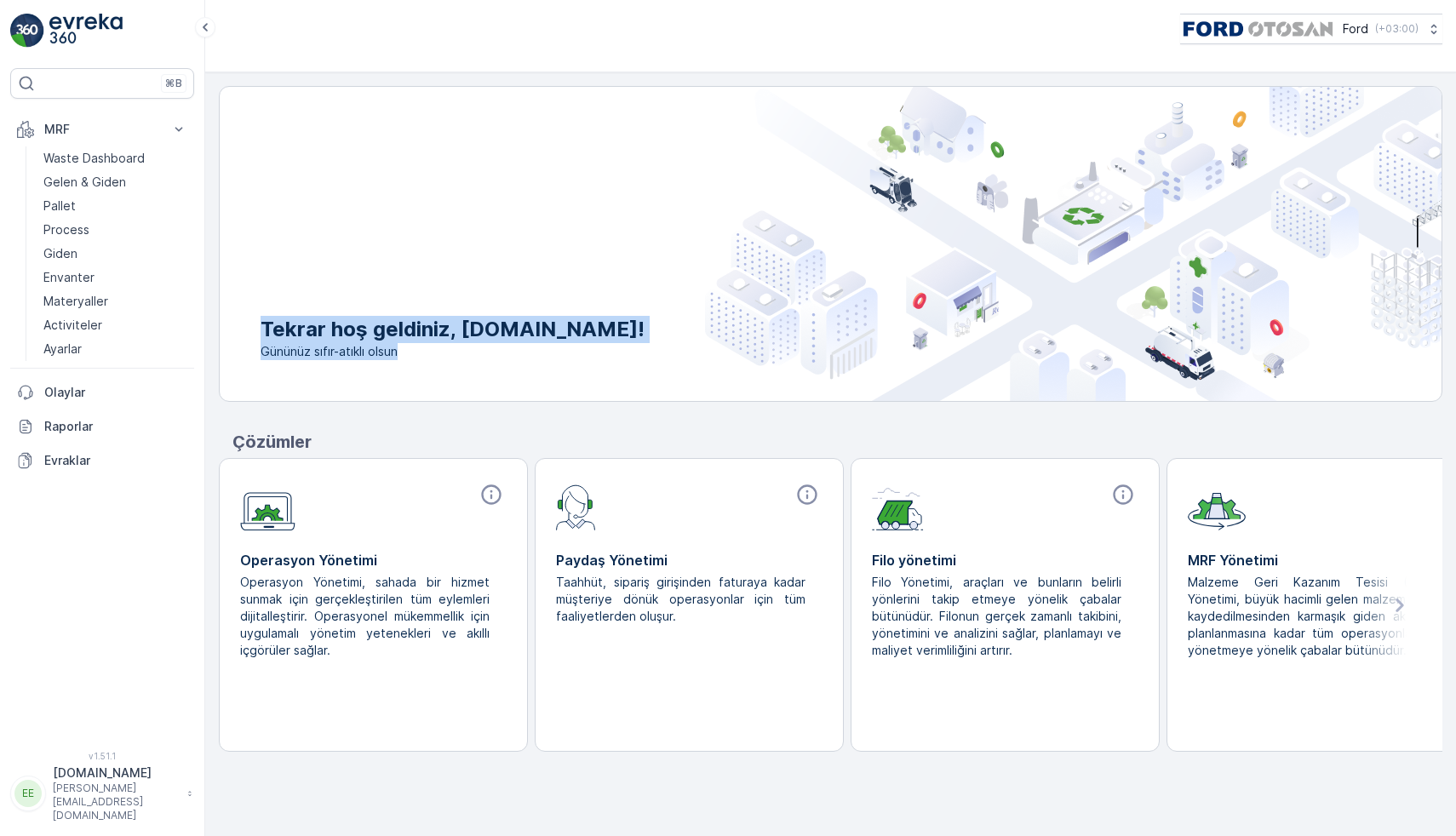
drag, startPoint x: 258, startPoint y: 326, endPoint x: 560, endPoint y: 349, distance: 302.9
click at [560, 349] on div "Tekrar hoş geldiniz, evreka.mp! Gününüz sıfır-atıklı olsun" at bounding box center [432, 338] width 425 height 44
click at [63, 384] on p "Olaylar" at bounding box center [116, 392] width 143 height 17
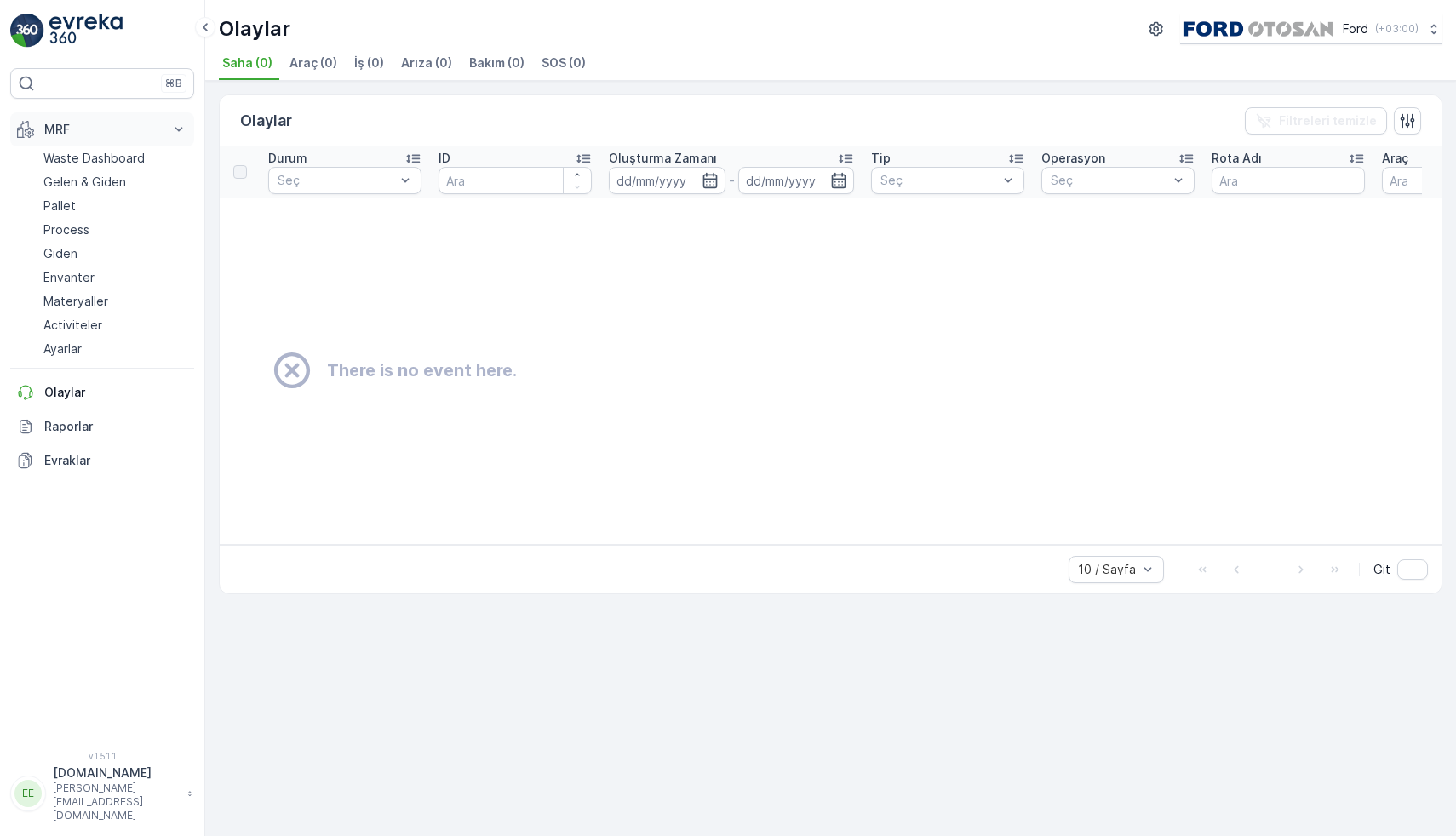
click at [89, 126] on p "MRF" at bounding box center [102, 129] width 116 height 17
click at [56, 156] on p "Waste Dashboard" at bounding box center [94, 158] width 101 height 17
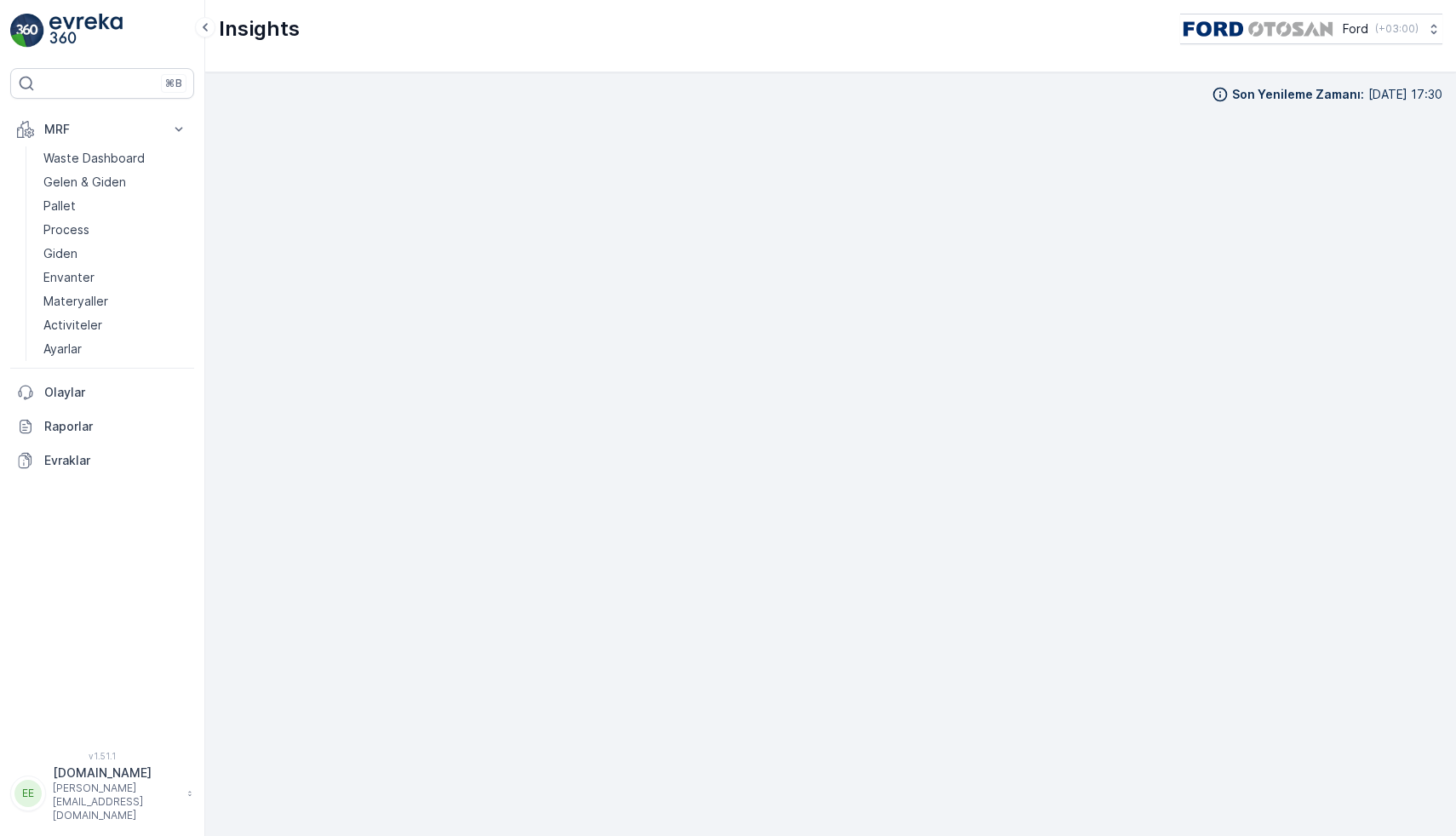
click at [106, 23] on img at bounding box center [86, 31] width 73 height 34
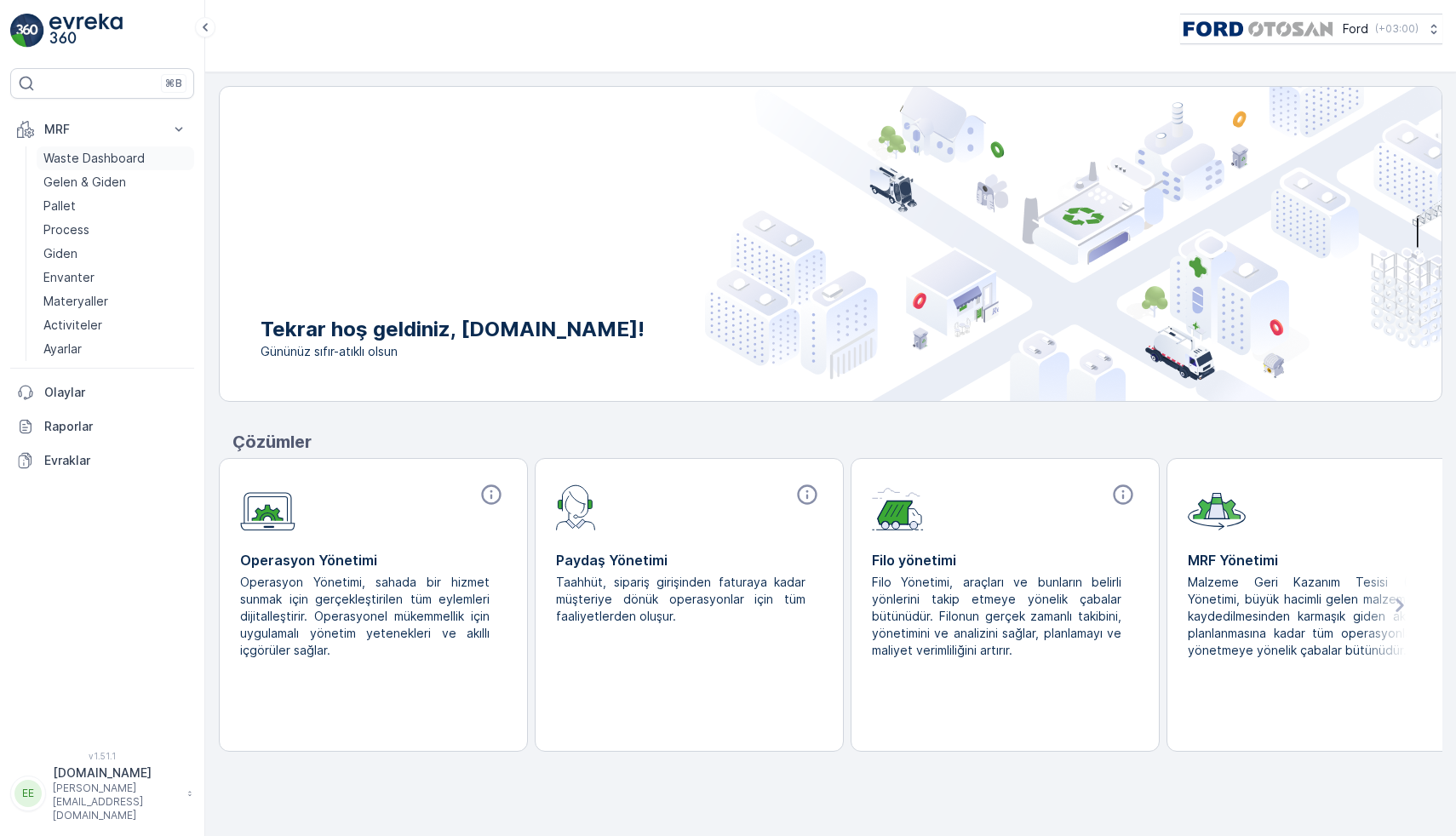
click at [89, 152] on p "Waste Dashboard" at bounding box center [94, 158] width 101 height 17
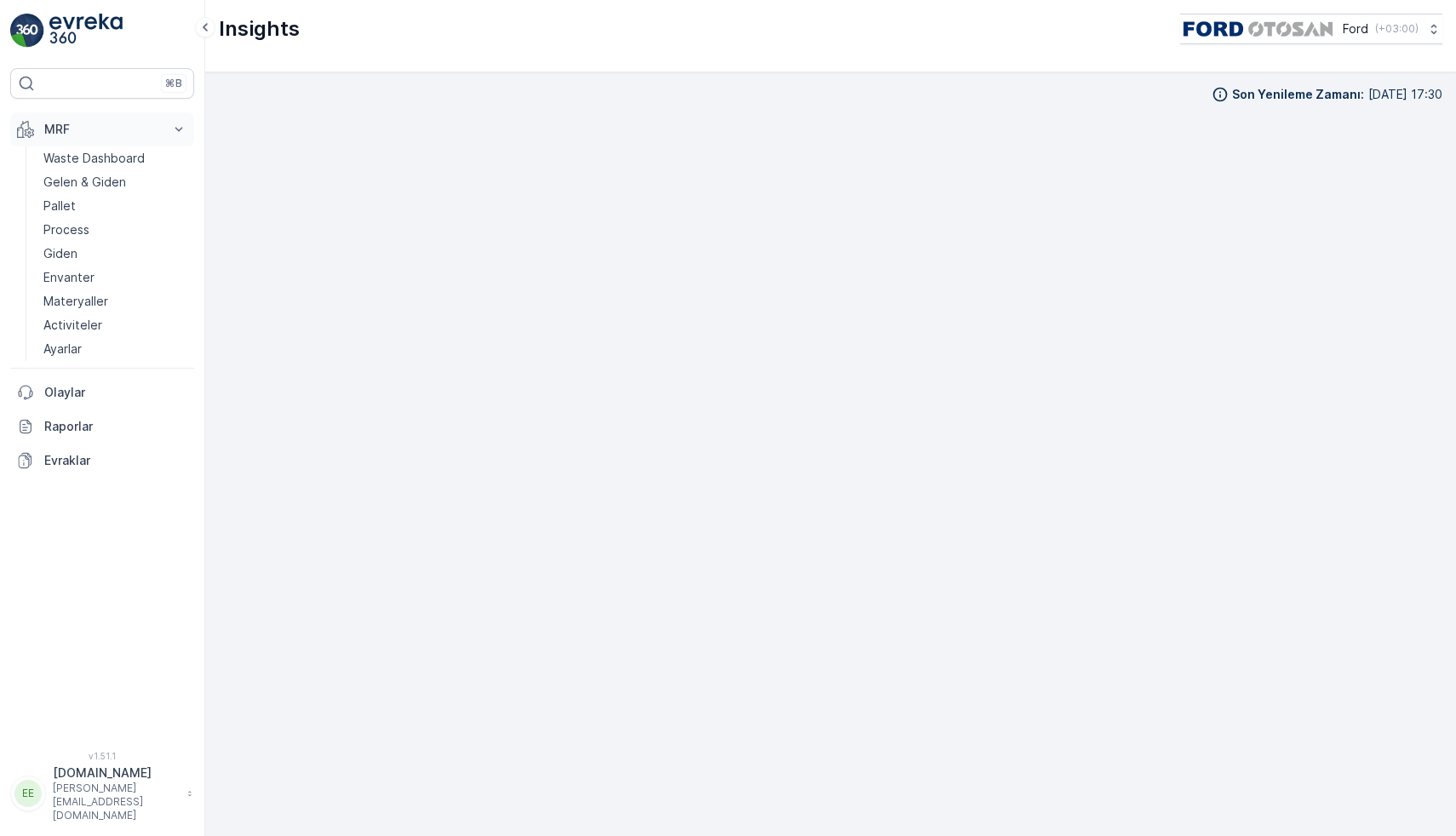
click at [118, 127] on p "MRF" at bounding box center [102, 129] width 116 height 17
click at [105, 138] on button "MRF" at bounding box center [102, 129] width 184 height 34
click at [87, 156] on p "Waste Dashboard" at bounding box center [94, 158] width 101 height 17
click at [78, 184] on p "Gelen & Giden" at bounding box center [84, 182] width 82 height 17
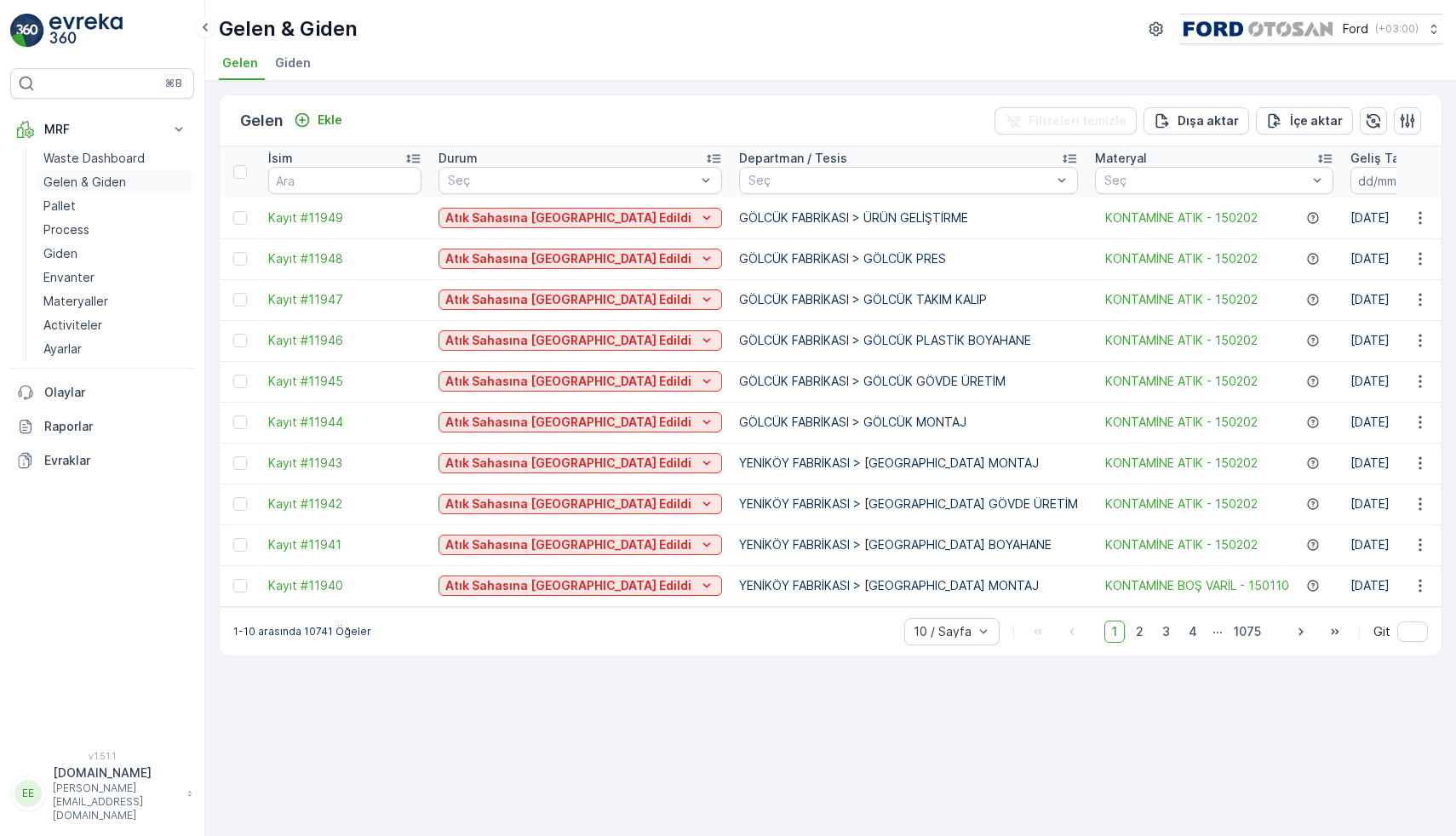
click at [108, 179] on p "Gelen & Giden" at bounding box center [84, 182] width 82 height 17
click at [87, 205] on link "Pallet" at bounding box center [116, 206] width 157 height 23
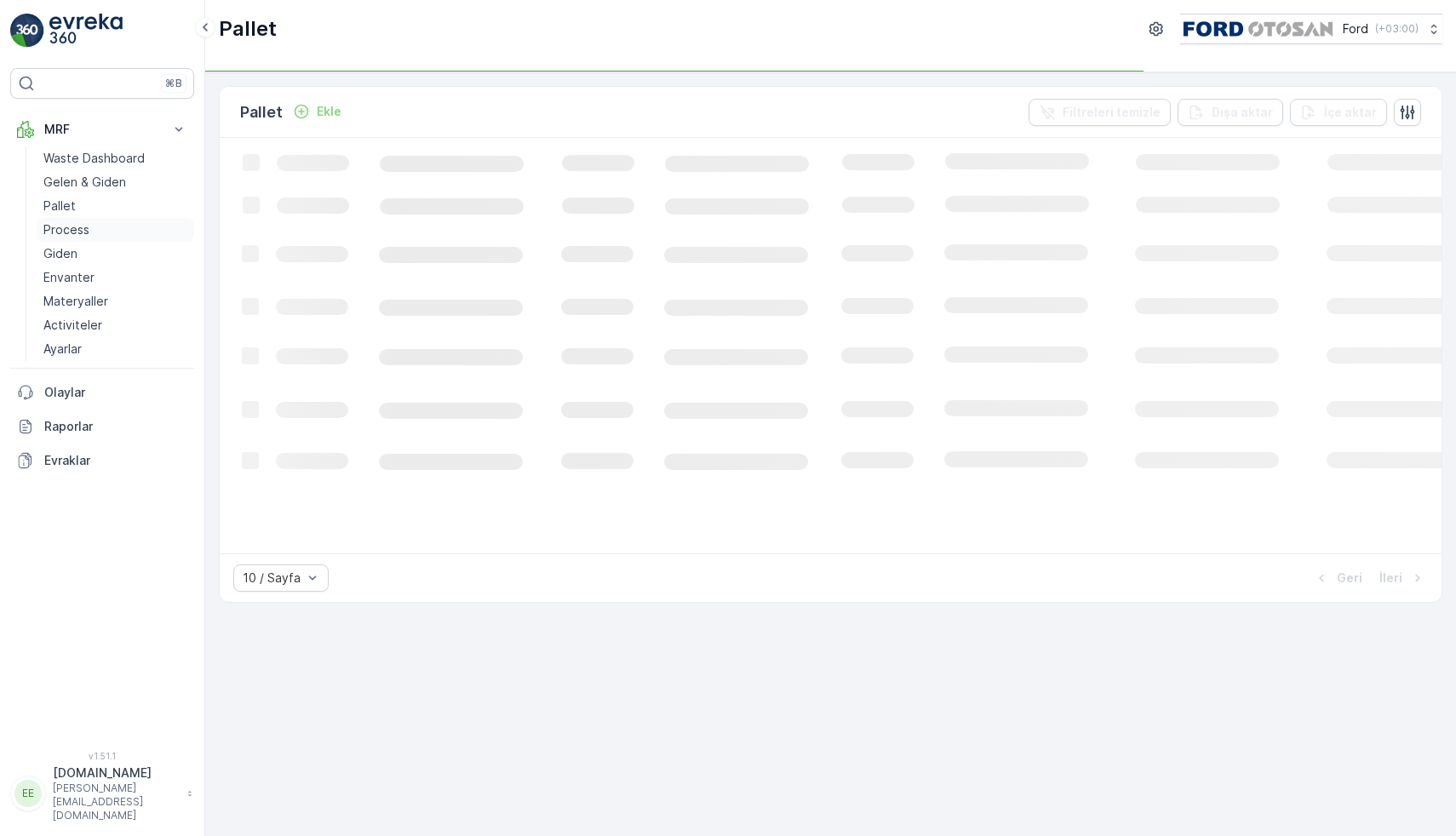
click at [95, 236] on link "Process" at bounding box center [116, 230] width 157 height 23
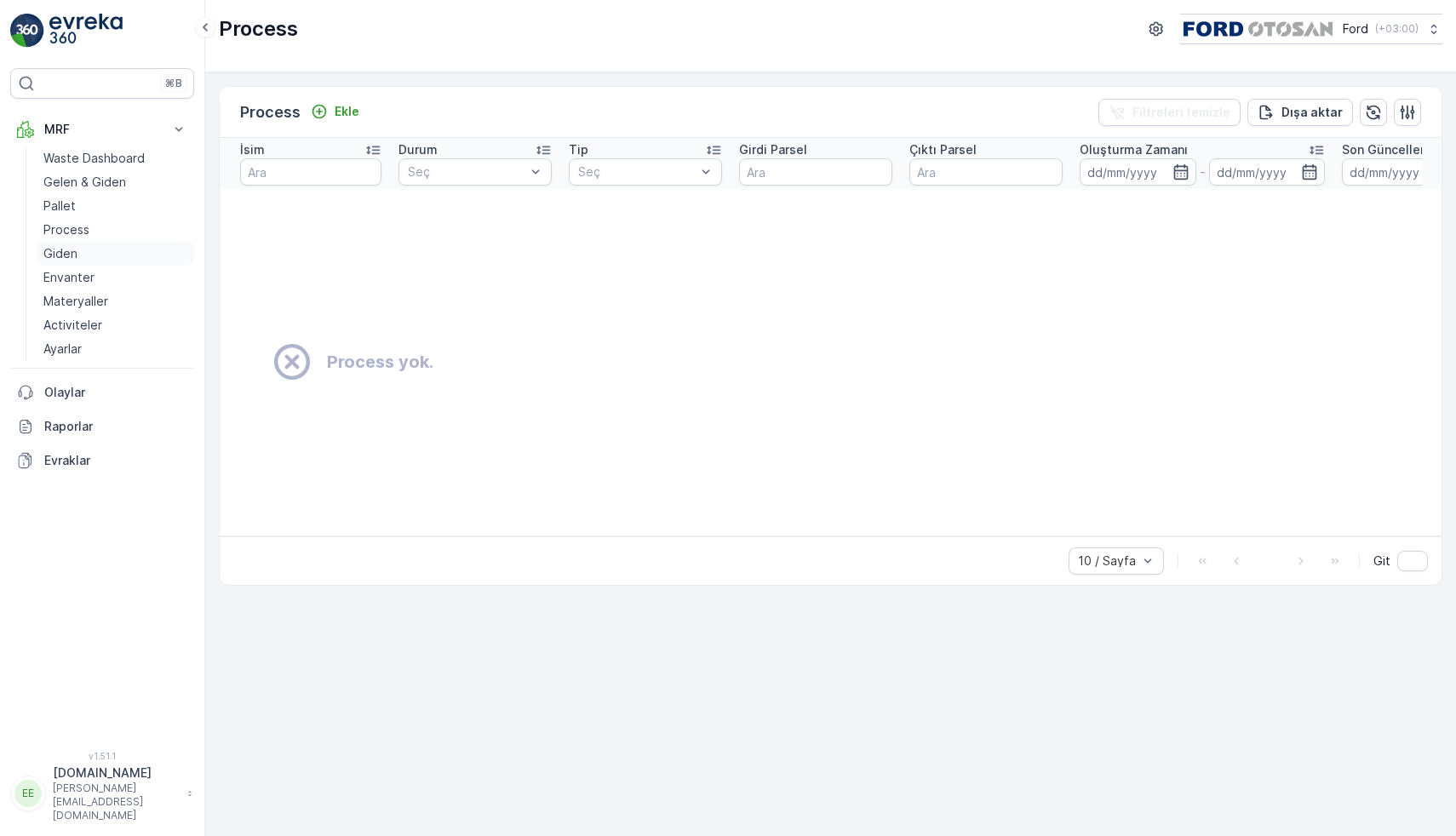
click at [109, 255] on link "Giden" at bounding box center [116, 254] width 157 height 23
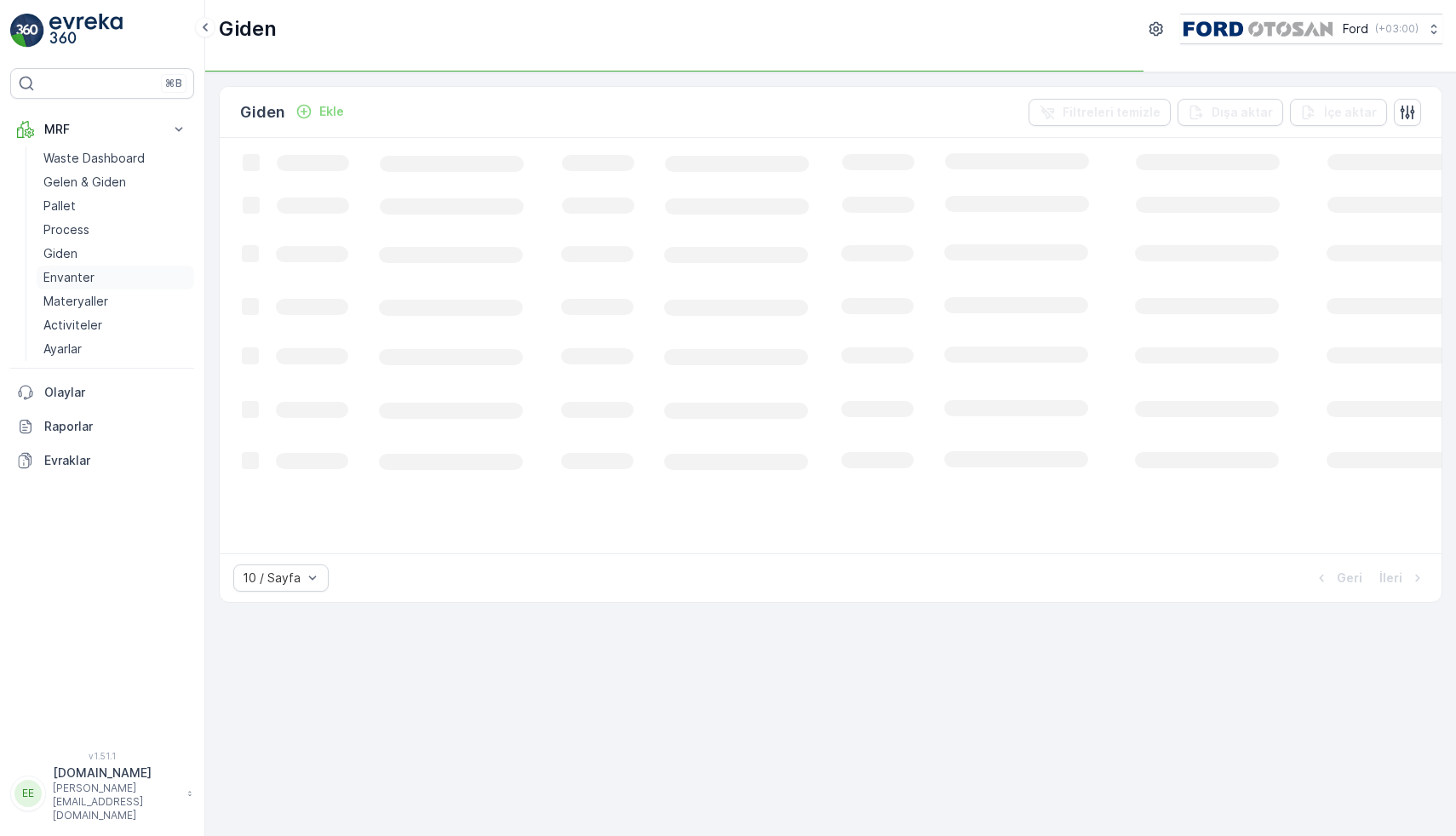
click at [106, 272] on link "Envanter" at bounding box center [116, 277] width 157 height 23
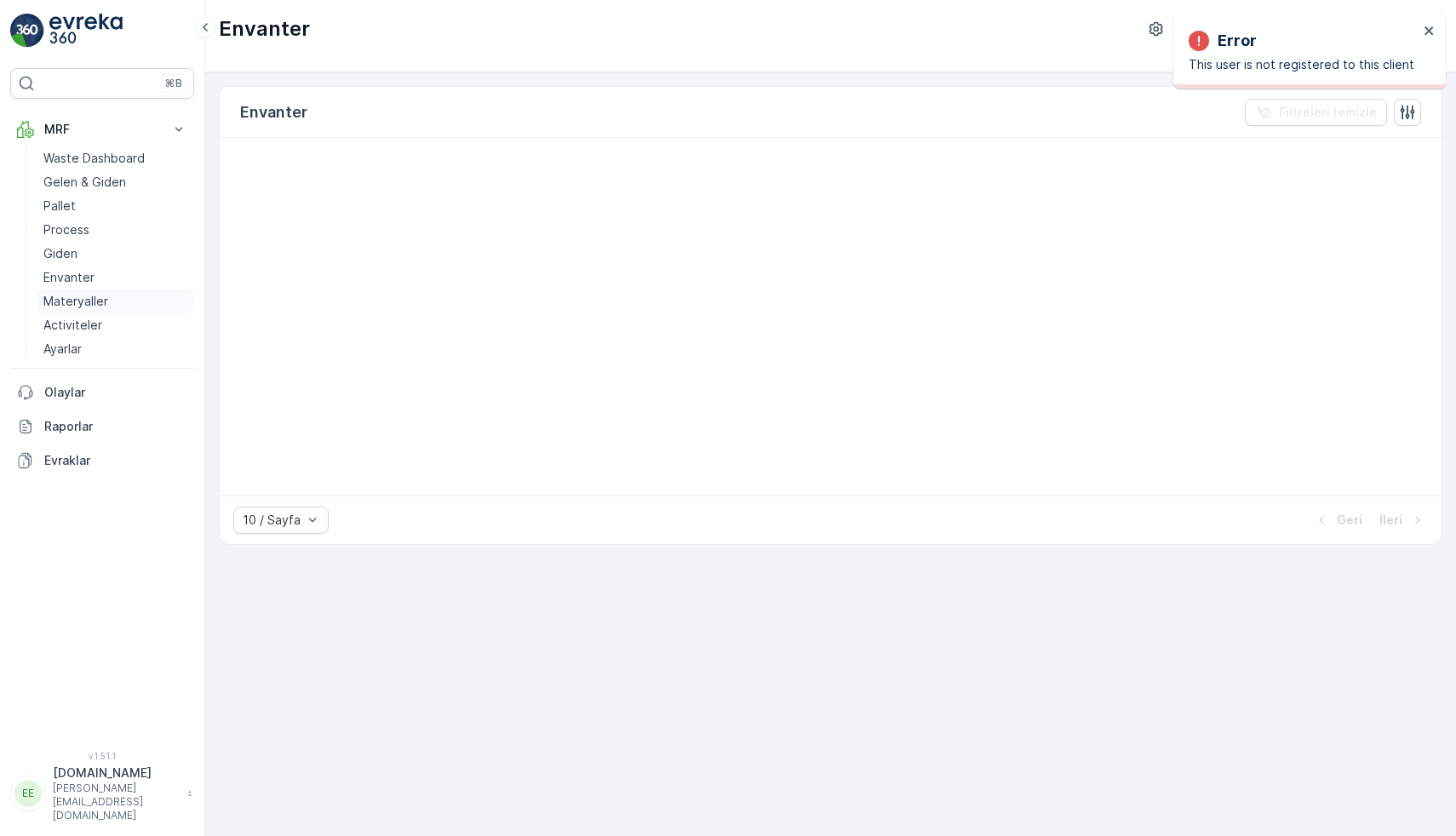
click at [106, 298] on p "Materyaller" at bounding box center [76, 301] width 65 height 17
click at [114, 333] on link "Activiteler" at bounding box center [116, 325] width 157 height 23
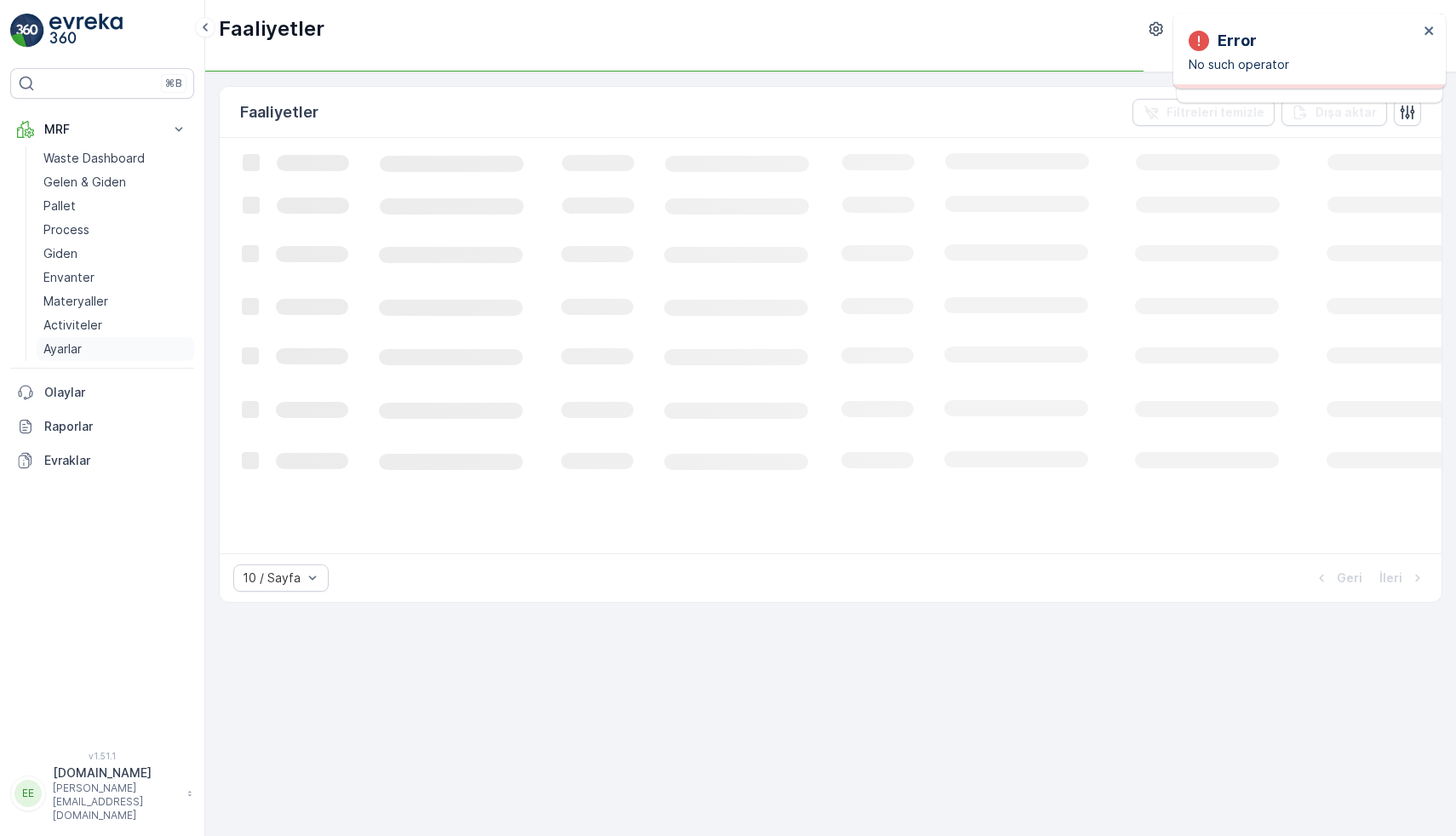
click at [95, 352] on link "Ayarlar" at bounding box center [116, 349] width 157 height 23
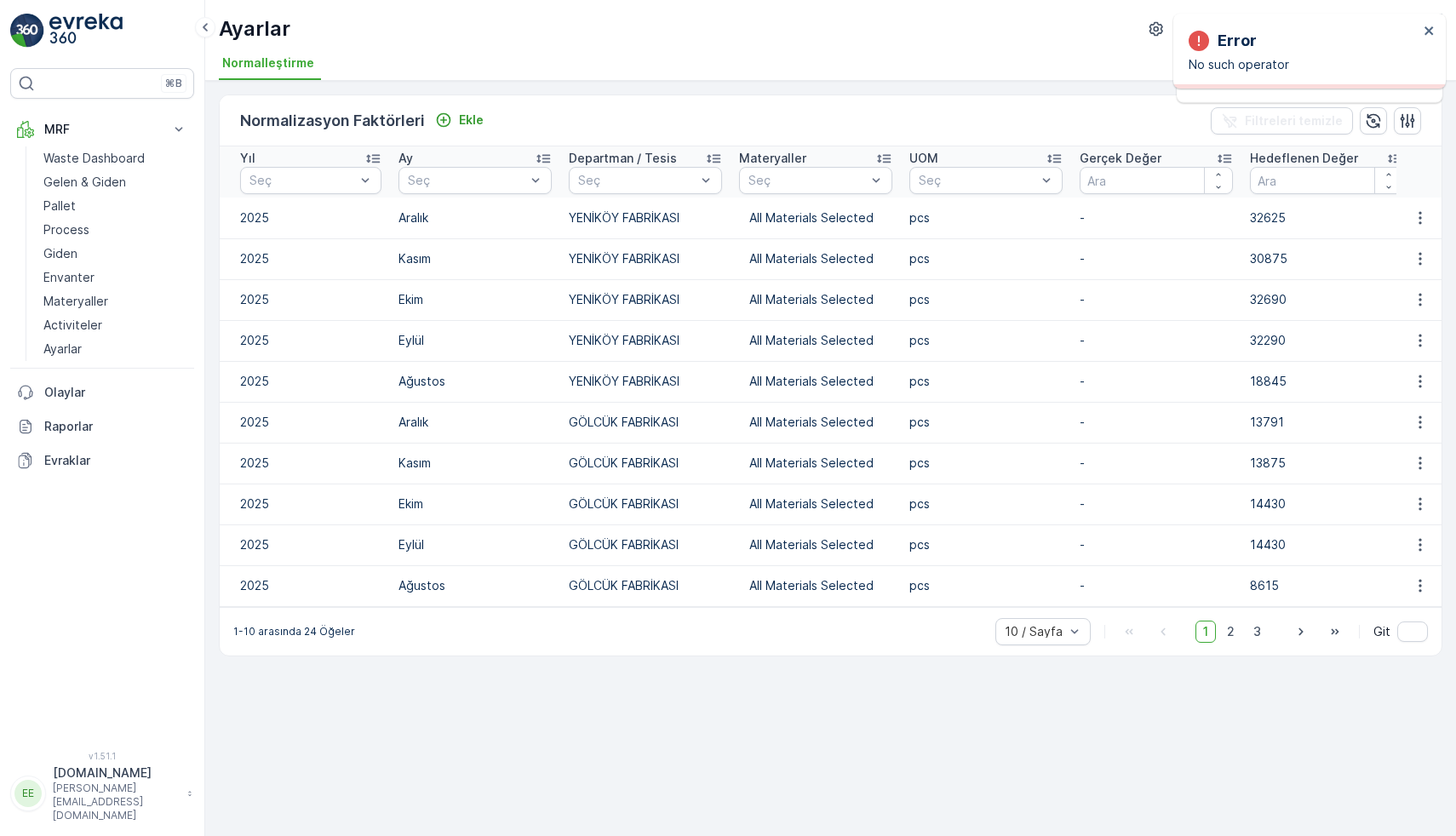
click at [80, 24] on img at bounding box center [86, 31] width 73 height 34
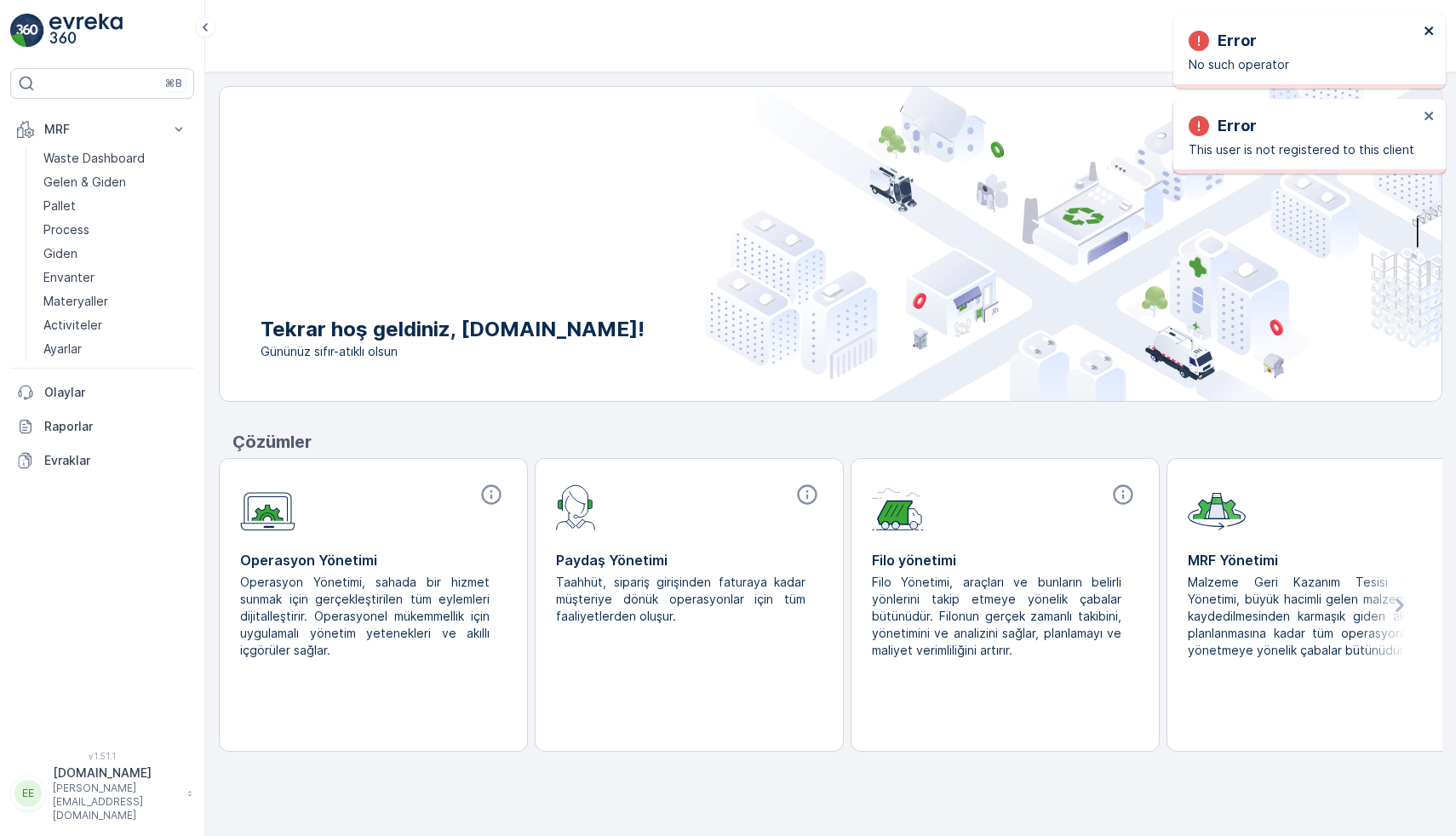
click at [1434, 32] on icon "close" at bounding box center [1429, 30] width 12 height 14
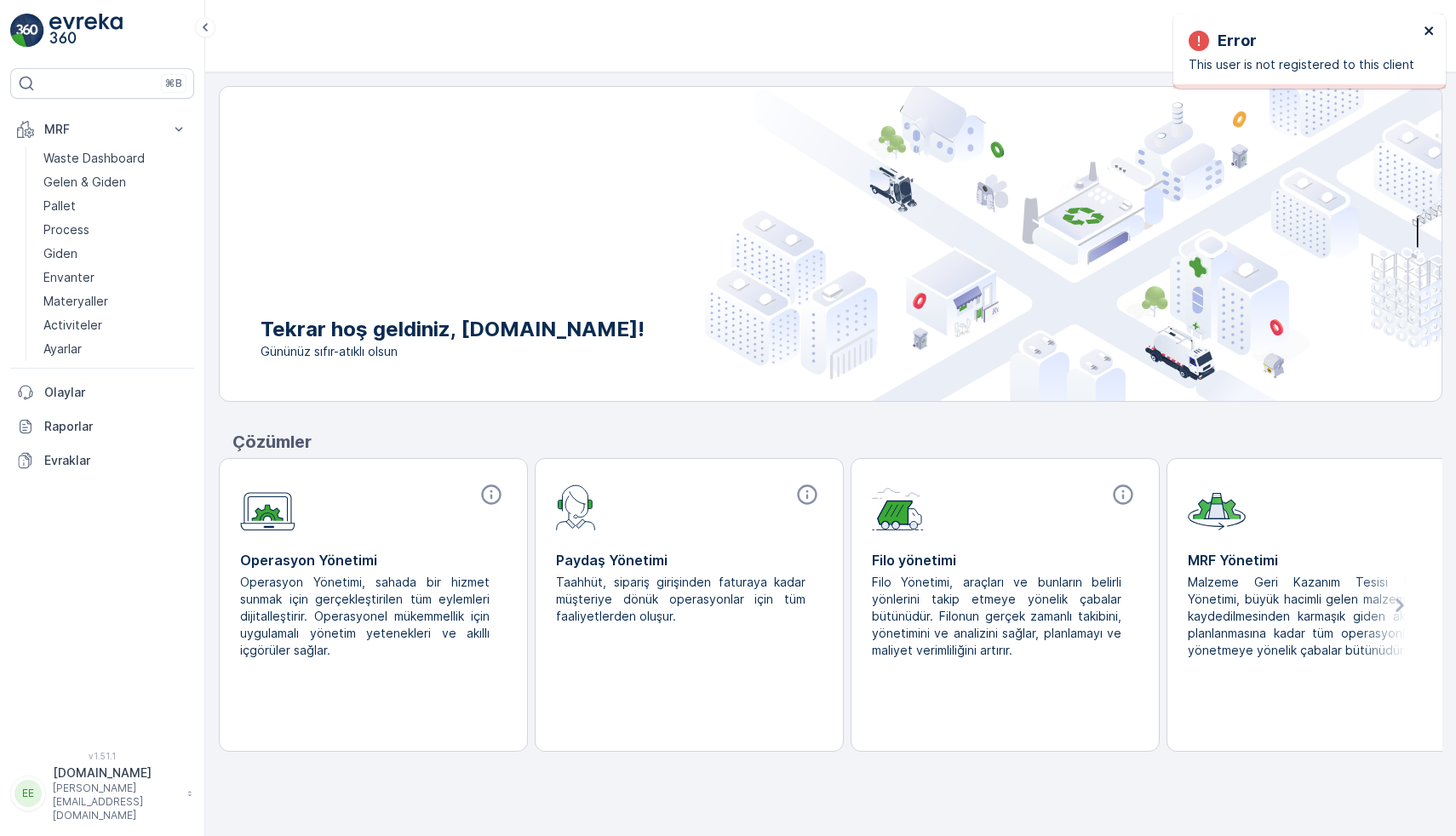
click at [1426, 30] on icon "close" at bounding box center [1429, 30] width 12 height 14
click at [63, 27] on img at bounding box center [86, 31] width 73 height 34
click at [79, 24] on img at bounding box center [86, 31] width 73 height 34
click at [10, 14] on link at bounding box center [102, 31] width 184 height 34
click at [71, 162] on p "Waste Dashboard" at bounding box center [94, 158] width 101 height 17
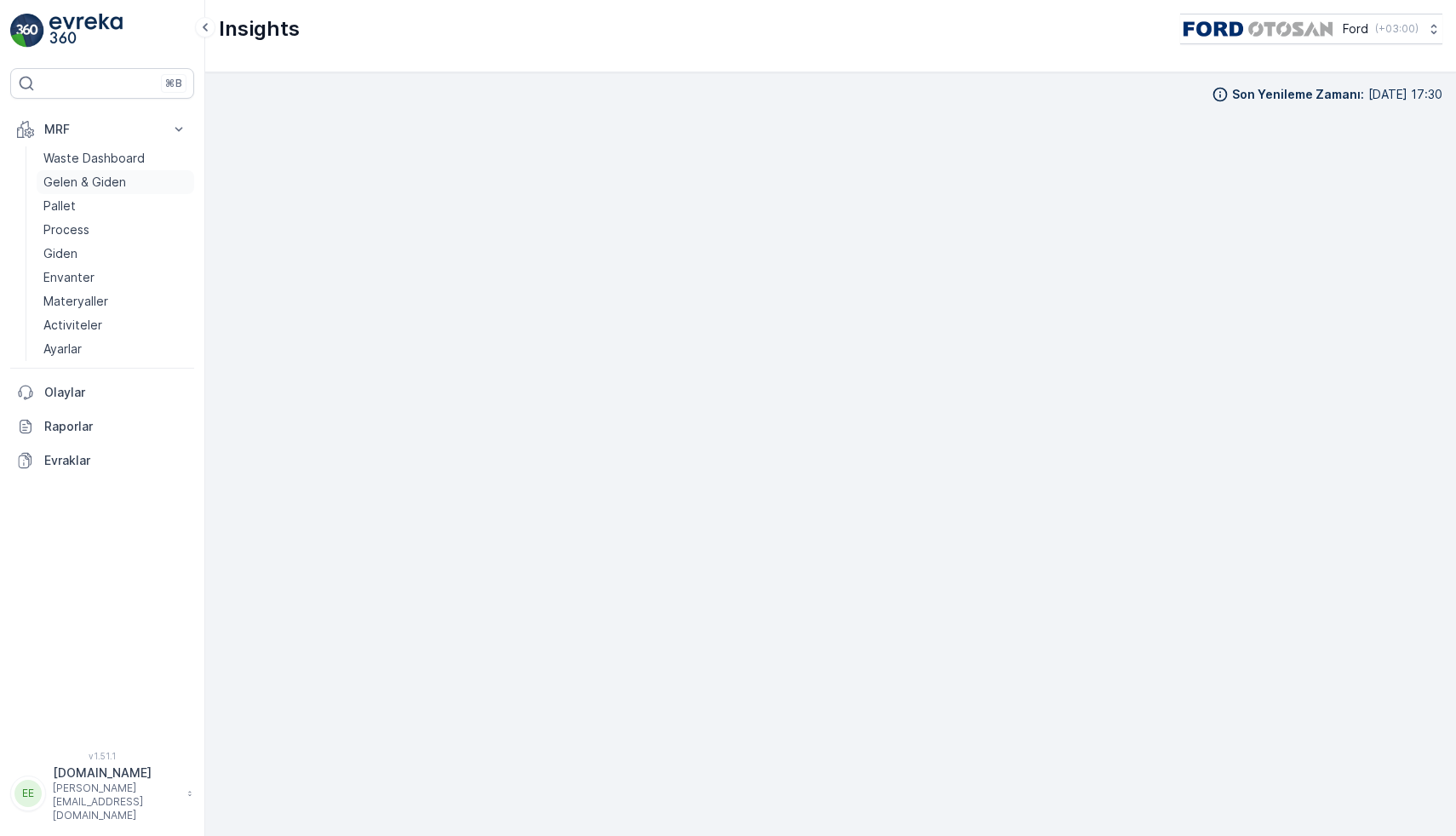
click at [81, 186] on p "Gelen & Giden" at bounding box center [84, 182] width 82 height 17
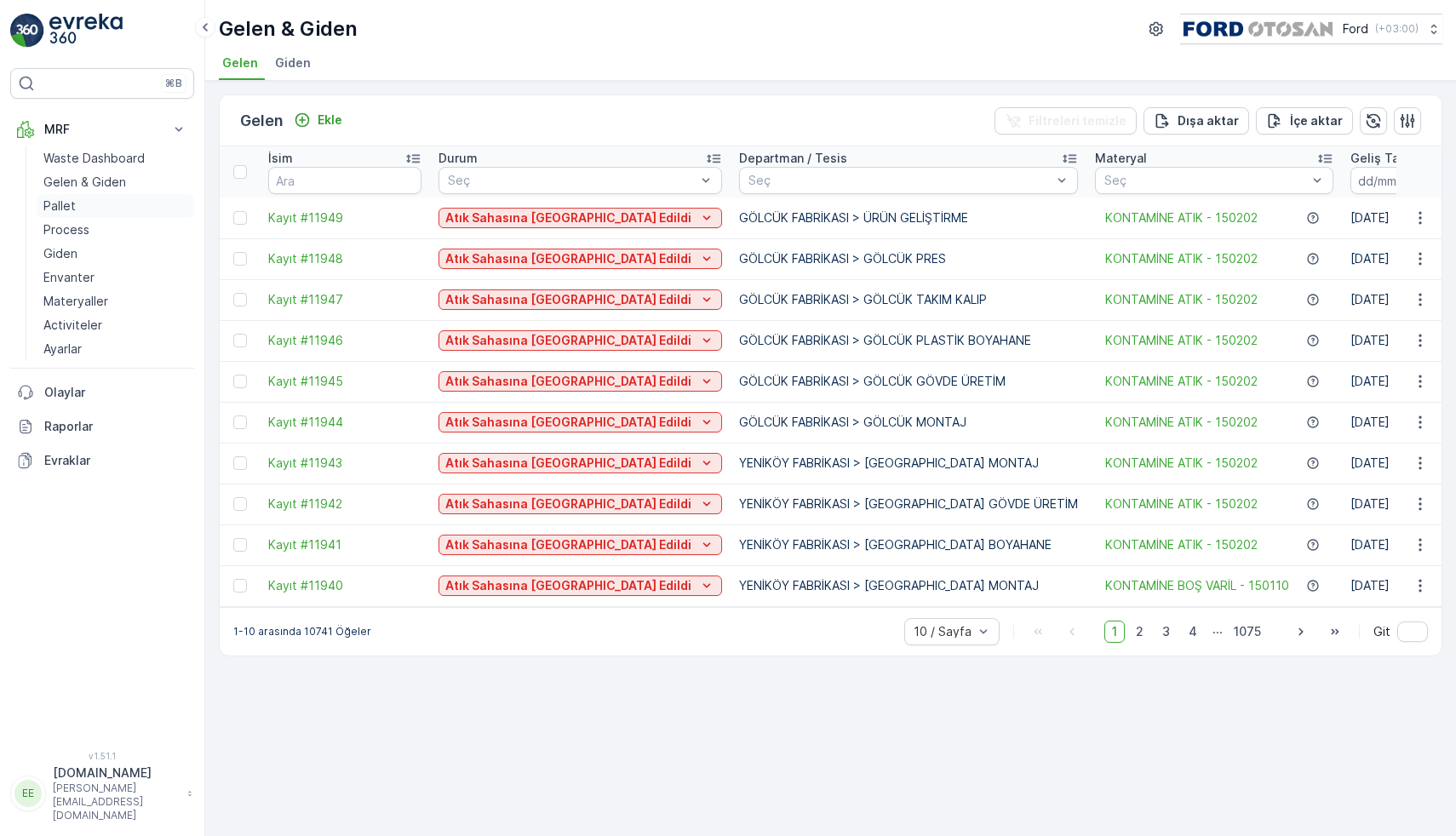
click at [70, 210] on p "Pallet" at bounding box center [60, 206] width 33 height 17
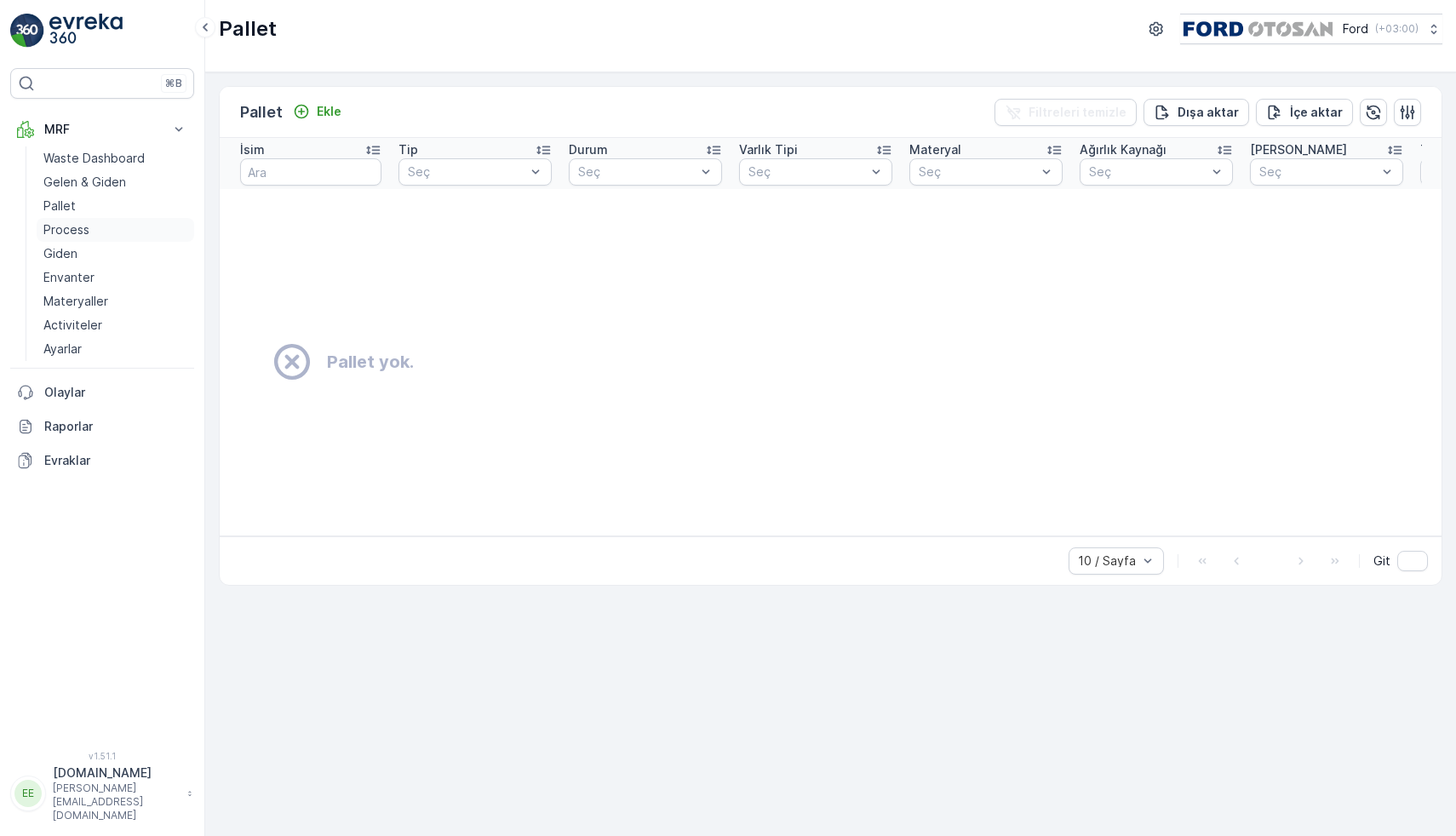
click at [77, 232] on p "Process" at bounding box center [66, 230] width 46 height 17
click at [70, 256] on p "Giden" at bounding box center [61, 253] width 34 height 17
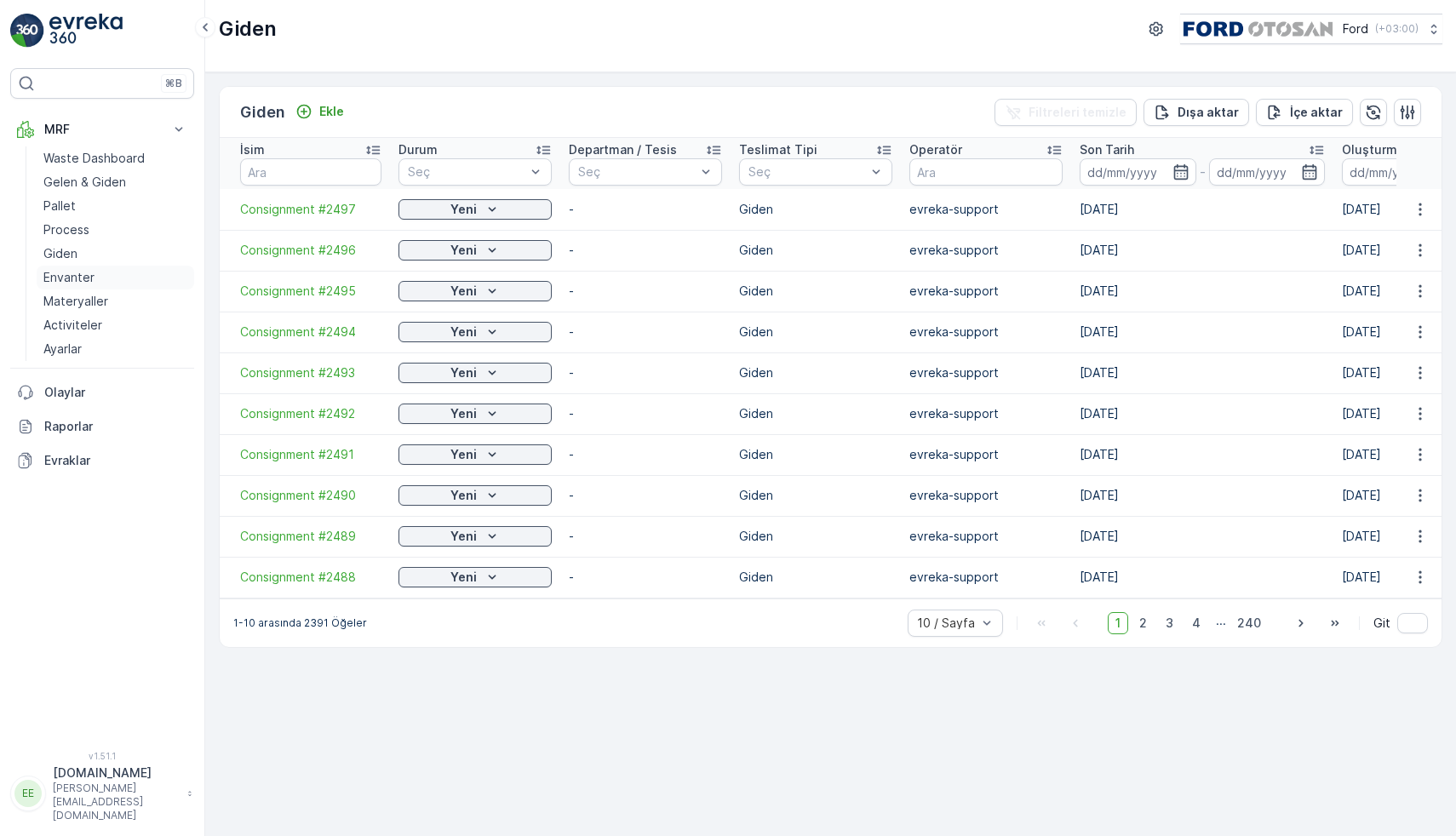
click at [83, 281] on p "Envanter" at bounding box center [69, 277] width 52 height 17
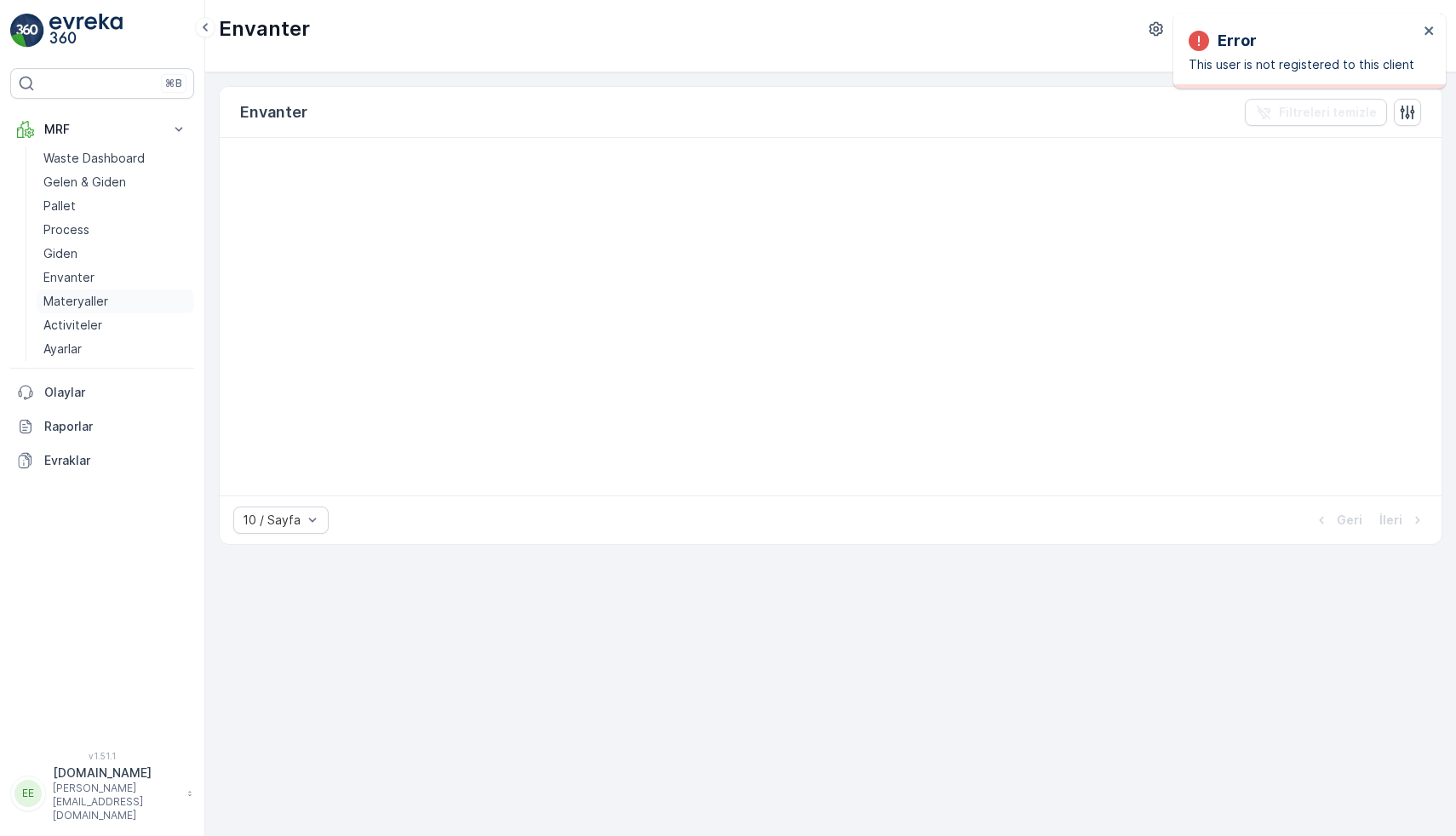
click at [97, 294] on p "Materyaller" at bounding box center [76, 301] width 65 height 17
click at [85, 327] on p "Activiteler" at bounding box center [72, 324] width 59 height 17
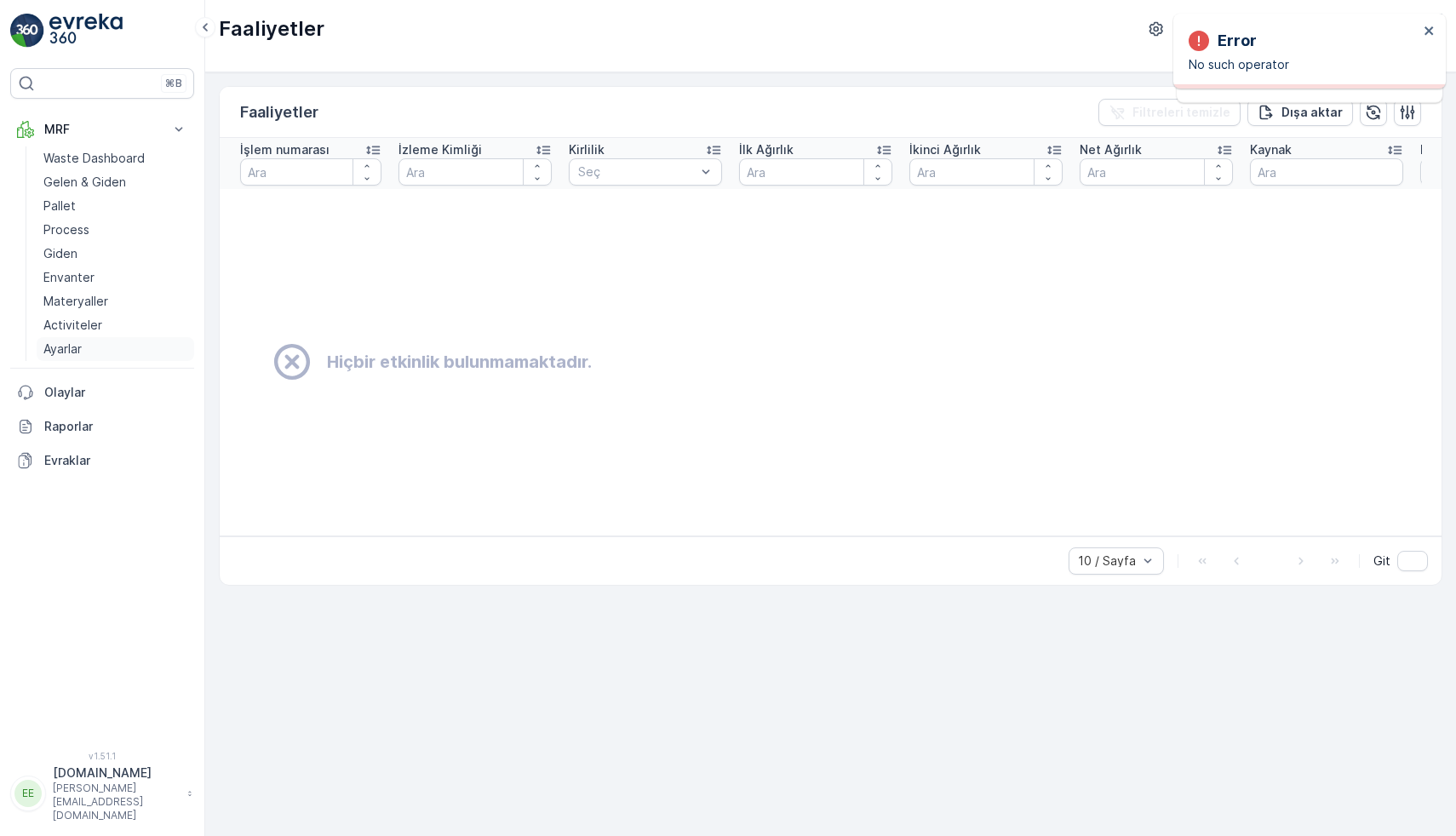
click at [81, 346] on p "Ayarlar" at bounding box center [62, 349] width 38 height 17
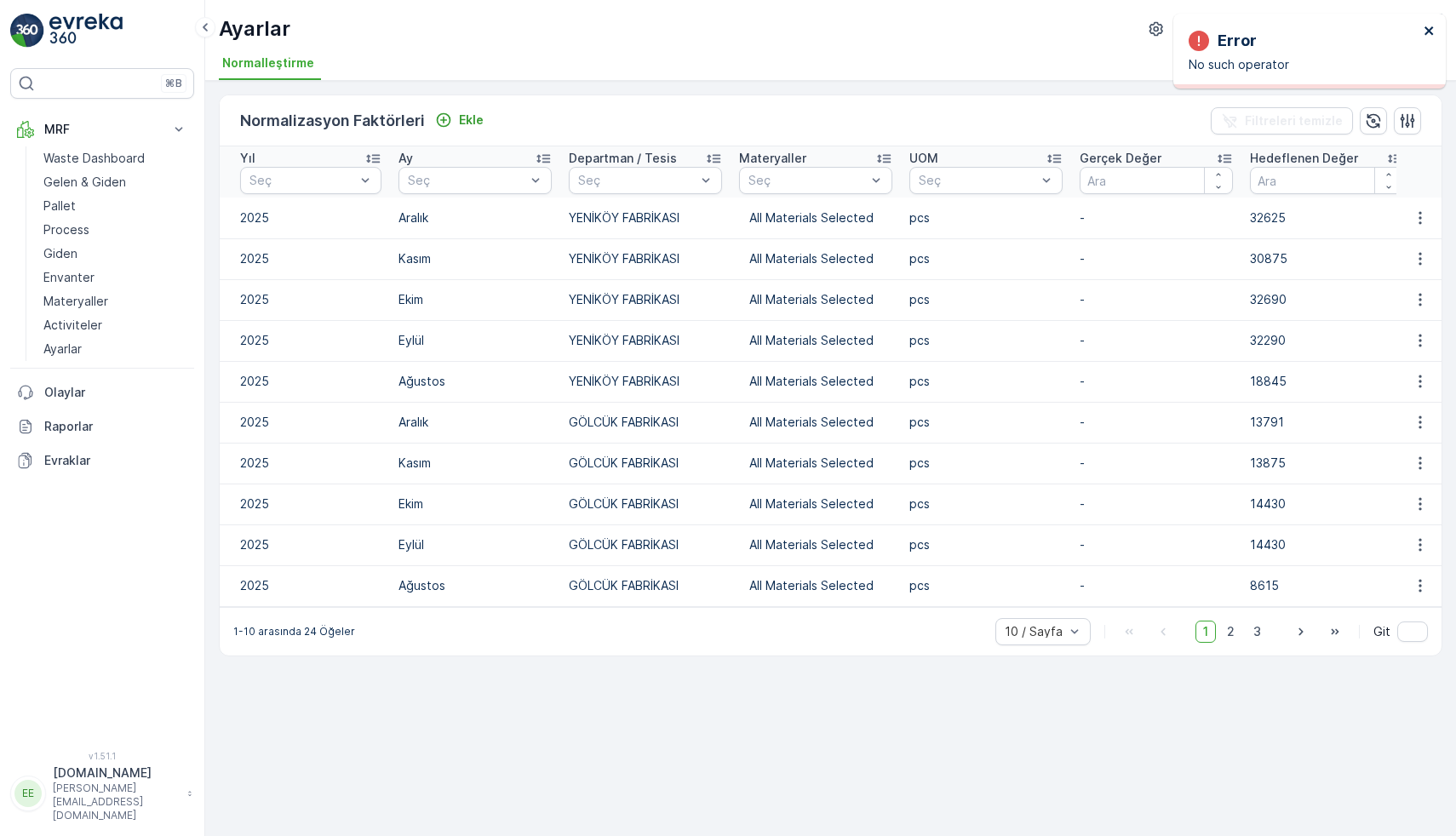
click at [1435, 34] on icon "close" at bounding box center [1429, 30] width 12 height 14
click at [59, 161] on p "Waste Dashboard" at bounding box center [94, 158] width 101 height 17
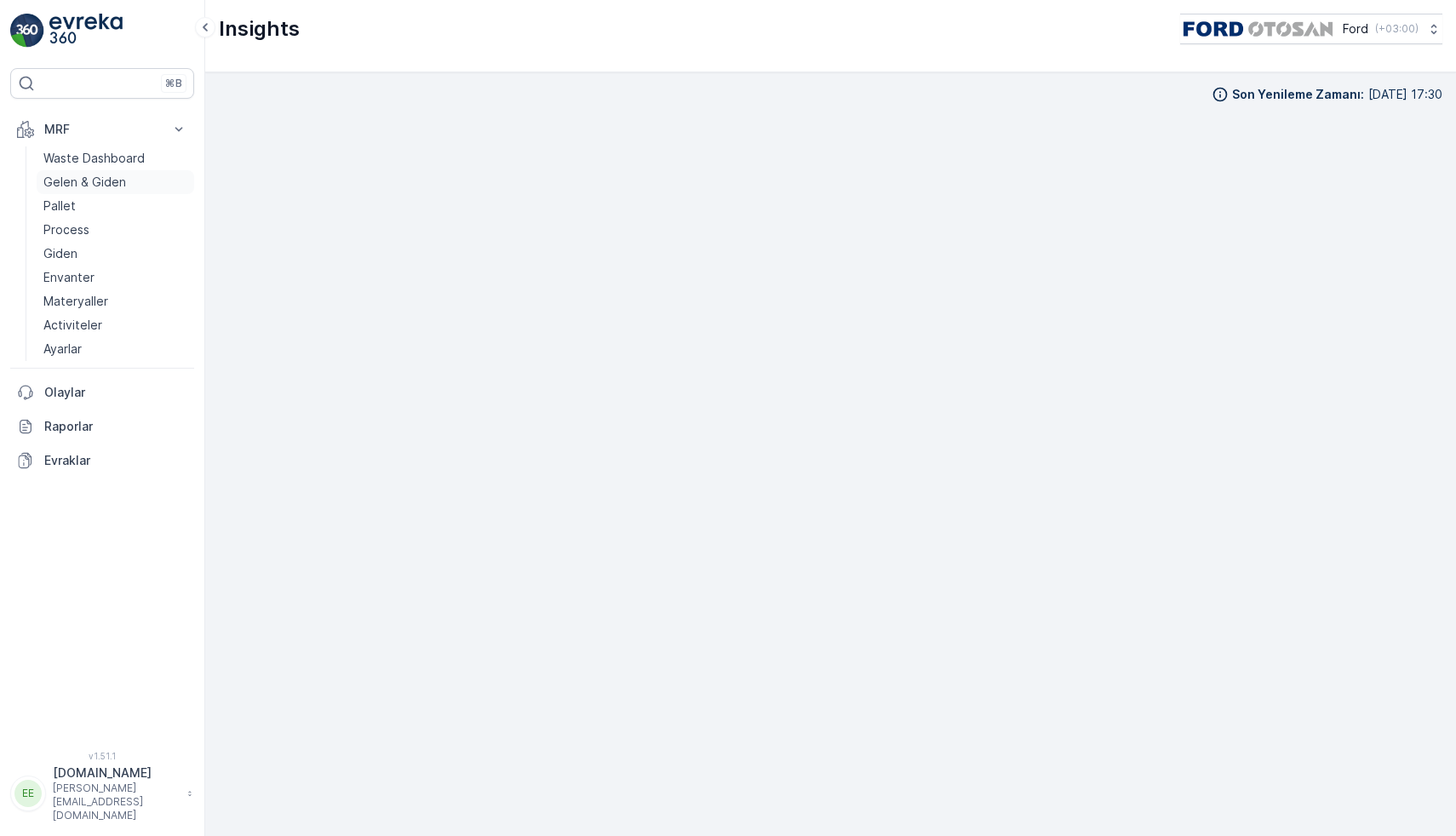
click at [83, 180] on p "Gelen & Giden" at bounding box center [84, 182] width 82 height 17
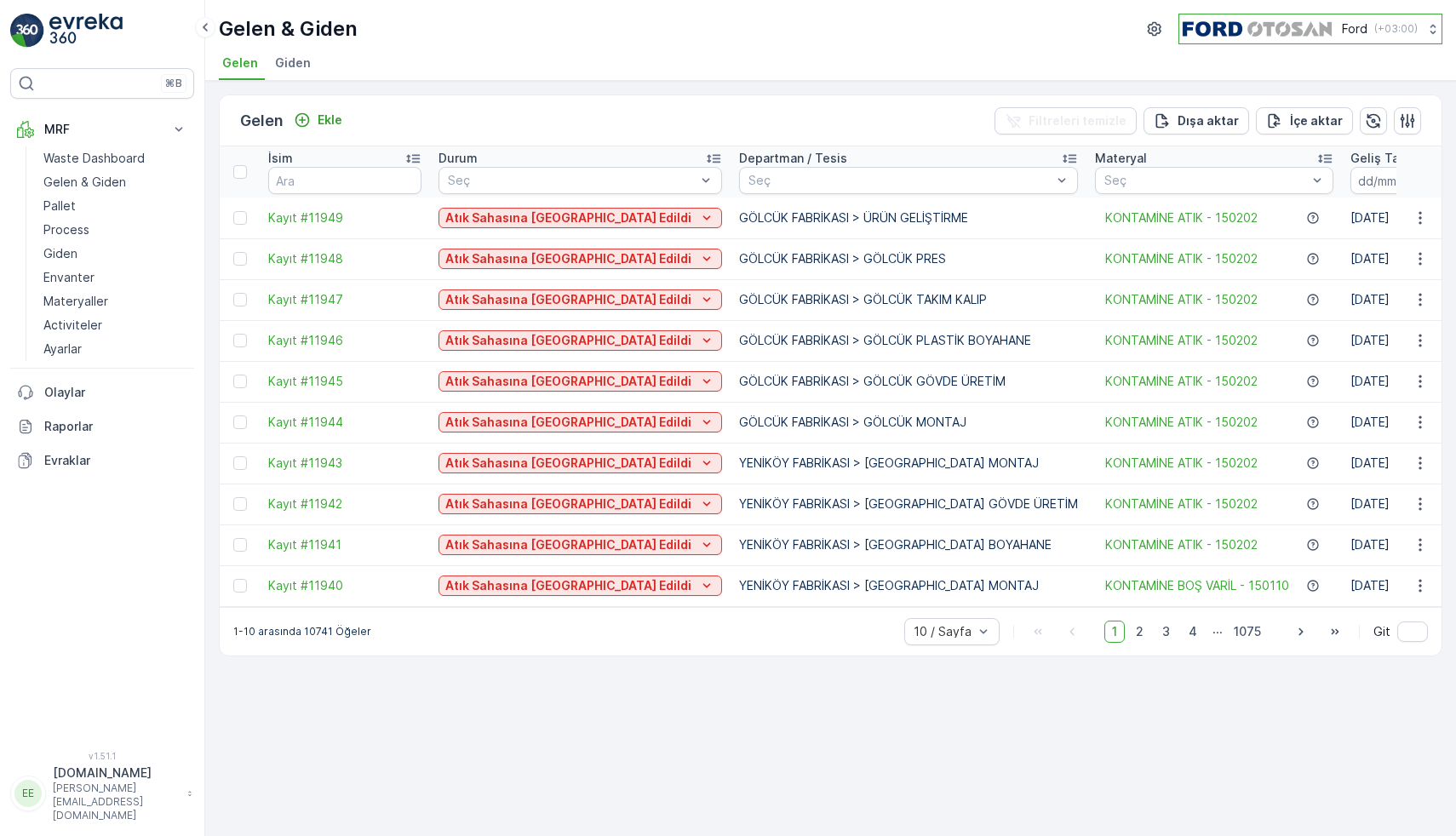
click at [1207, 24] on img at bounding box center [1257, 29] width 155 height 19
click at [108, 227] on link "Process" at bounding box center [116, 230] width 157 height 23
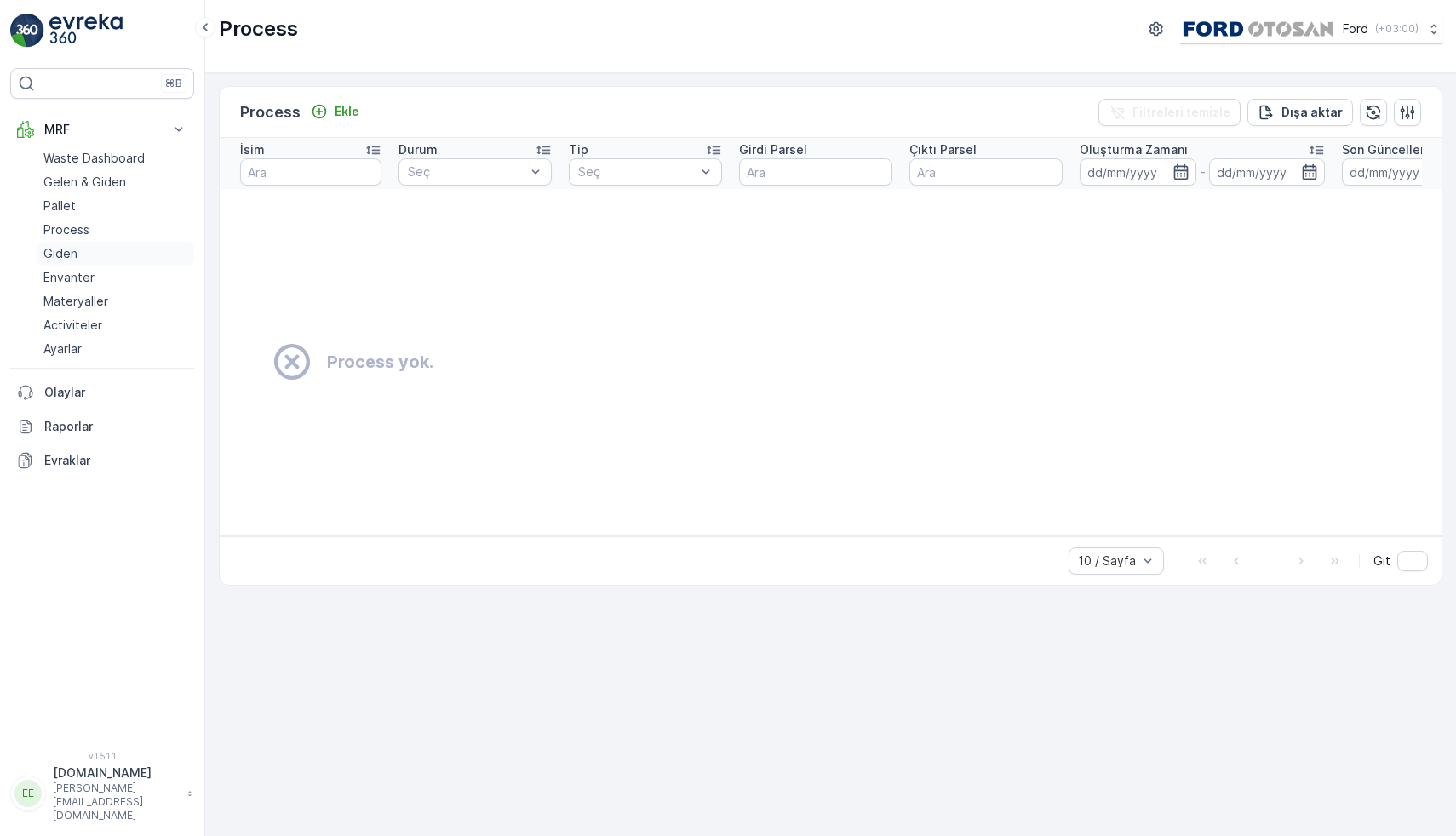
click at [76, 252] on p "Giden" at bounding box center [61, 253] width 34 height 17
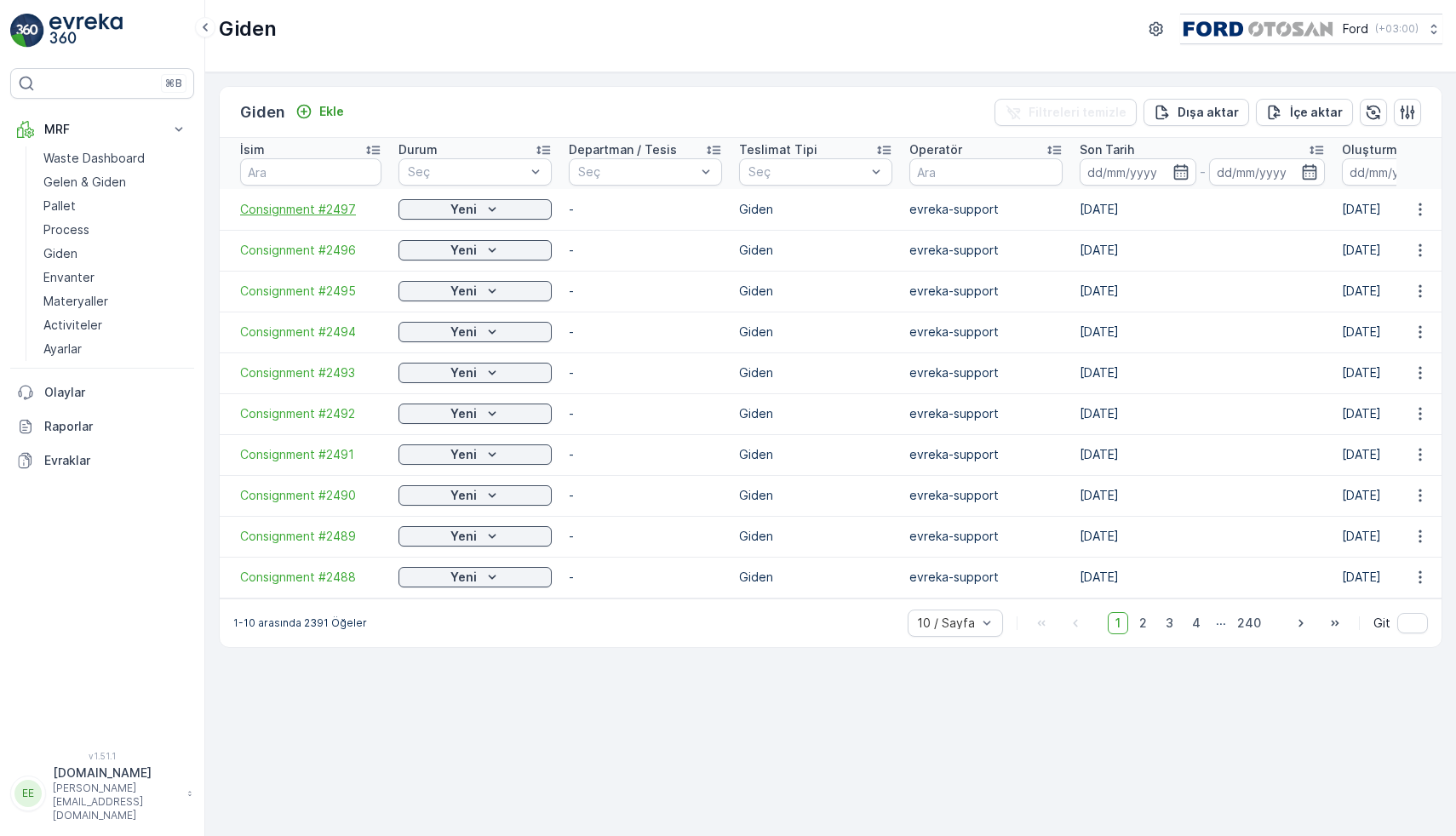
click at [335, 211] on span "Consignment #2497" at bounding box center [311, 209] width 141 height 17
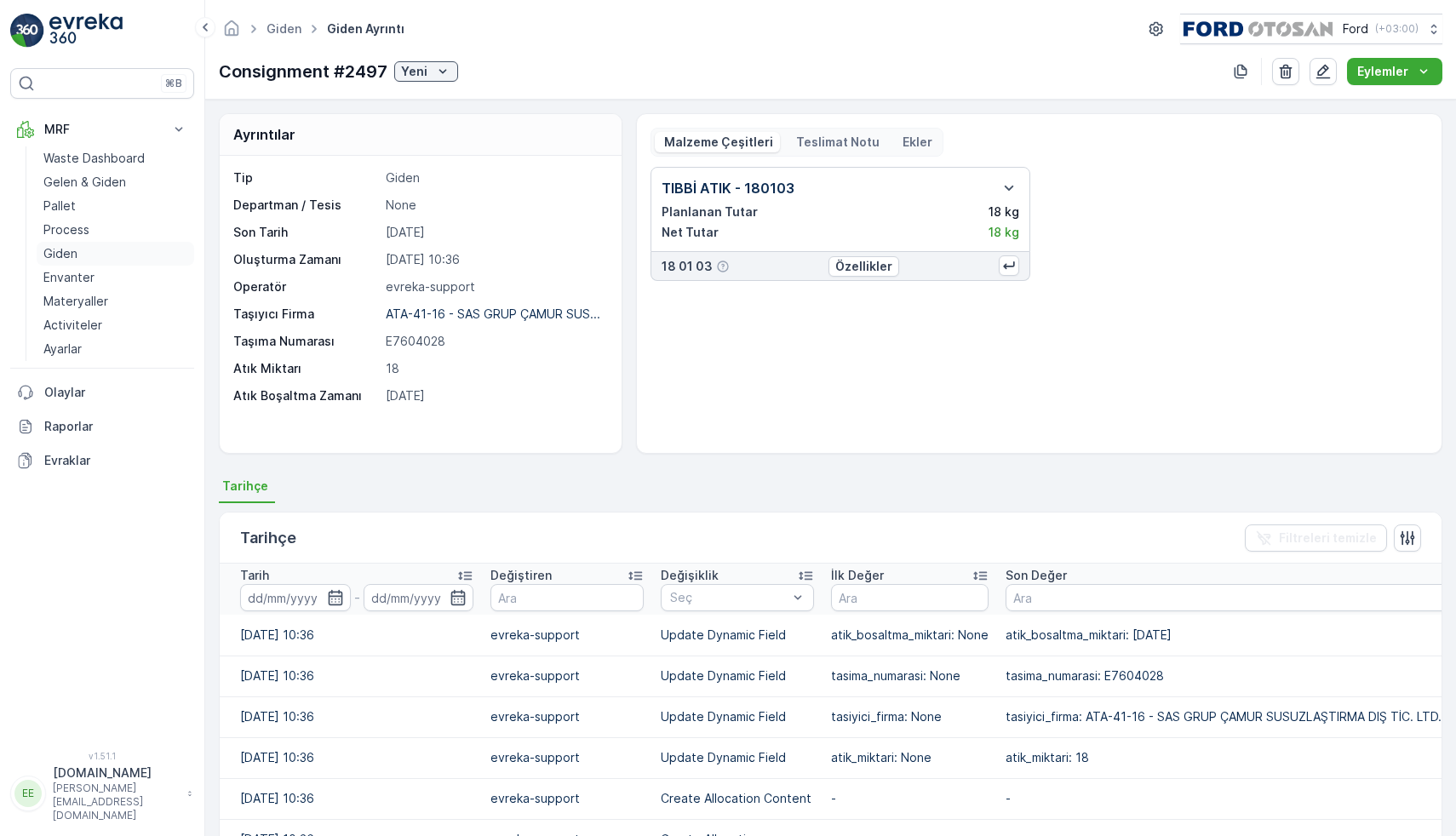
click at [70, 257] on p "Giden" at bounding box center [61, 253] width 34 height 17
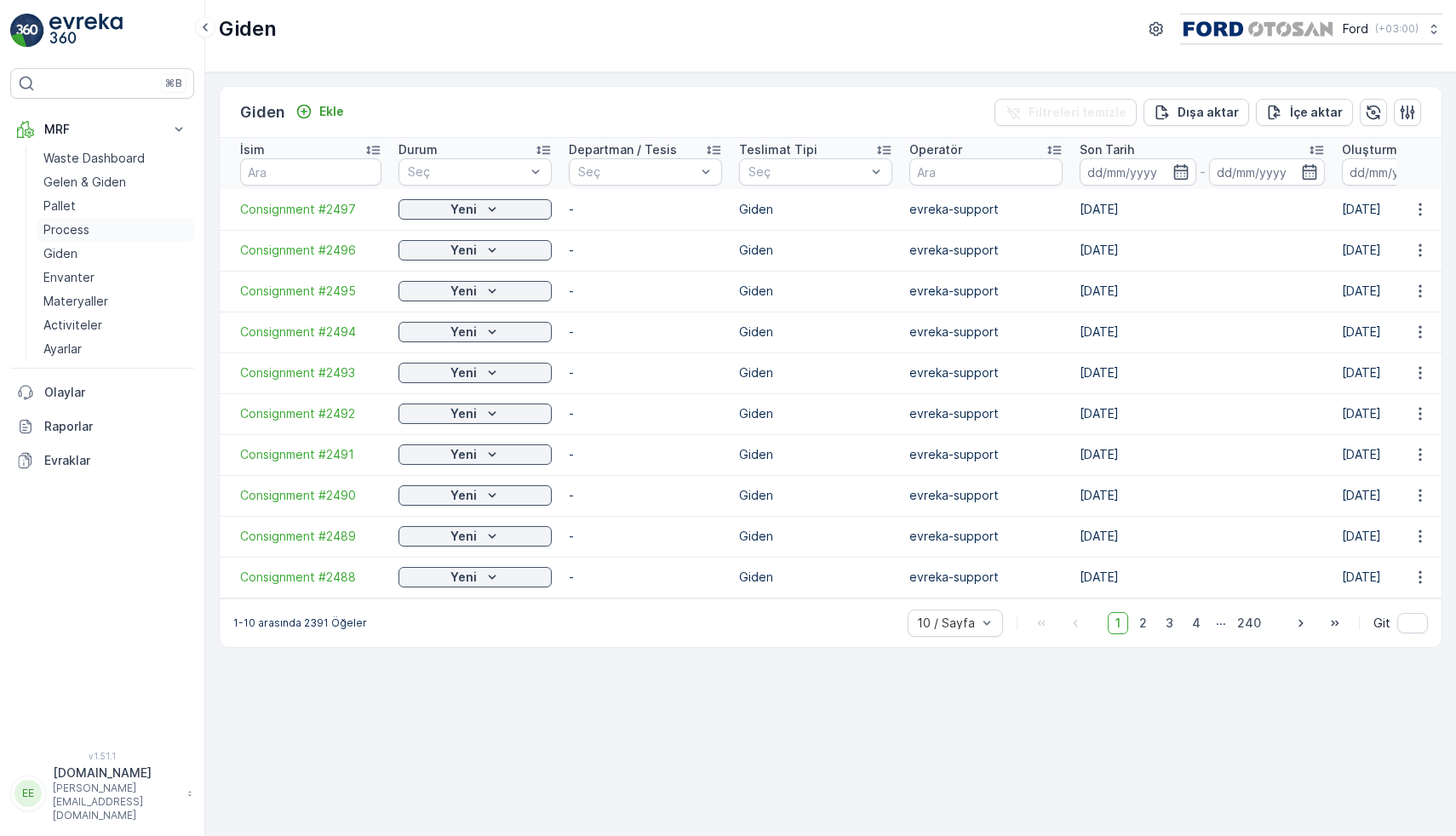
click at [92, 232] on link "Process" at bounding box center [116, 230] width 157 height 23
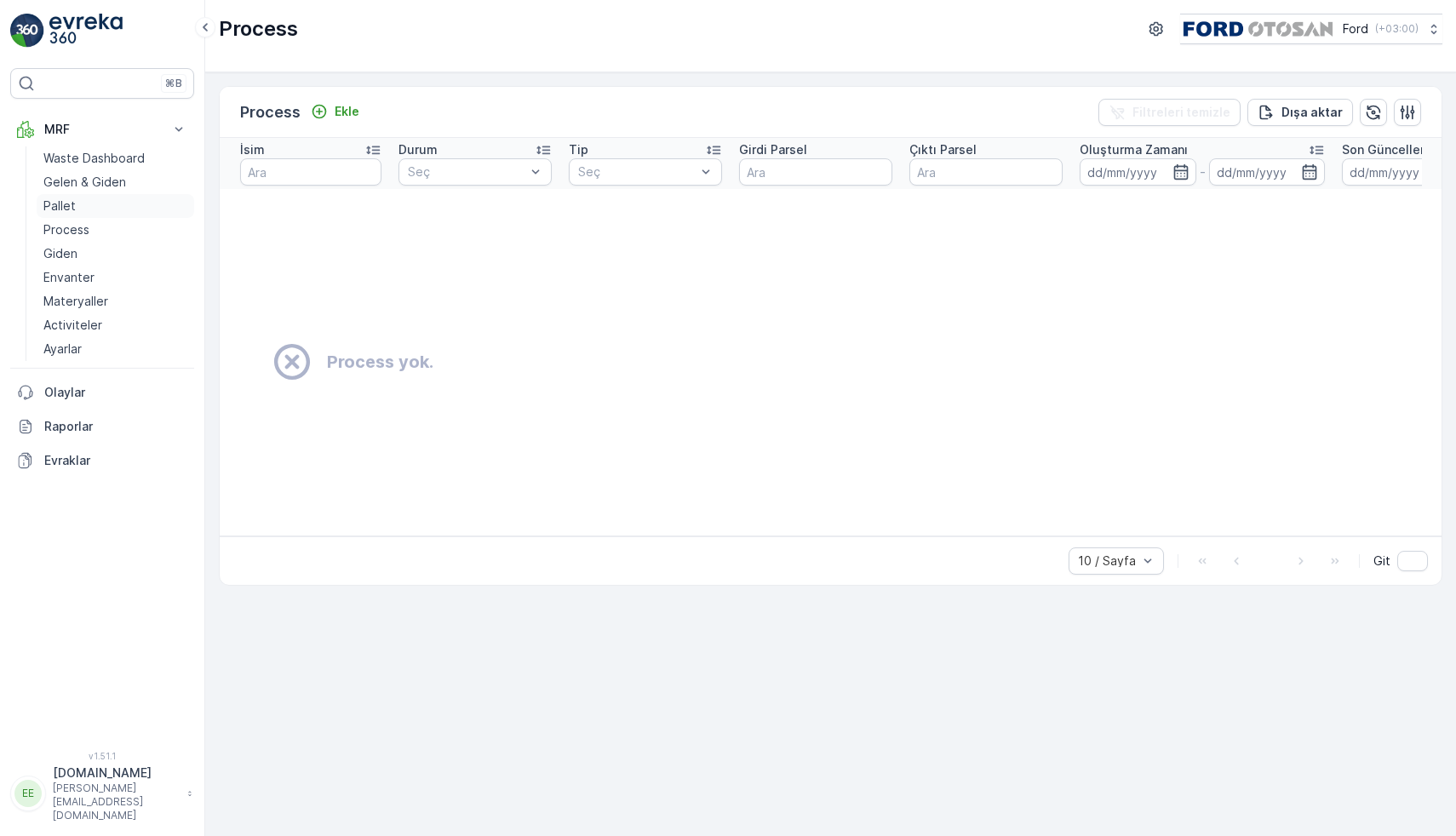
click at [73, 210] on p "Pallet" at bounding box center [60, 206] width 33 height 17
click at [87, 236] on p "Process" at bounding box center [66, 230] width 46 height 17
click at [71, 253] on p "Giden" at bounding box center [61, 253] width 34 height 17
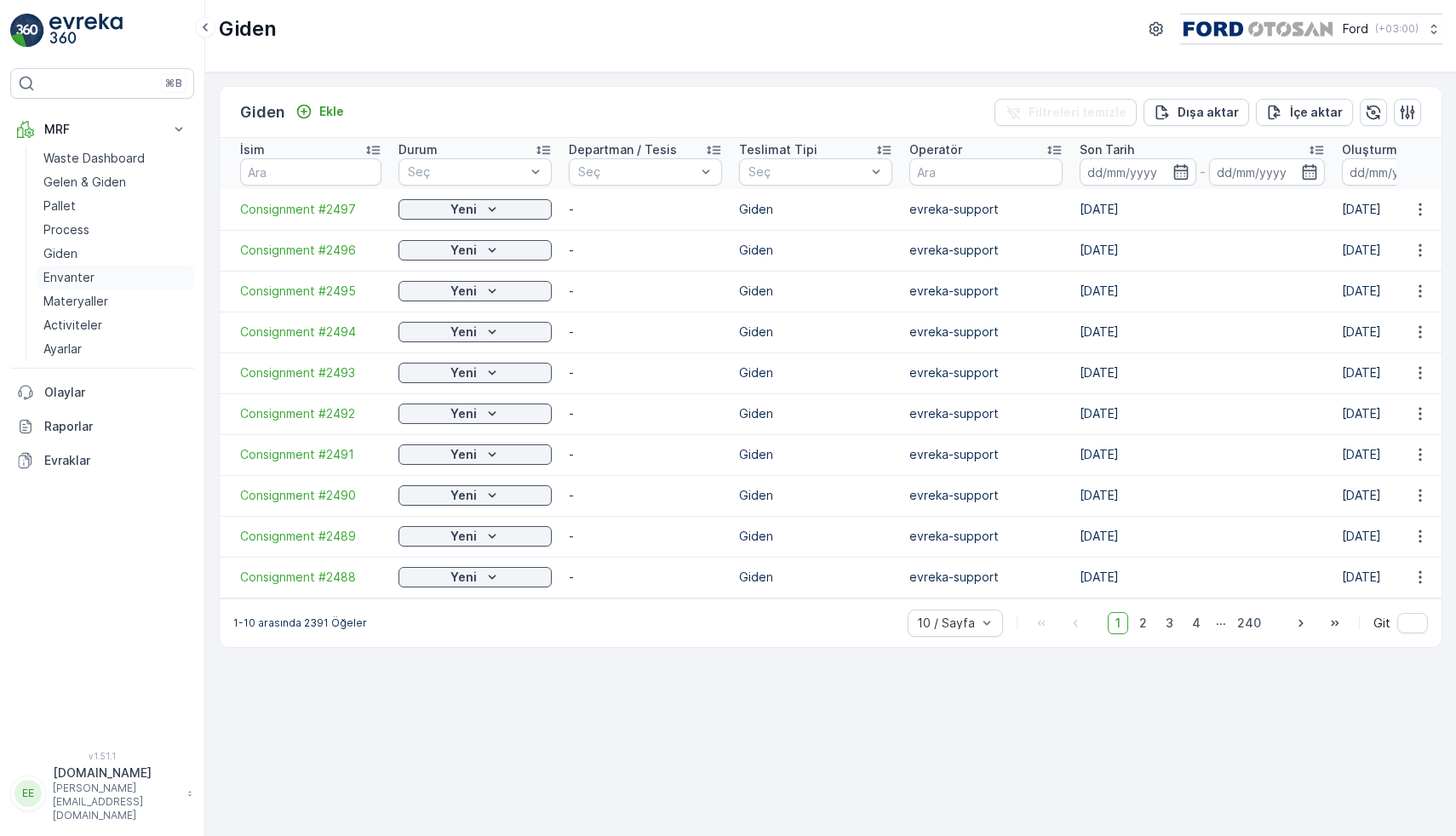
click at [78, 278] on p "Envanter" at bounding box center [69, 277] width 52 height 17
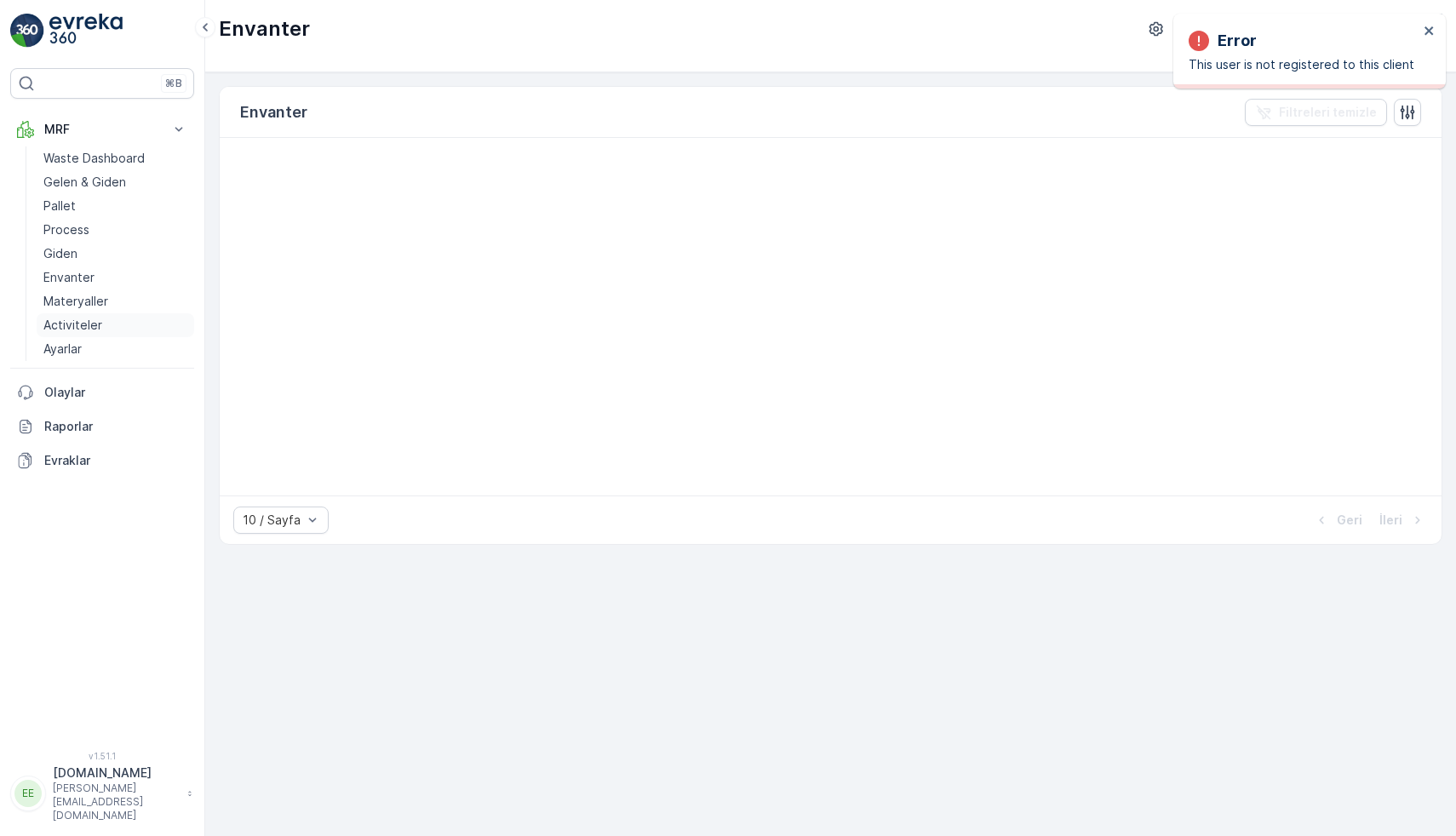
click at [70, 325] on p "Activiteler" at bounding box center [72, 324] width 59 height 17
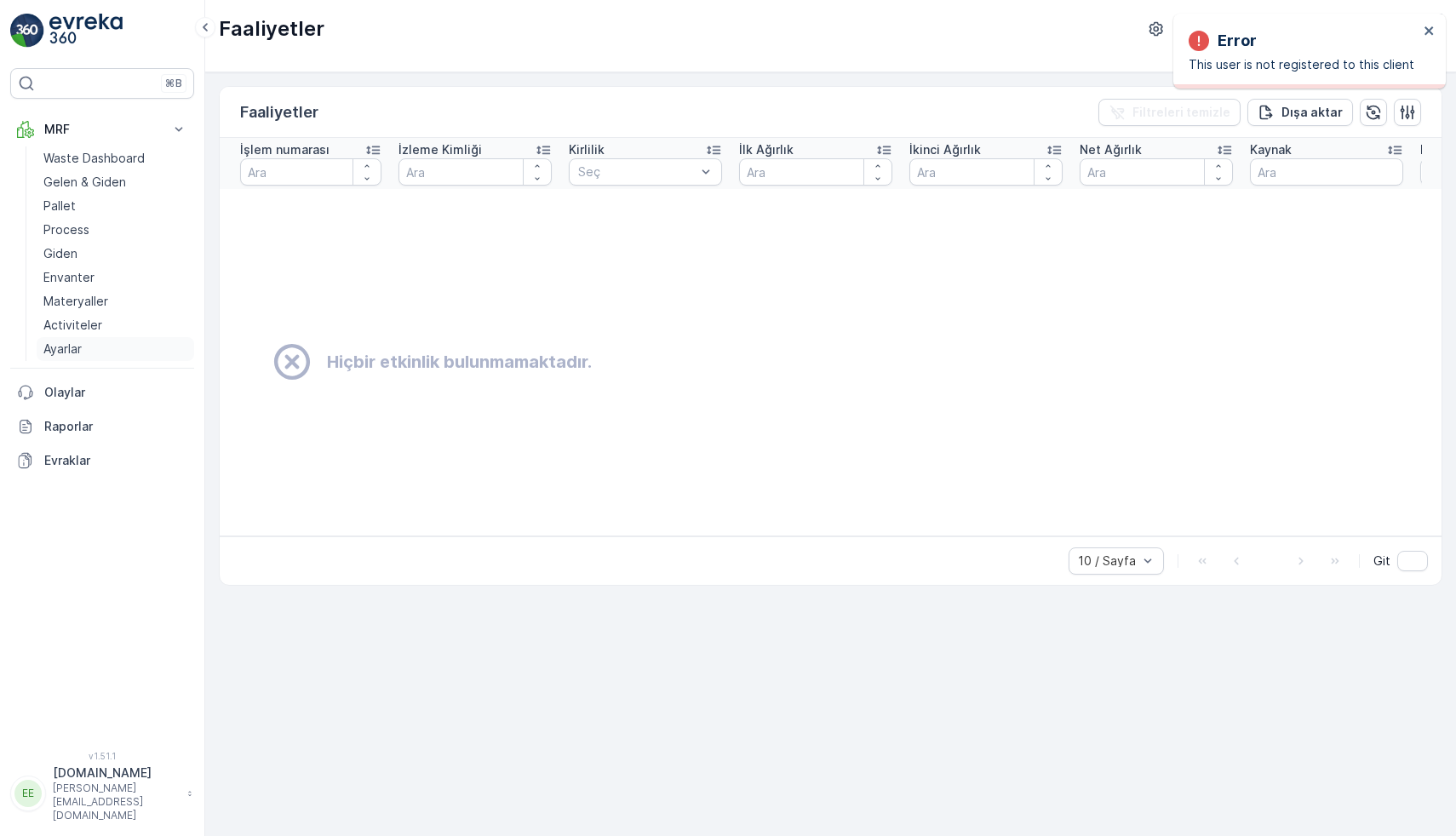
click at [80, 361] on link "Ayarlar" at bounding box center [116, 349] width 157 height 23
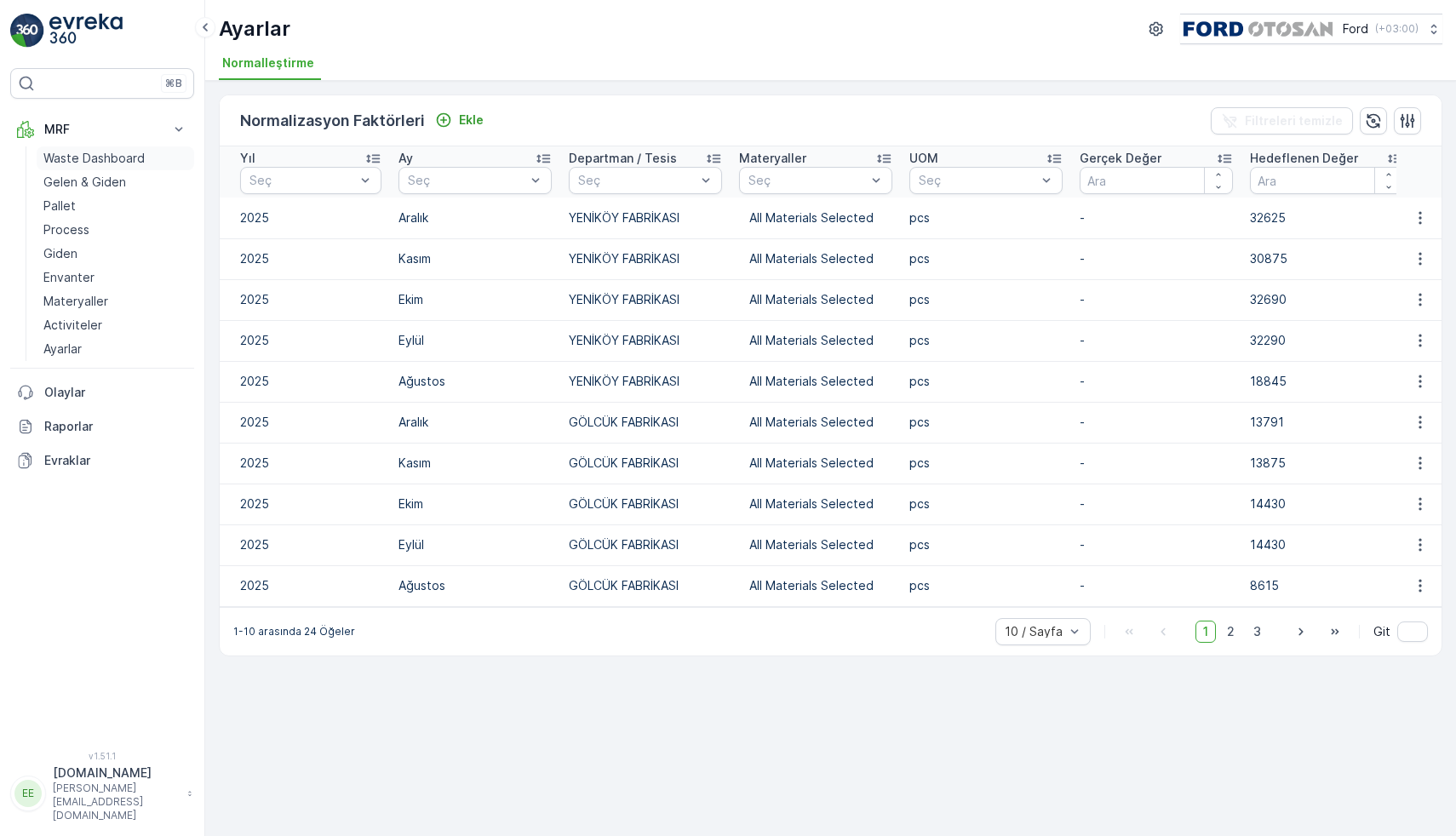
click at [135, 163] on p "Waste Dashboard" at bounding box center [94, 158] width 101 height 17
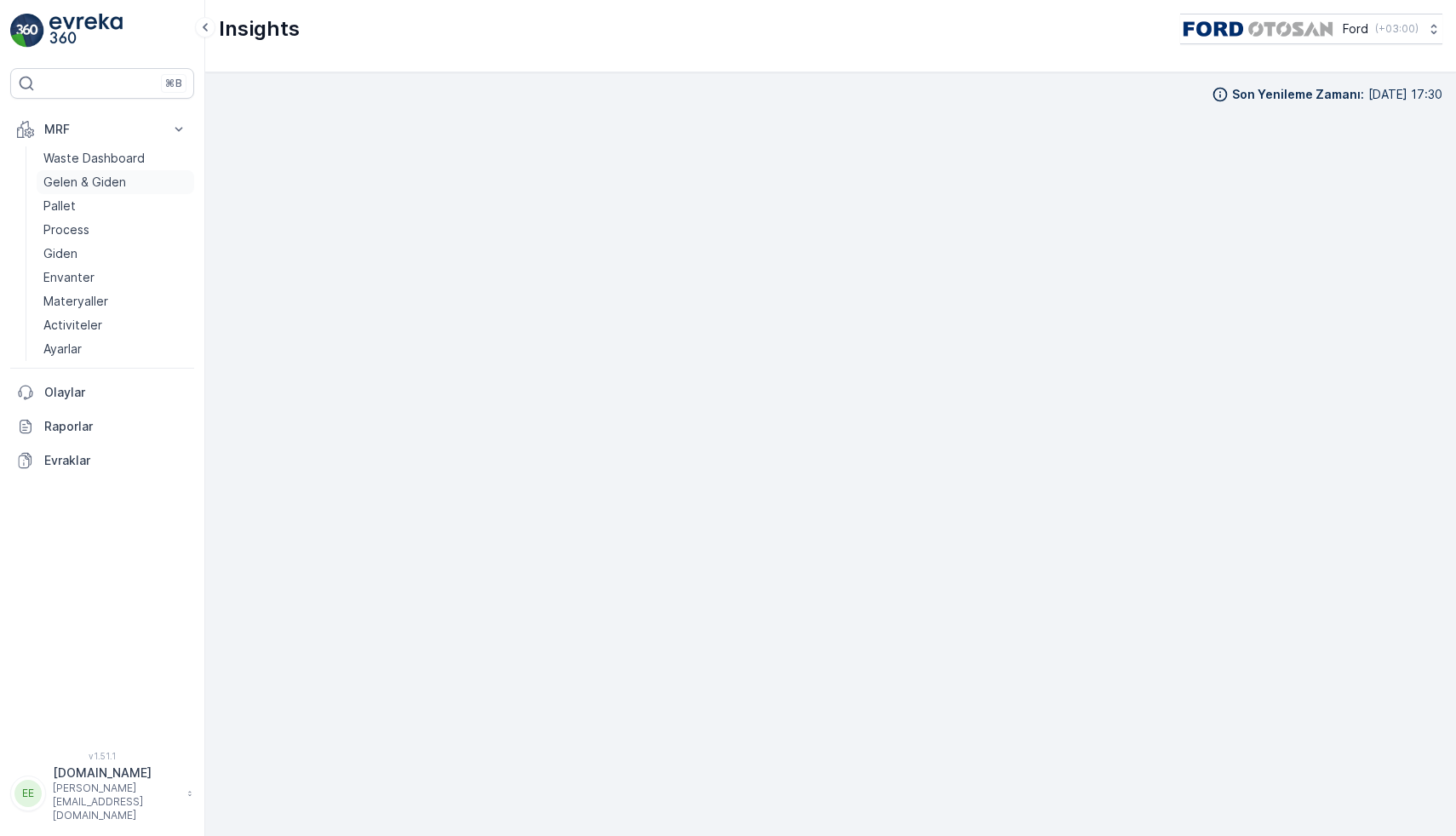
click at [98, 182] on p "Gelen & Giden" at bounding box center [84, 182] width 82 height 17
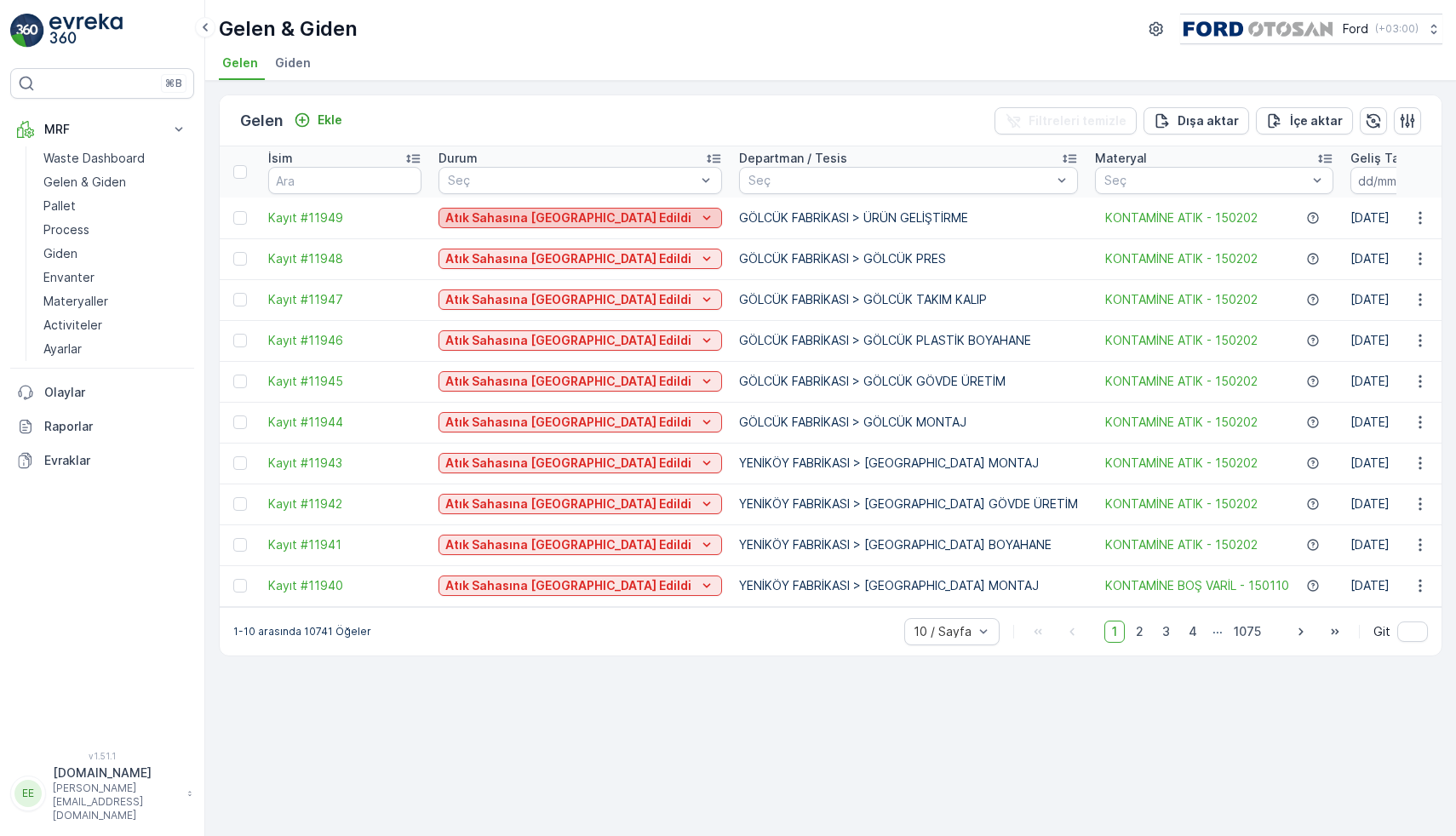
click at [484, 218] on p "Atık Sahasına Kabul Edildi" at bounding box center [568, 218] width 246 height 17
click at [546, 215] on p "Atık Sahasına Kabul Edildi" at bounding box center [568, 218] width 246 height 17
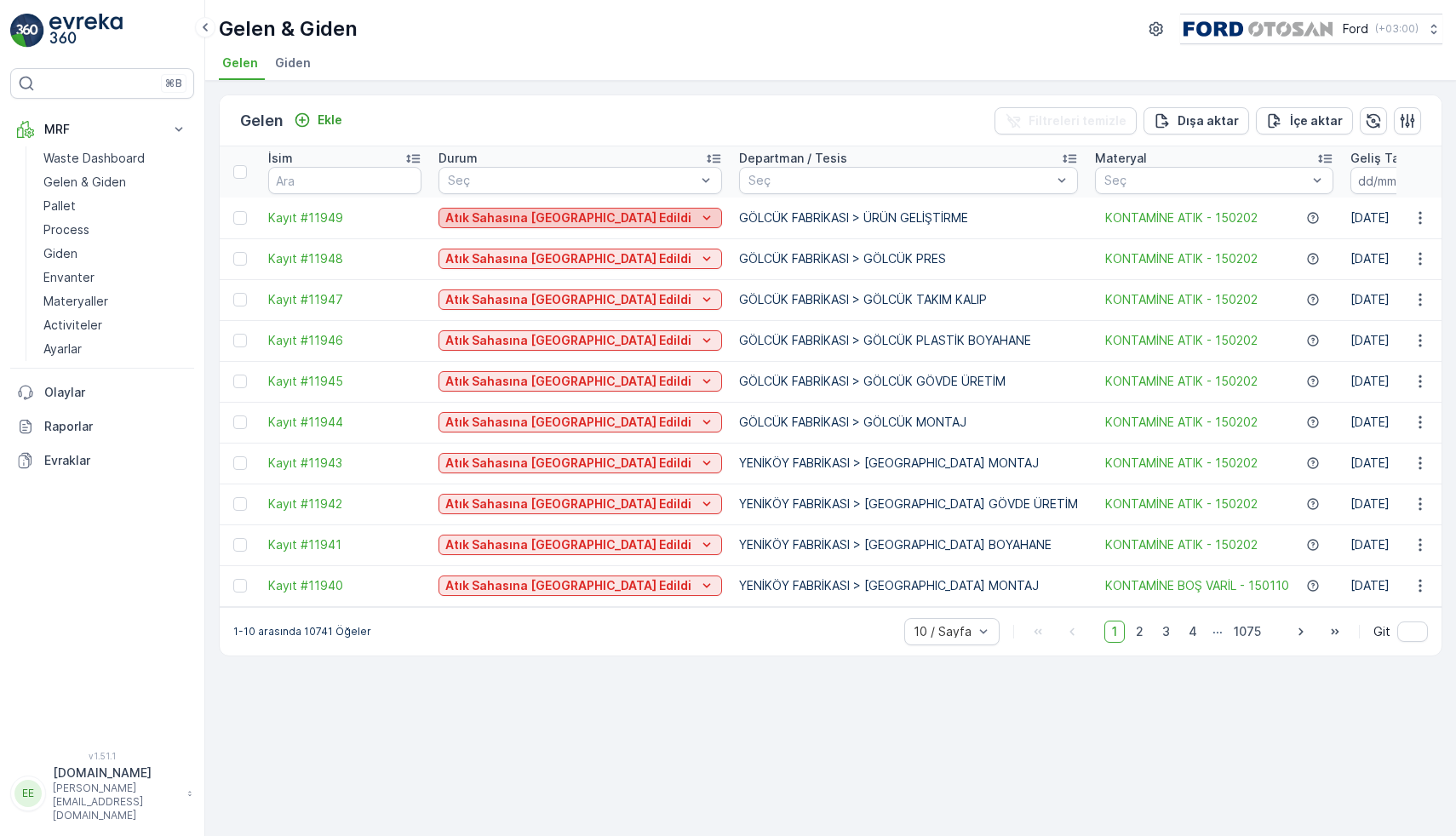
click at [546, 215] on p "Atık Sahasına Kabul Edildi" at bounding box center [568, 218] width 246 height 17
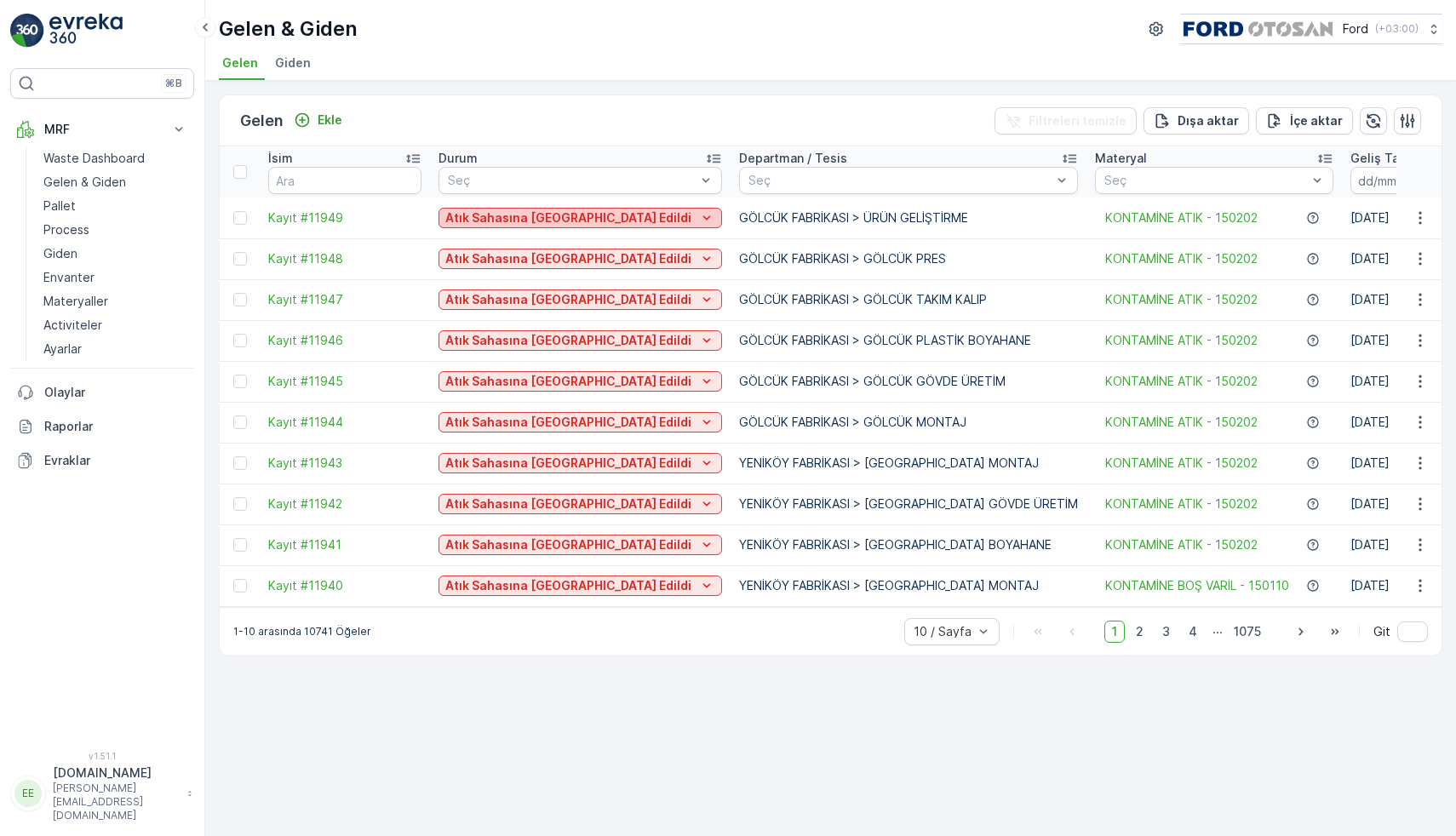
click at [546, 215] on p "Atık Sahasına Kabul Edildi" at bounding box center [568, 218] width 246 height 17
click at [559, 250] on p "Atık Sahasına Kabul Edildi" at bounding box center [568, 258] width 246 height 17
click at [540, 222] on p "Atık Sahasına Kabul Edildi" at bounding box center [568, 218] width 246 height 17
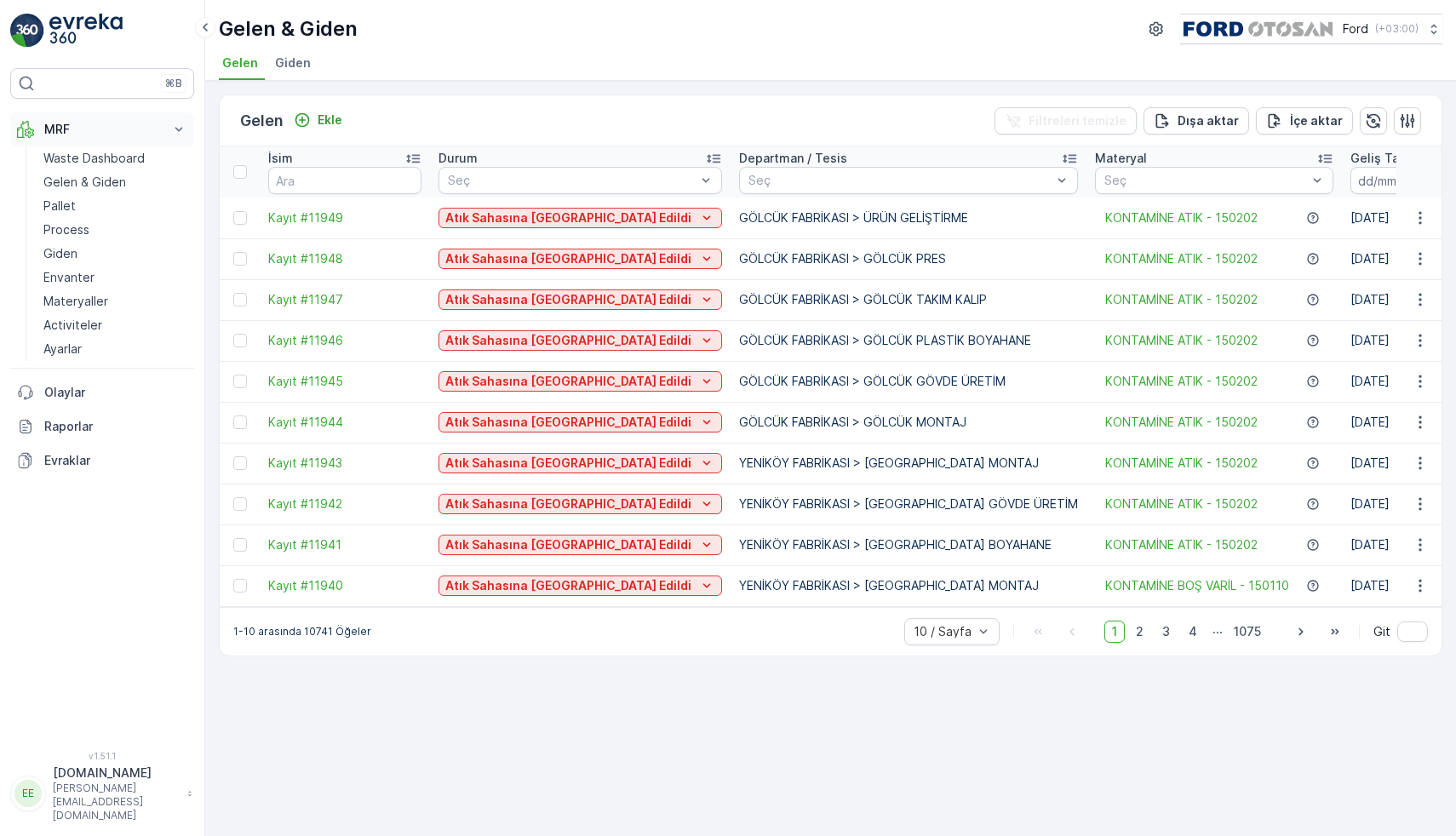
click at [93, 126] on p "MRF" at bounding box center [102, 129] width 116 height 17
click at [74, 155] on p "Waste Dashboard" at bounding box center [94, 158] width 101 height 17
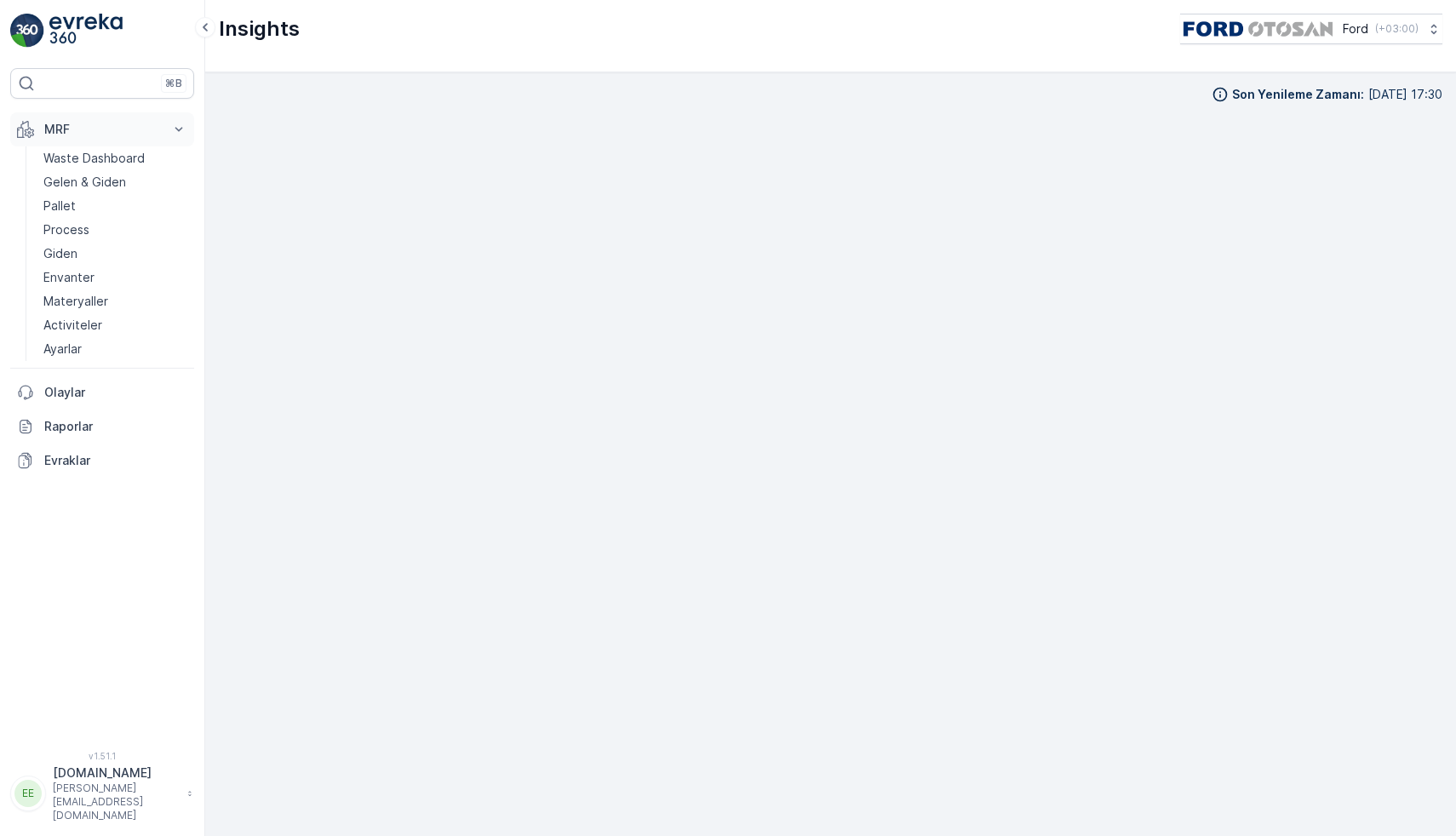
click at [61, 140] on button "MRF" at bounding box center [102, 129] width 184 height 34
click at [72, 23] on img at bounding box center [86, 31] width 73 height 34
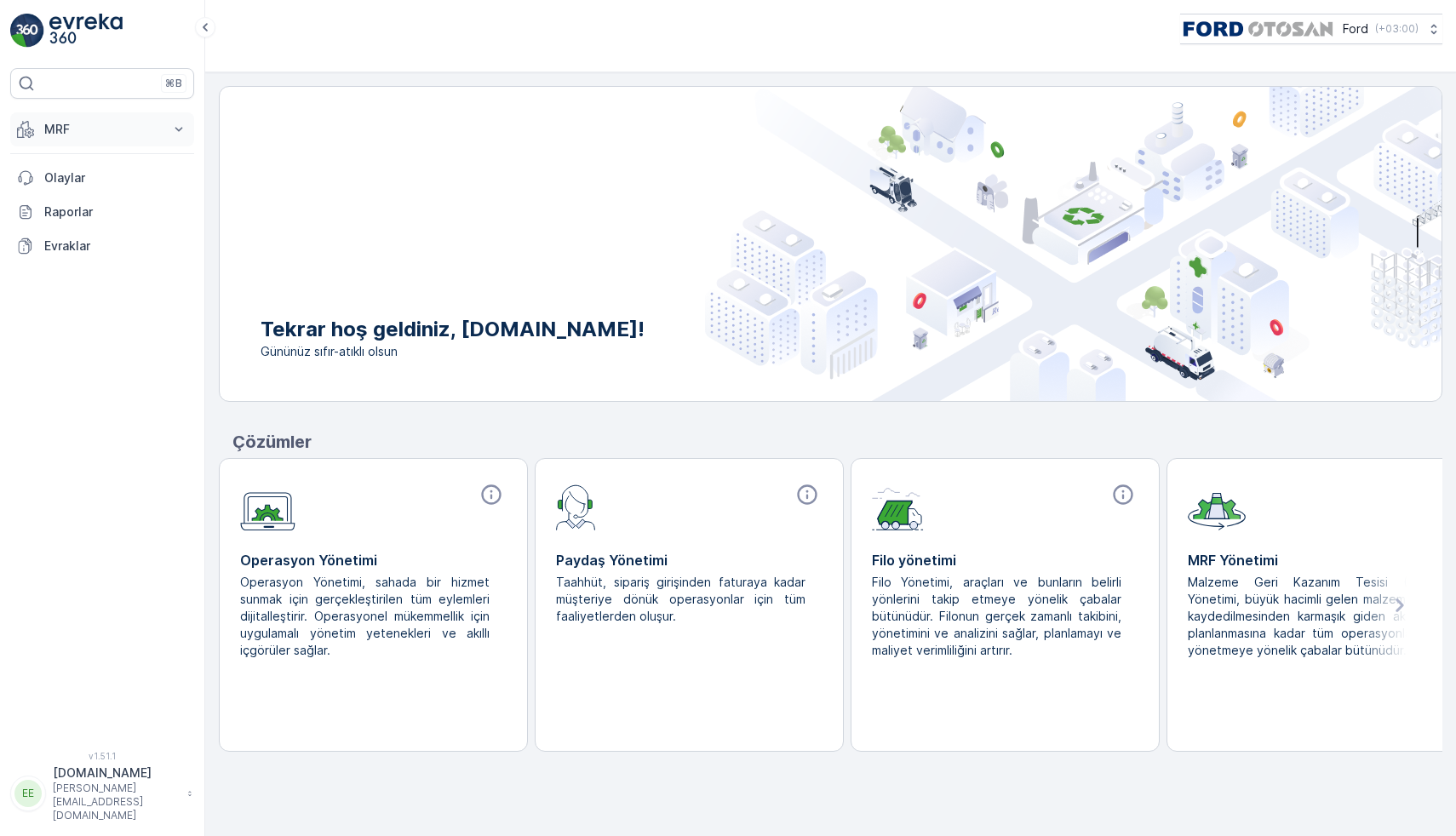
click at [109, 117] on button "MRF" at bounding box center [102, 129] width 184 height 34
